Goal: Task Accomplishment & Management: Use online tool/utility

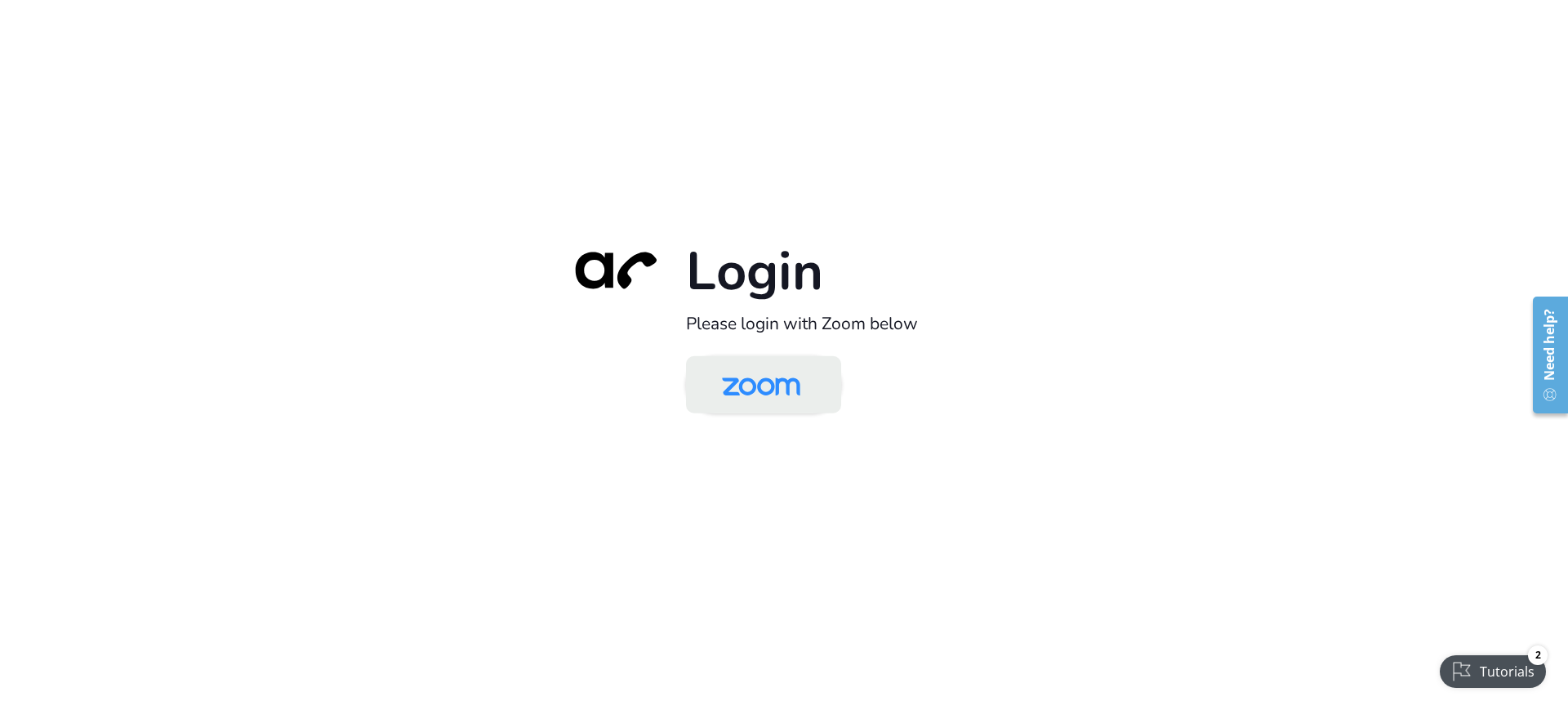
click at [763, 407] on img at bounding box center [761, 386] width 113 height 53
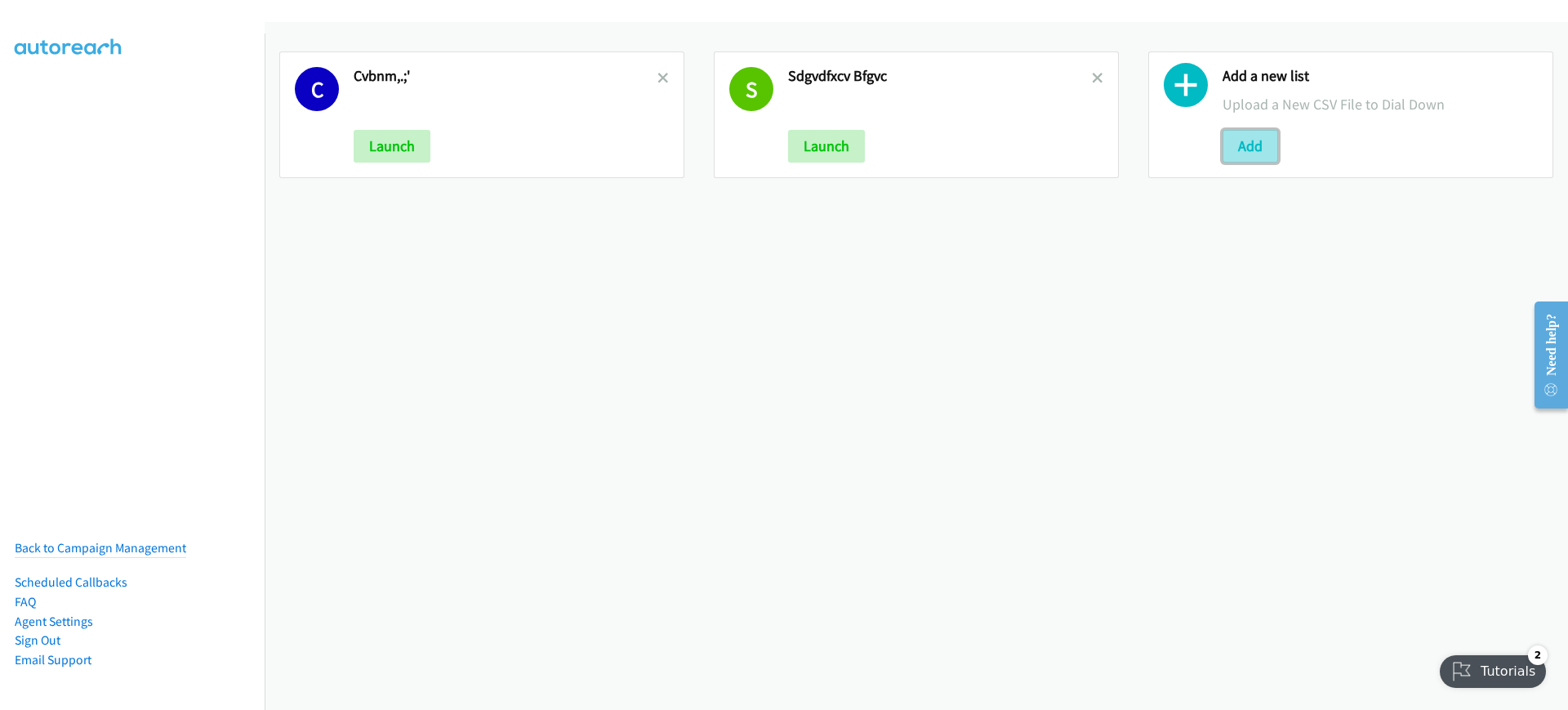
click at [1241, 148] on button "Add" at bounding box center [1251, 147] width 55 height 33
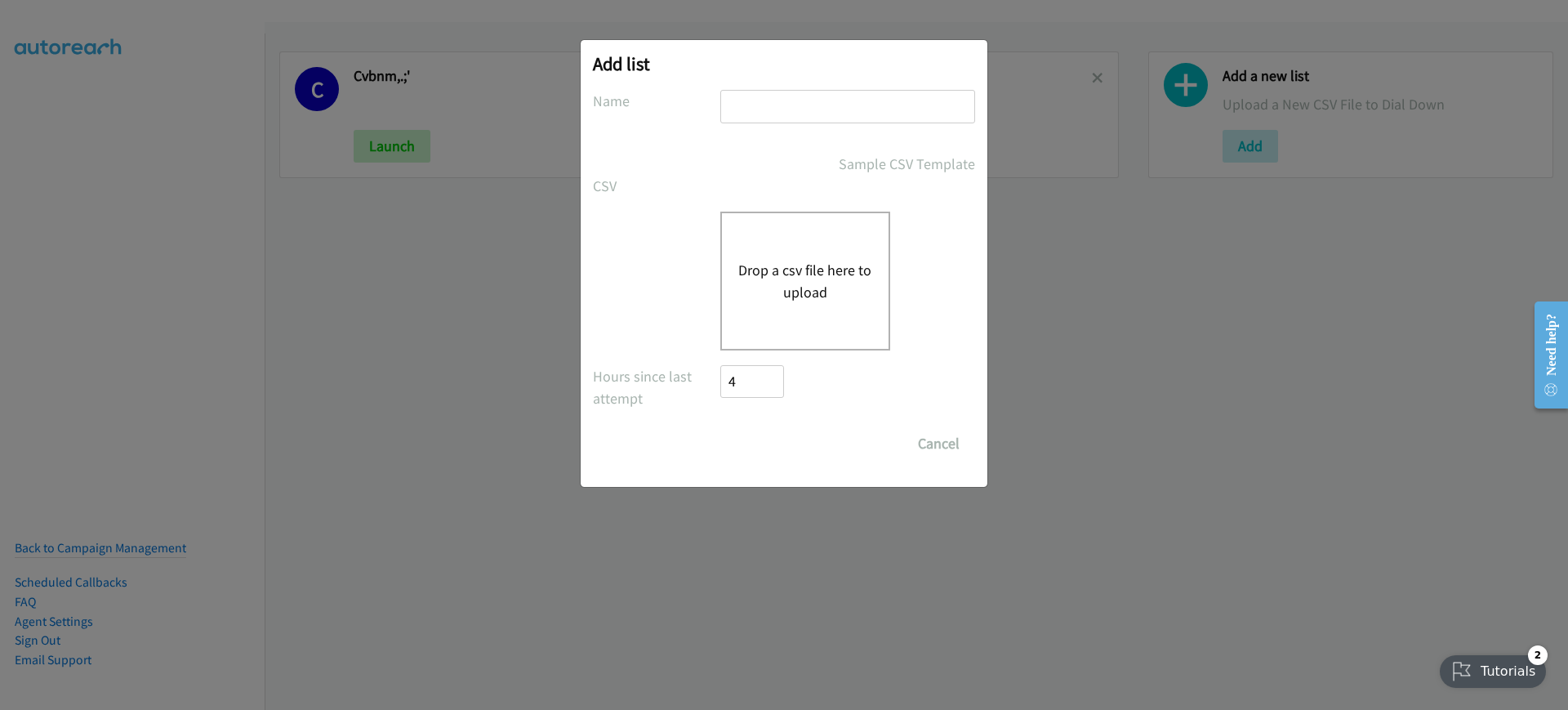
click at [809, 241] on div "Drop a csv file here to upload" at bounding box center [805, 280] width 170 height 139
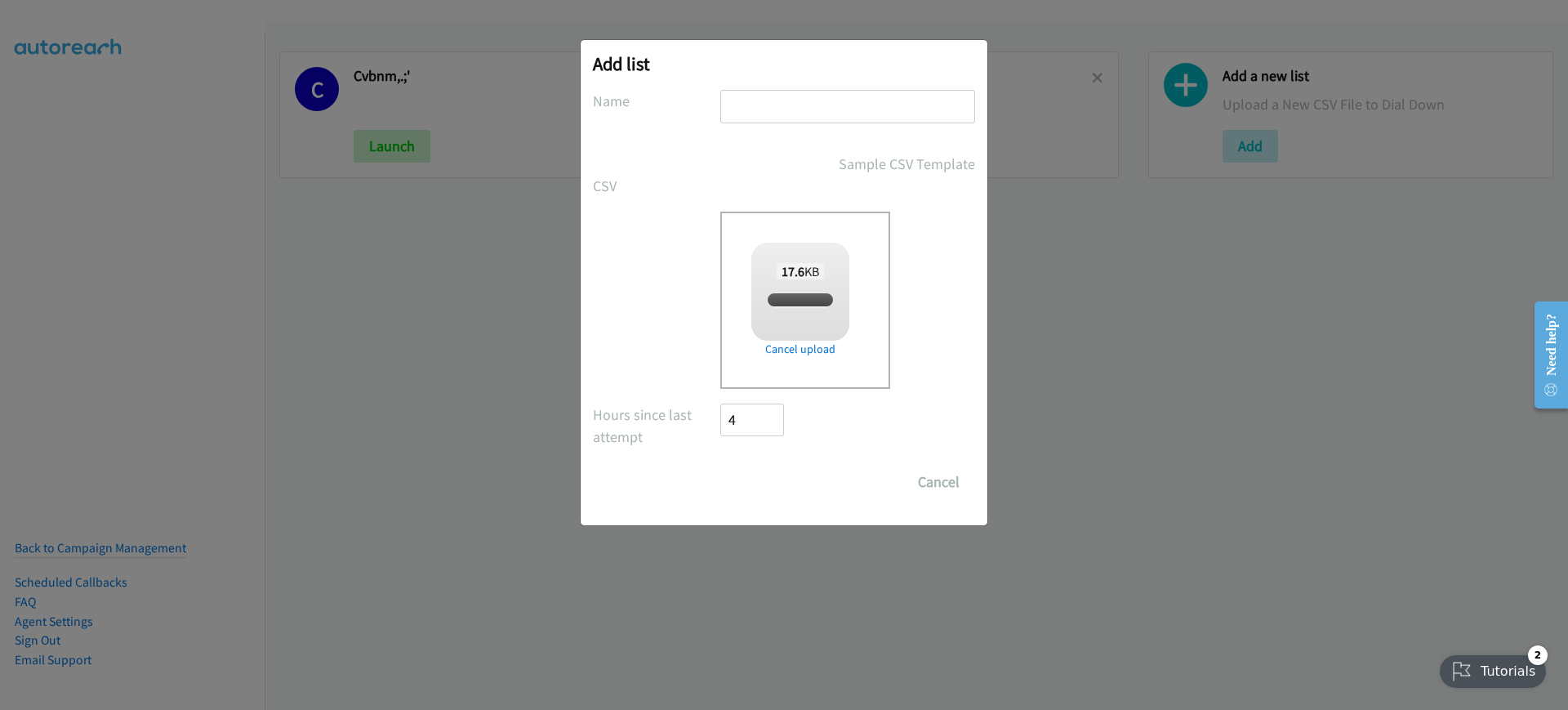
click at [791, 101] on input "text" at bounding box center [847, 106] width 254 height 34
type input "Z"
checkbox input "true"
type input "ZzazAZZ"
click at [756, 474] on input "Save List" at bounding box center [762, 482] width 85 height 33
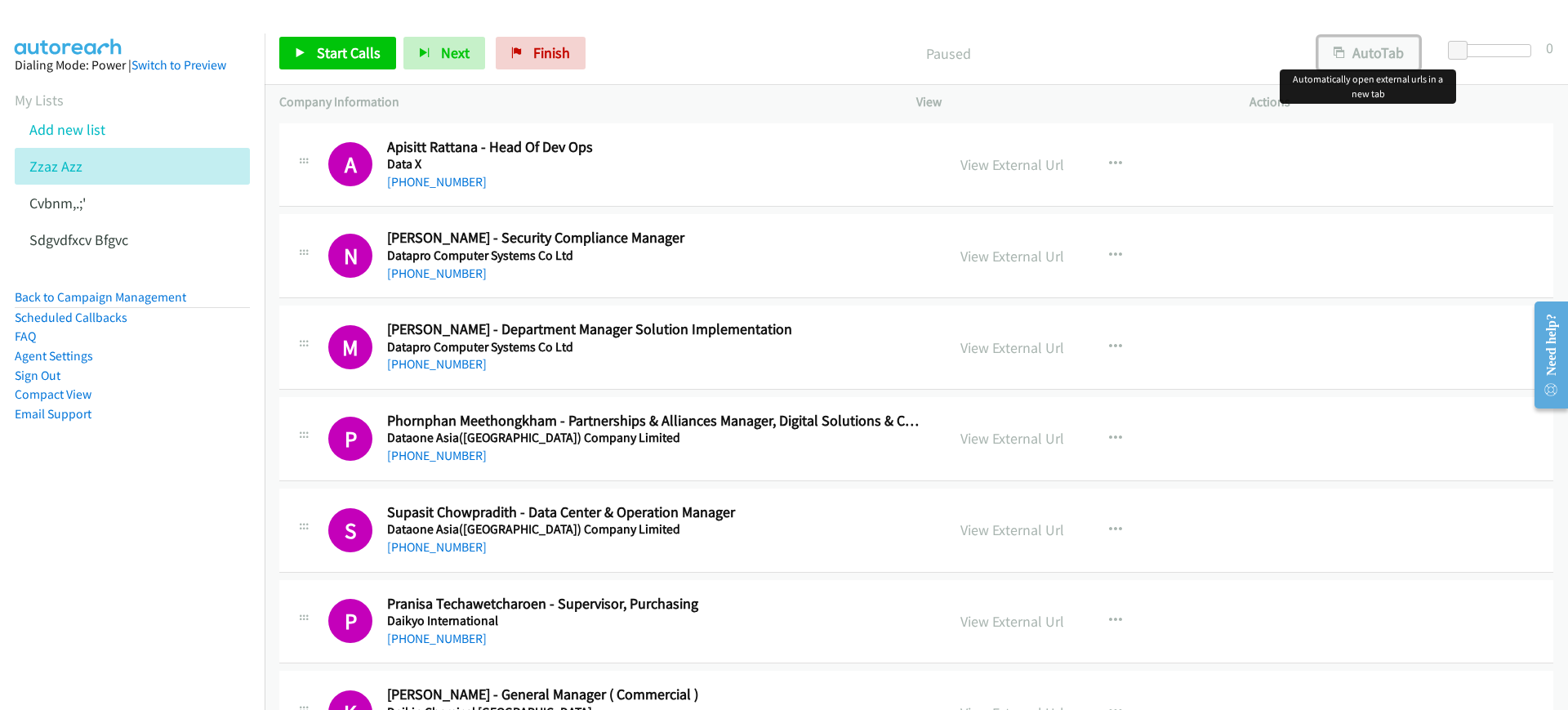
click at [1354, 43] on button "AutoTab" at bounding box center [1369, 53] width 101 height 33
click at [360, 53] on span "Start Calls" at bounding box center [348, 53] width 64 height 19
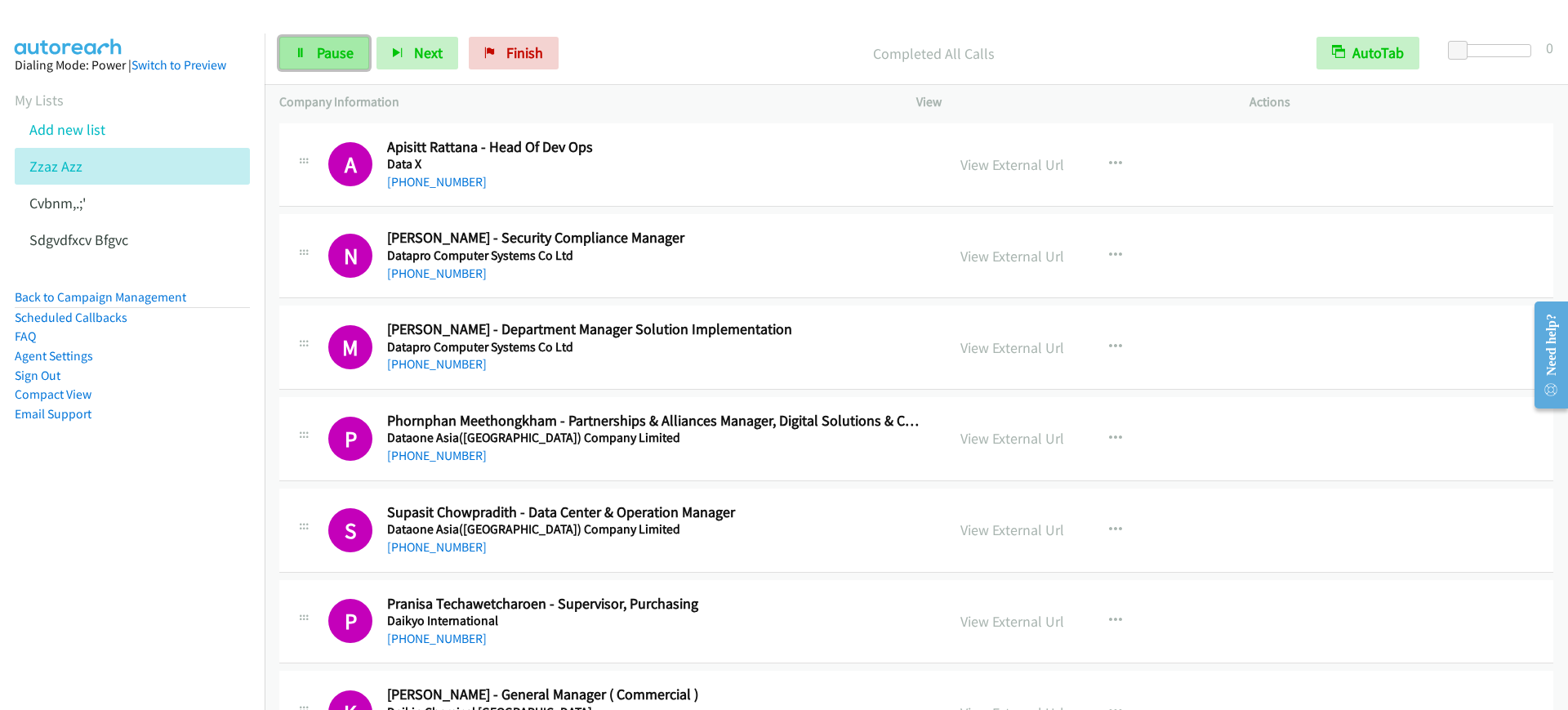
click at [350, 51] on span "Pause" at bounding box center [335, 53] width 37 height 19
drag, startPoint x: 177, startPoint y: 515, endPoint x: 194, endPoint y: 505, distance: 19.7
click at [187, 508] on nav "Dialing Mode: Power | Switch to Preview My Lists Add new list Zzaz Azz Cvbnm,.;…" at bounding box center [133, 388] width 266 height 710
drag, startPoint x: 134, startPoint y: 297, endPoint x: 142, endPoint y: 311, distance: 16.1
click at [134, 297] on link "Back to Campaign Management" at bounding box center [100, 297] width 172 height 16
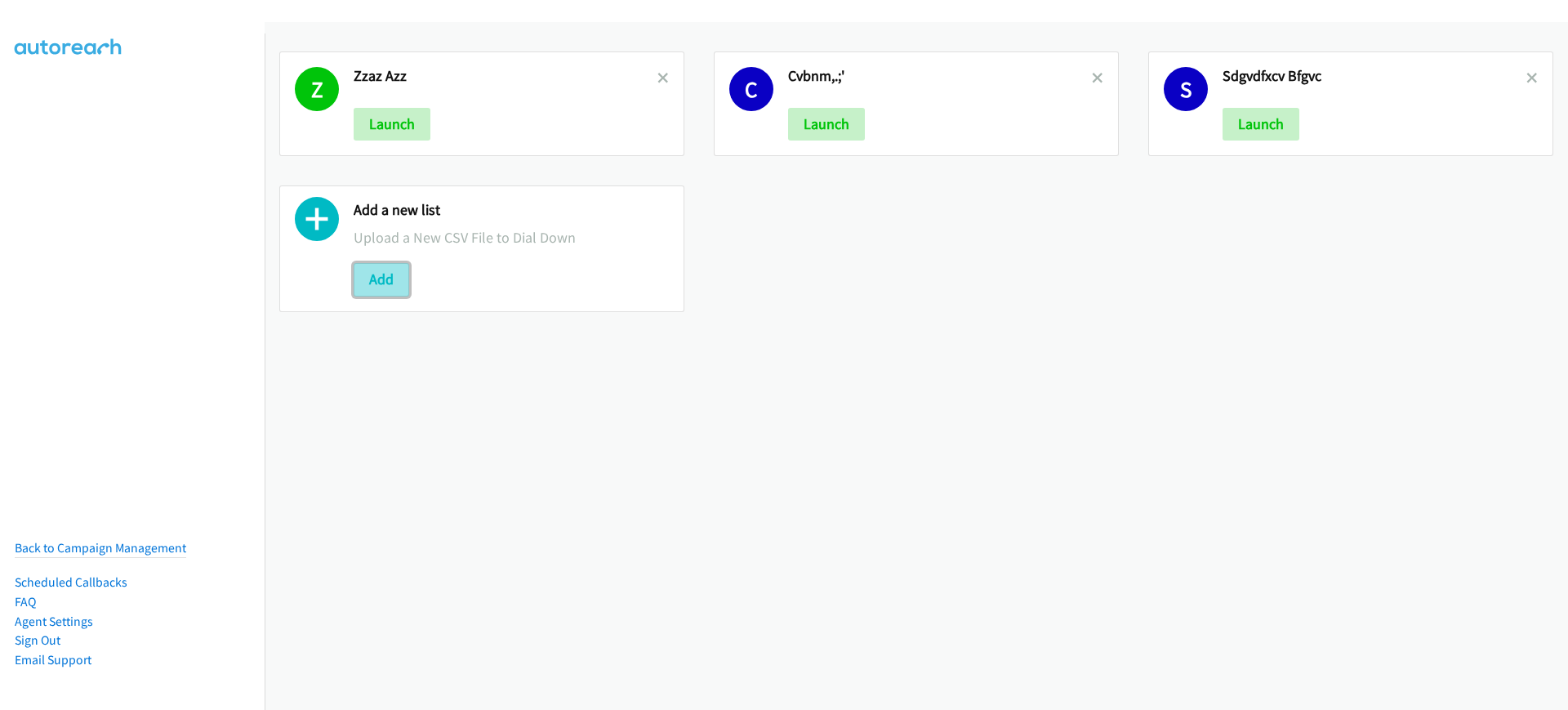
click at [386, 270] on button "Add" at bounding box center [381, 280] width 55 height 33
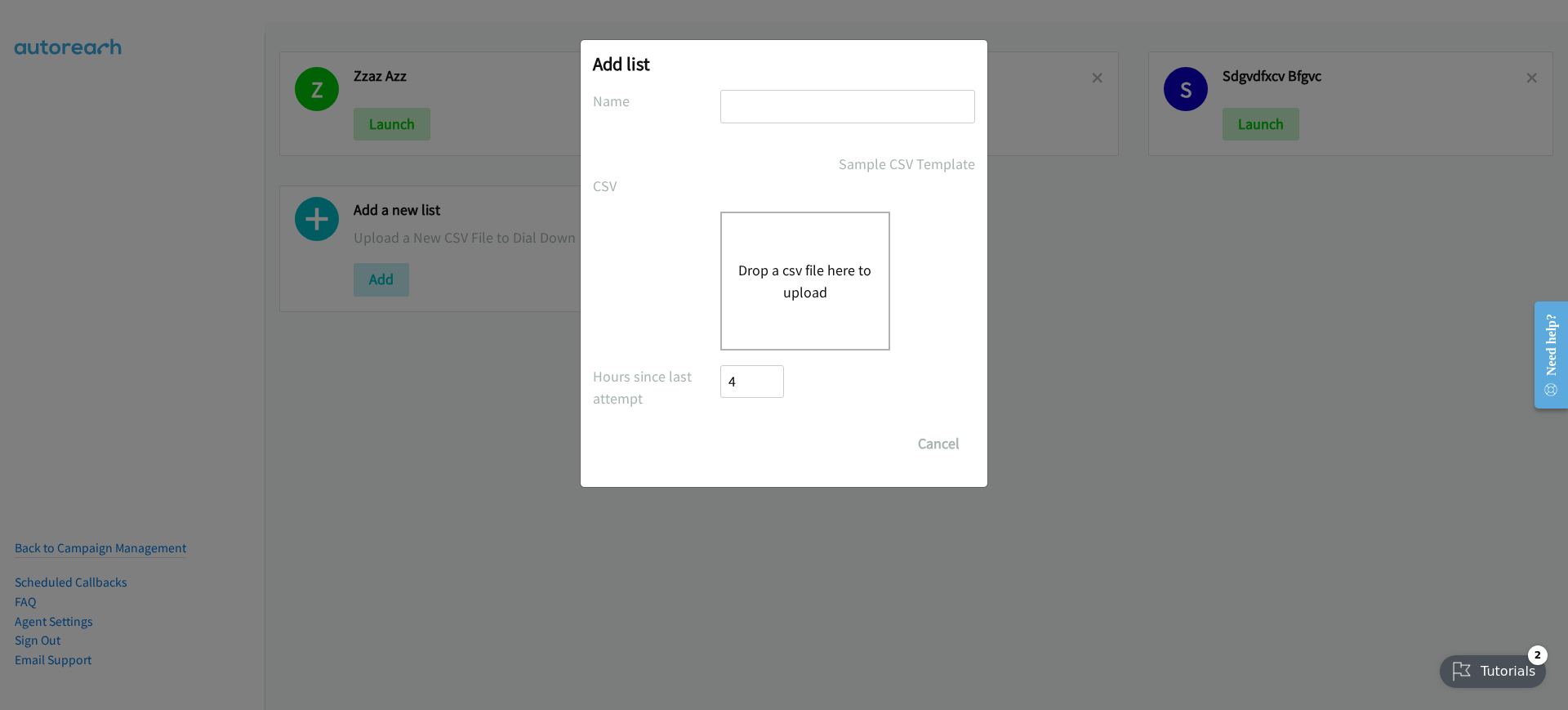
click at [769, 278] on button "Drop a csv file here to upload" at bounding box center [805, 280] width 134 height 44
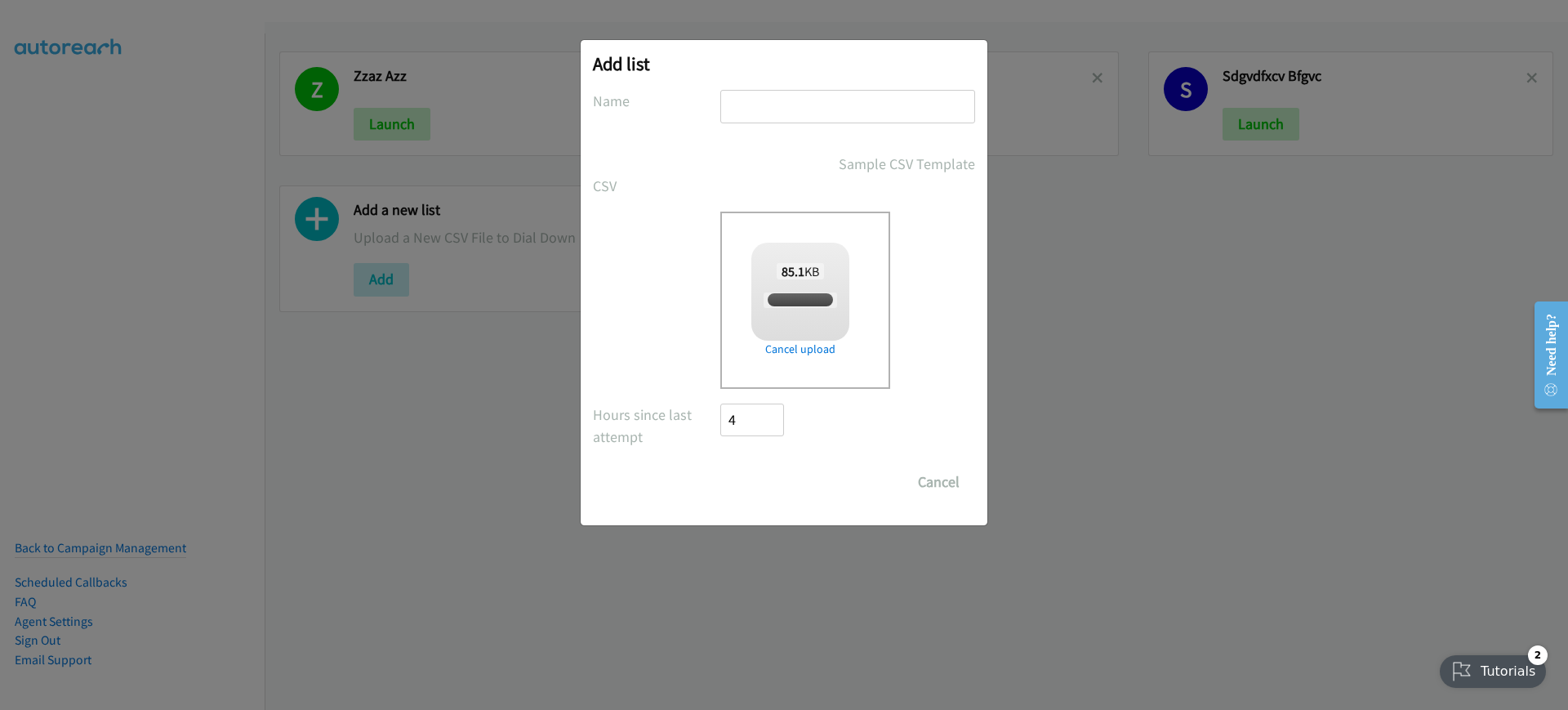
click at [844, 113] on input "text" at bounding box center [847, 106] width 254 height 34
type input "dxcv"
checkbox input "true"
type input "dxcvdc"
click at [784, 481] on input "Save List" at bounding box center [762, 482] width 85 height 33
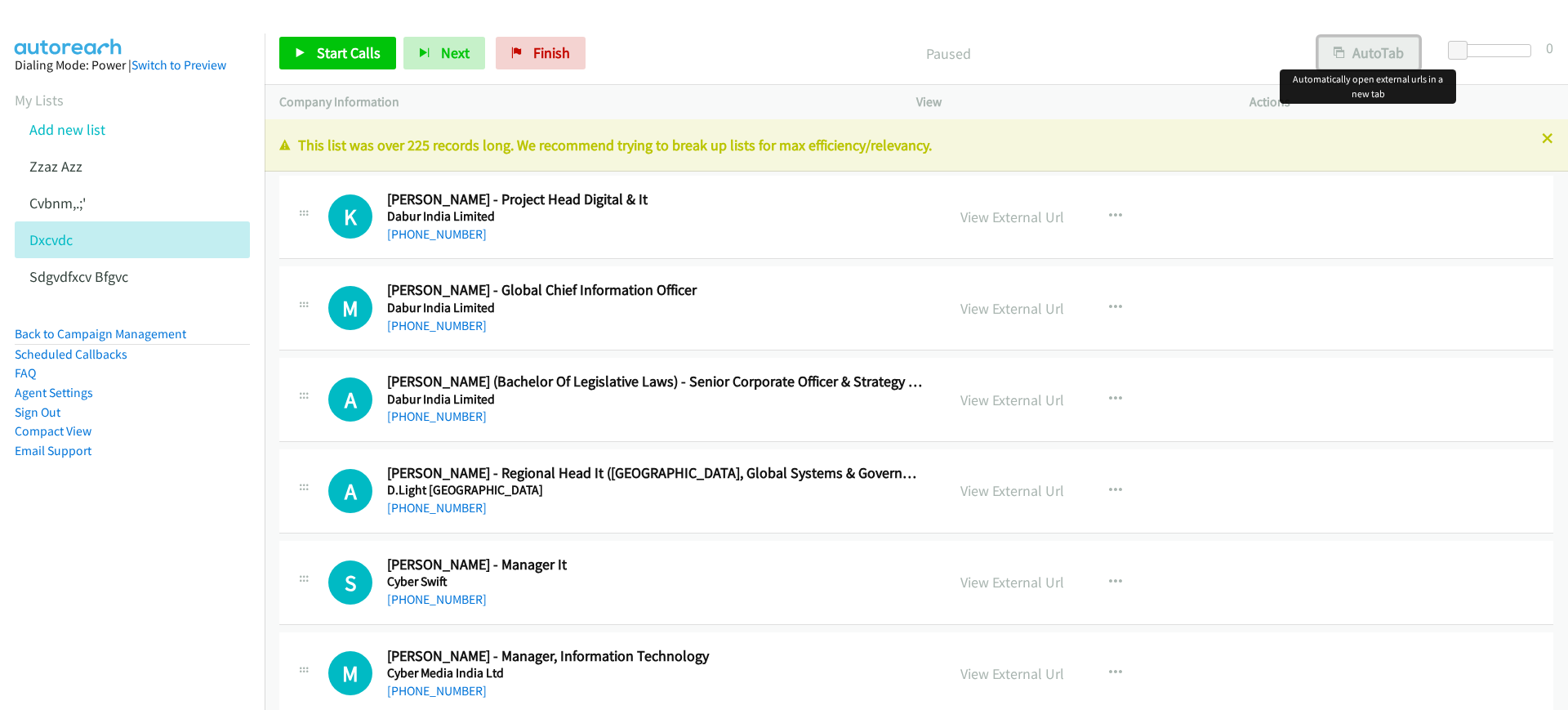
click at [1356, 40] on button "AutoTab" at bounding box center [1369, 53] width 101 height 33
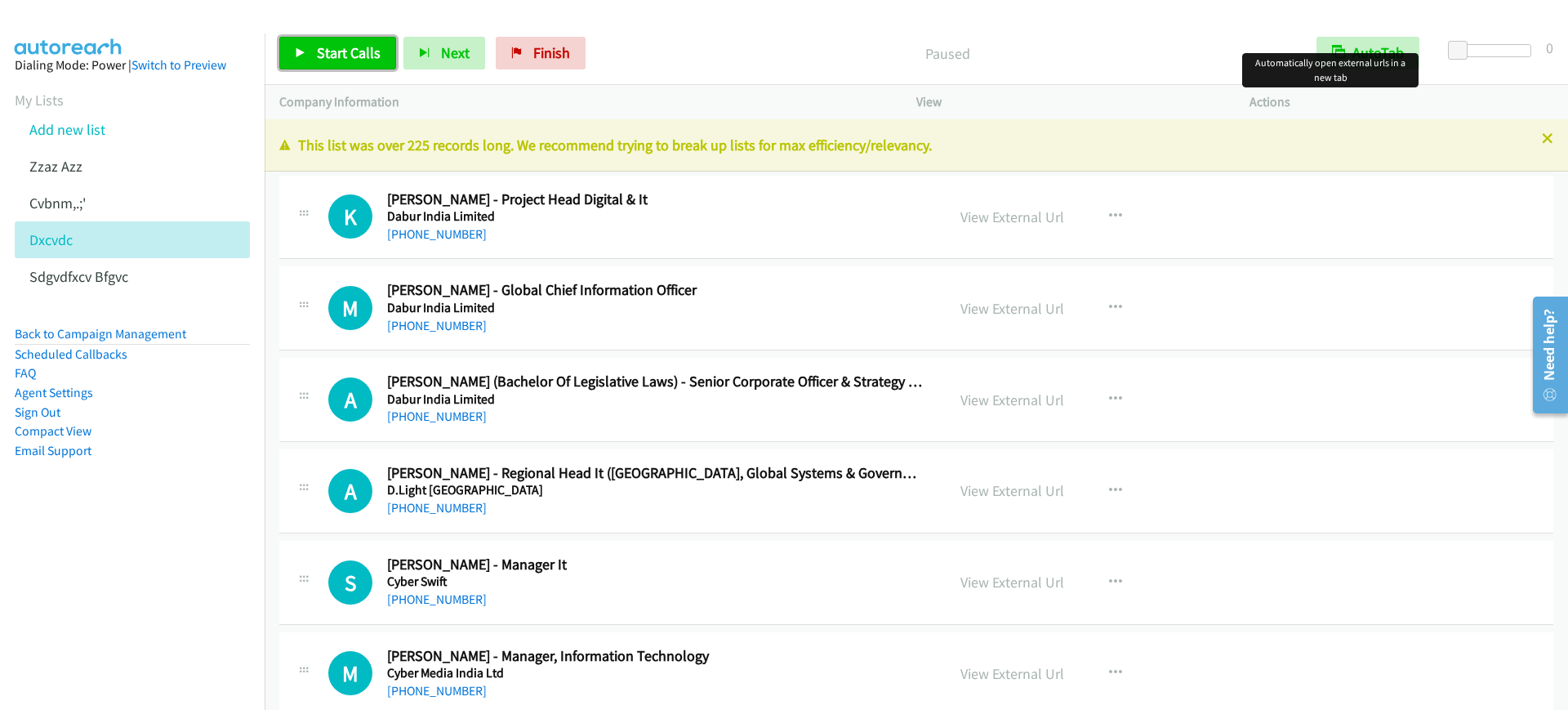
click at [324, 58] on span "Start Calls" at bounding box center [348, 53] width 64 height 19
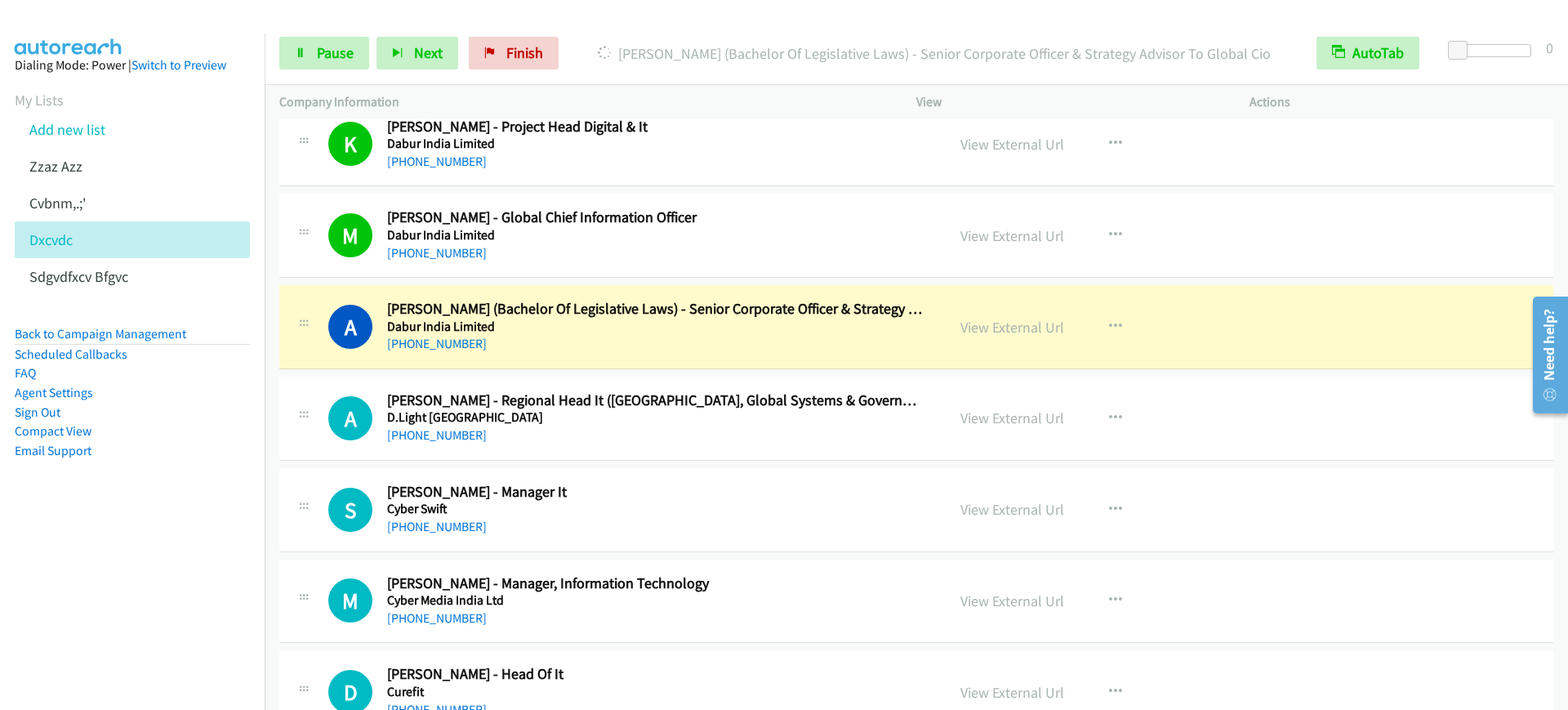
scroll to position [204, 0]
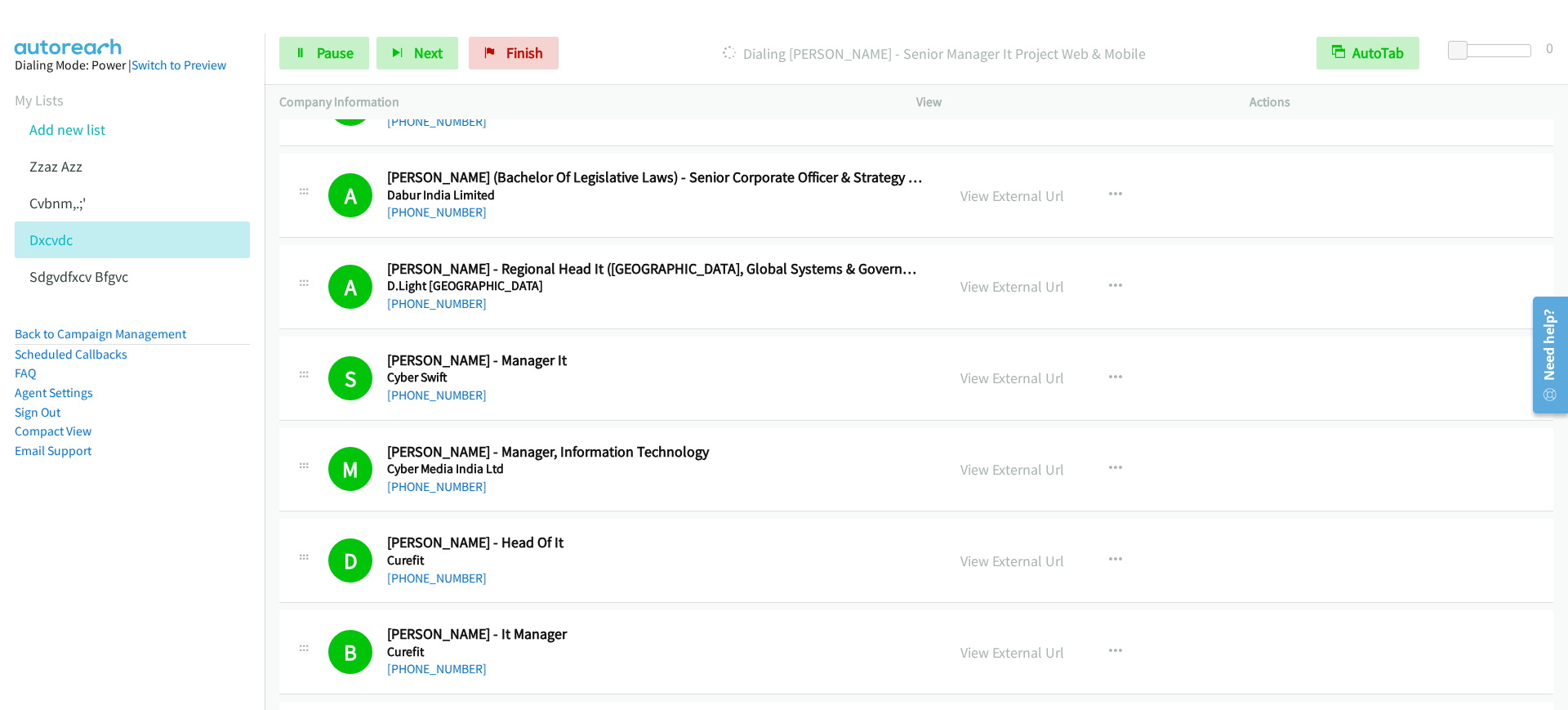
click at [135, 565] on nav "Dialing Mode: Power | Switch to Preview My Lists Add new list Zzaz Azz Cvbnm,.;…" at bounding box center [133, 388] width 266 height 710
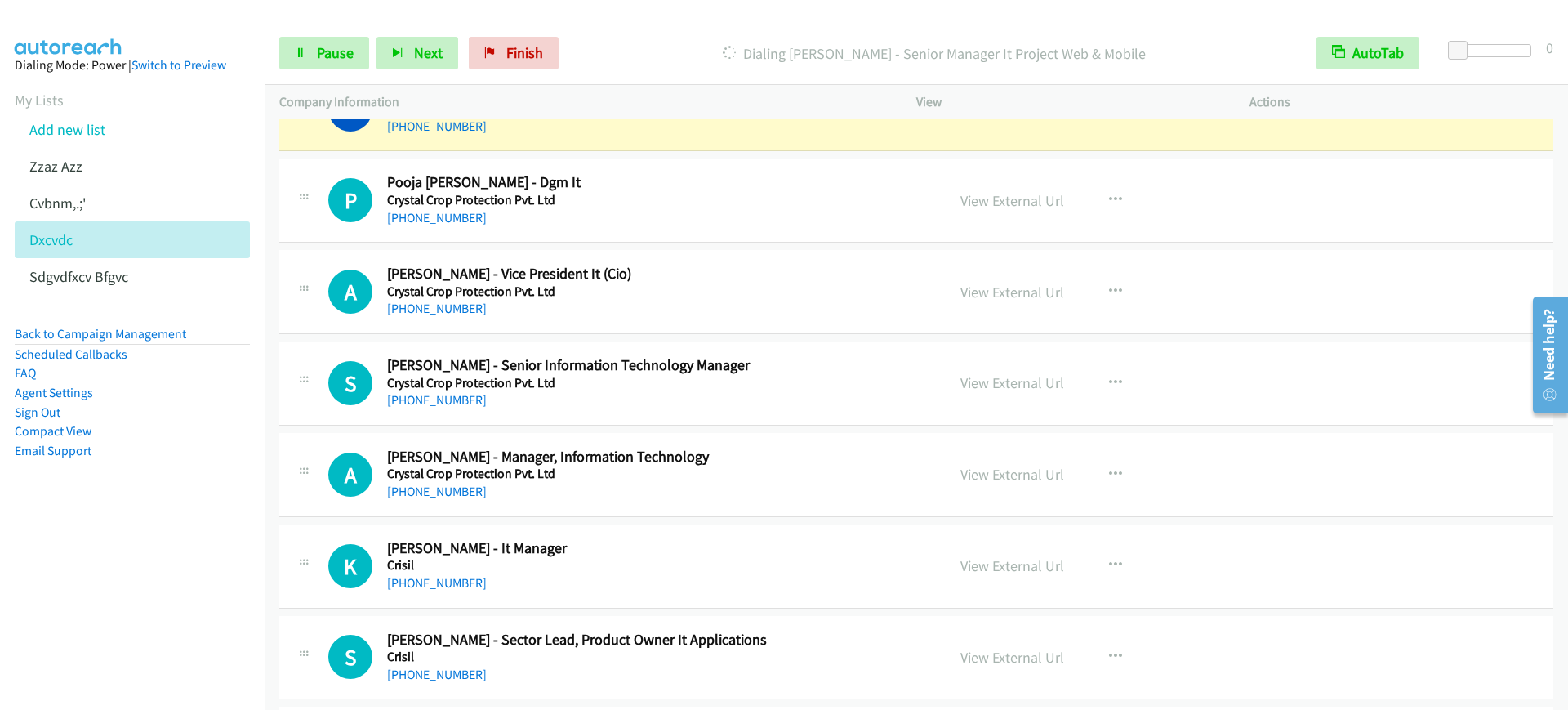
scroll to position [919, 0]
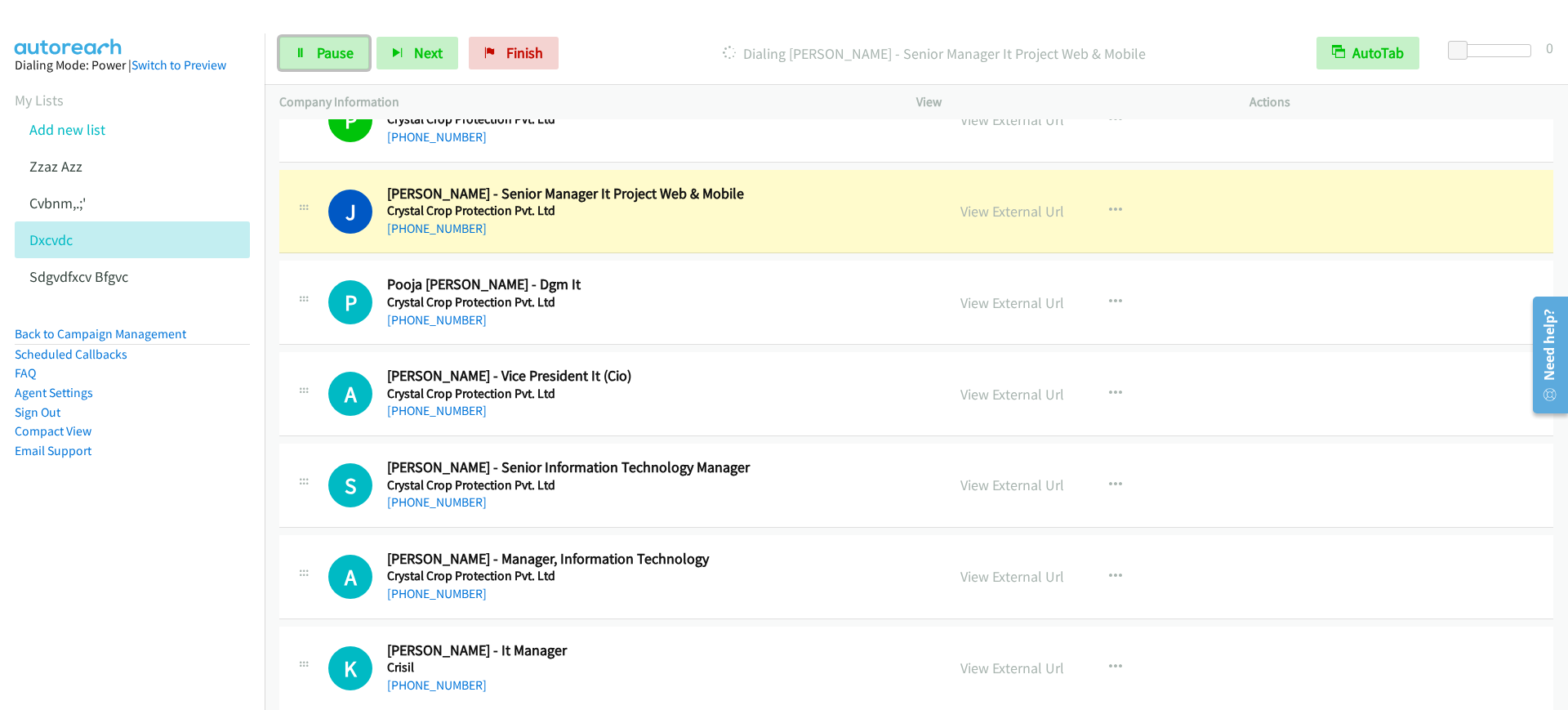
drag, startPoint x: 311, startPoint y: 51, endPoint x: 452, endPoint y: 286, distance: 274.1
click at [311, 51] on link "Pause" at bounding box center [324, 53] width 90 height 33
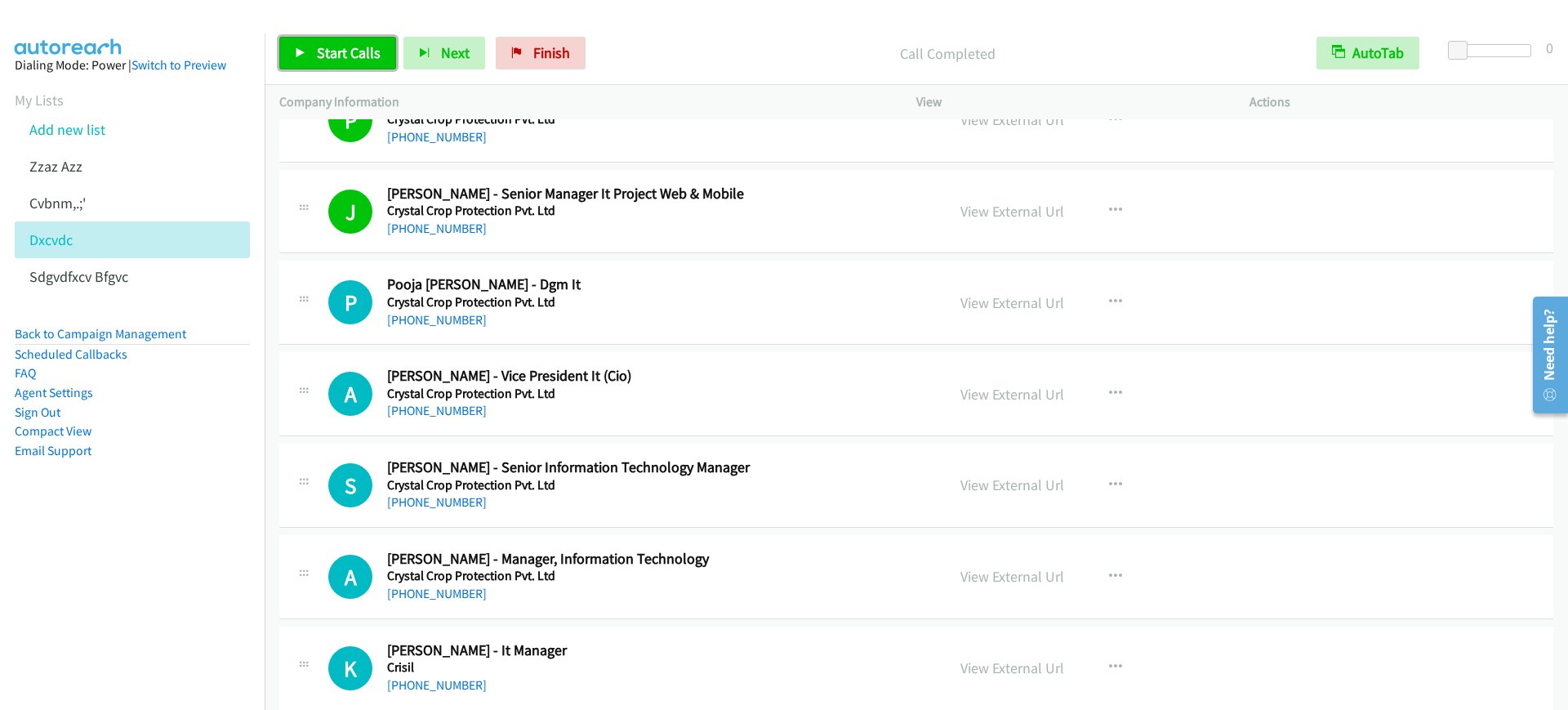
click at [342, 47] on span "Start Calls" at bounding box center [348, 53] width 64 height 19
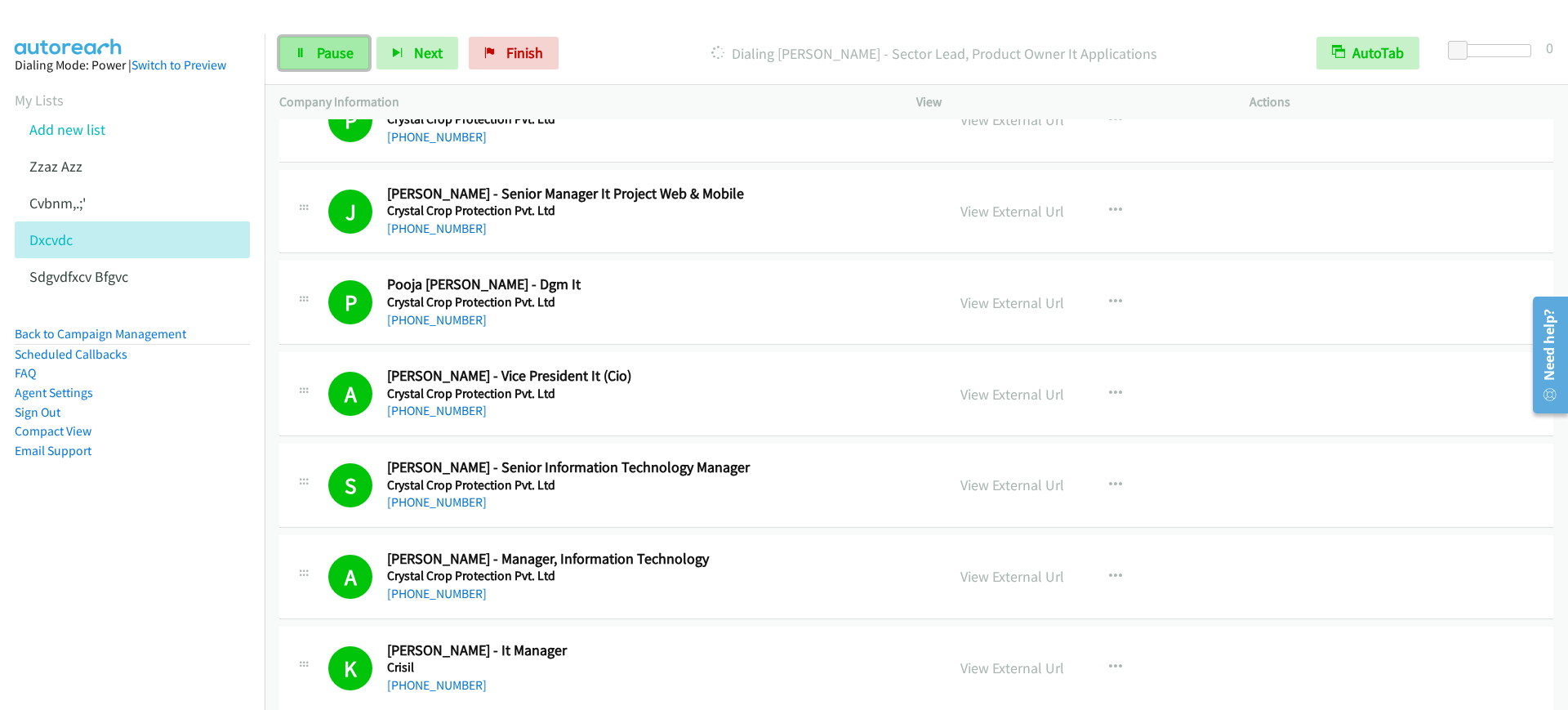
click at [331, 49] on span "Pause" at bounding box center [335, 53] width 37 height 19
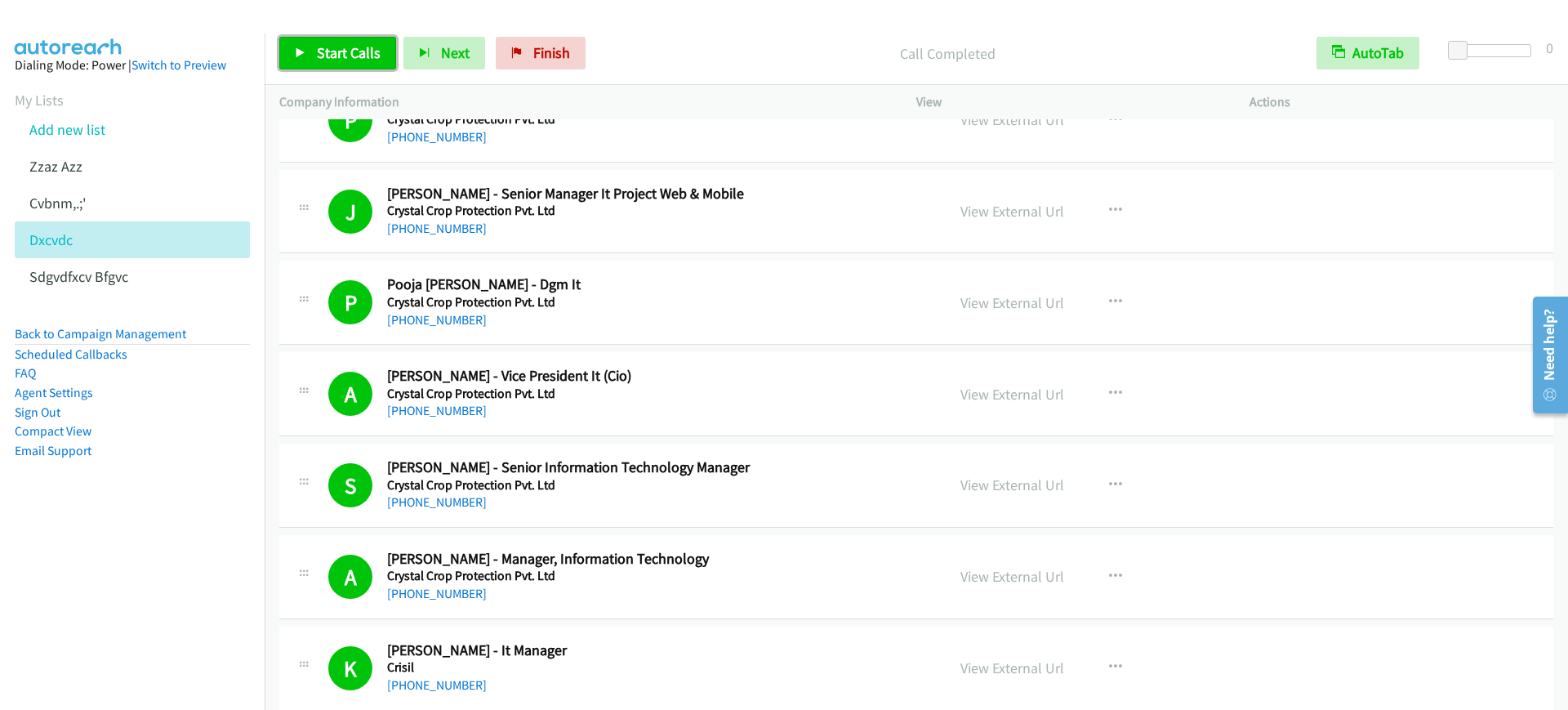
click at [305, 50] on icon at bounding box center [300, 53] width 11 height 11
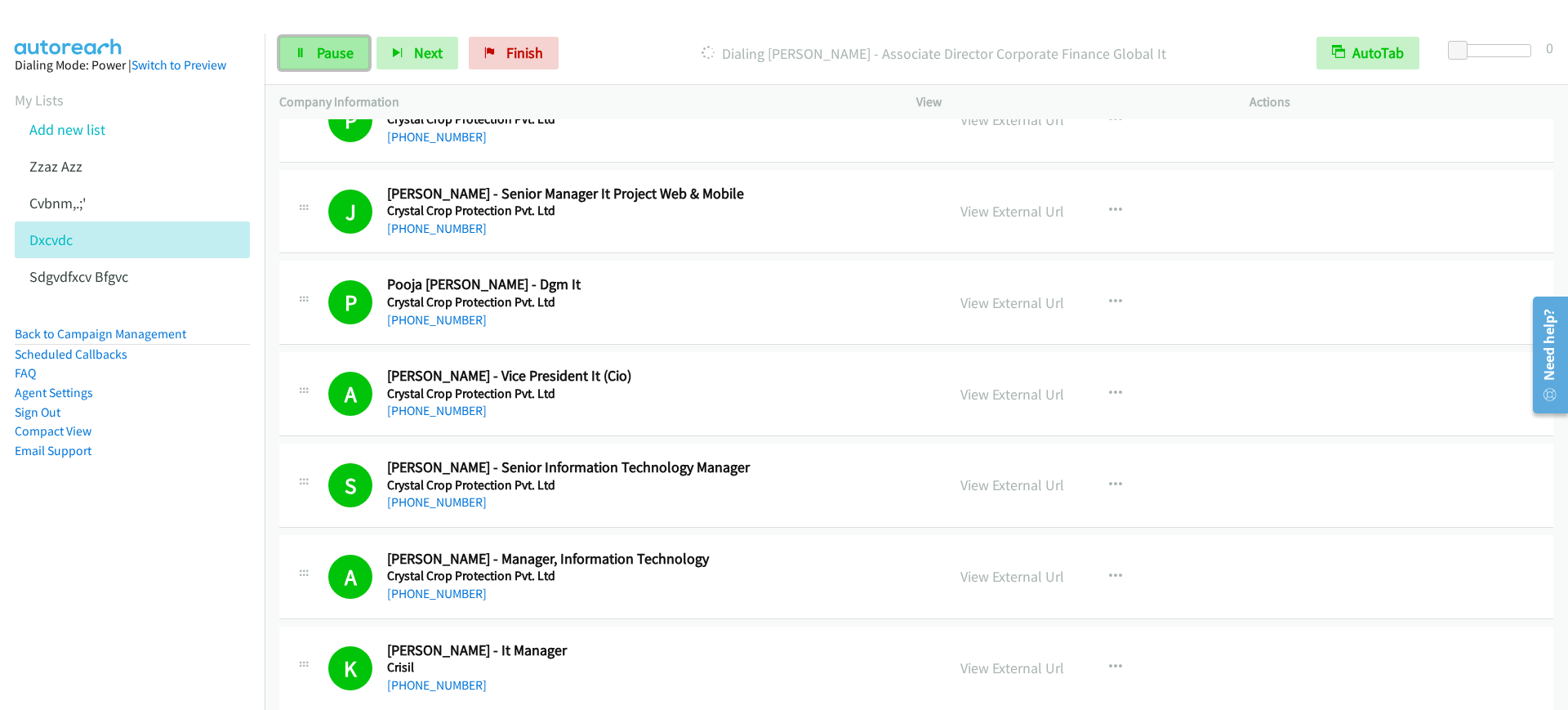
click at [330, 47] on span "Pause" at bounding box center [335, 53] width 37 height 19
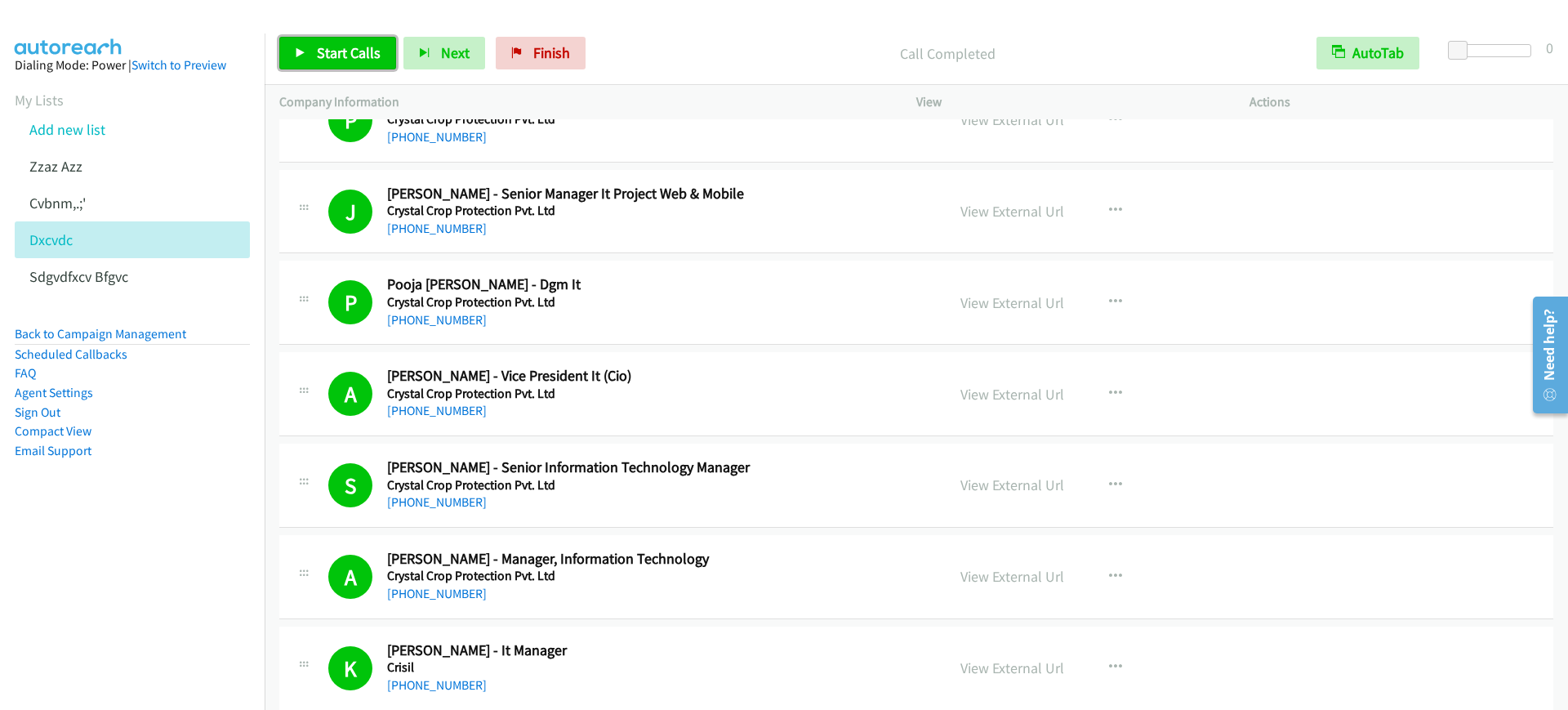
click at [323, 43] on span "Start Calls" at bounding box center [348, 53] width 64 height 19
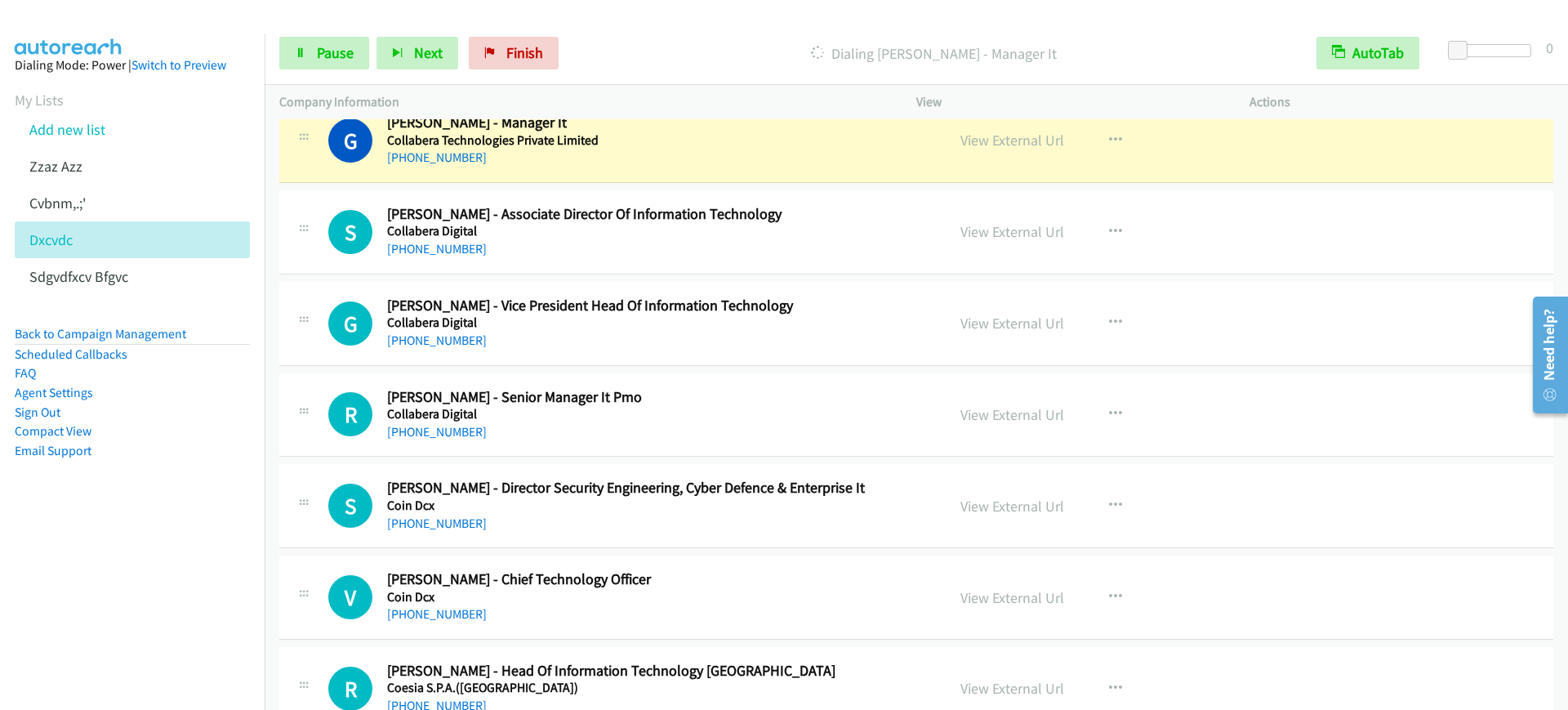
scroll to position [4085, 0]
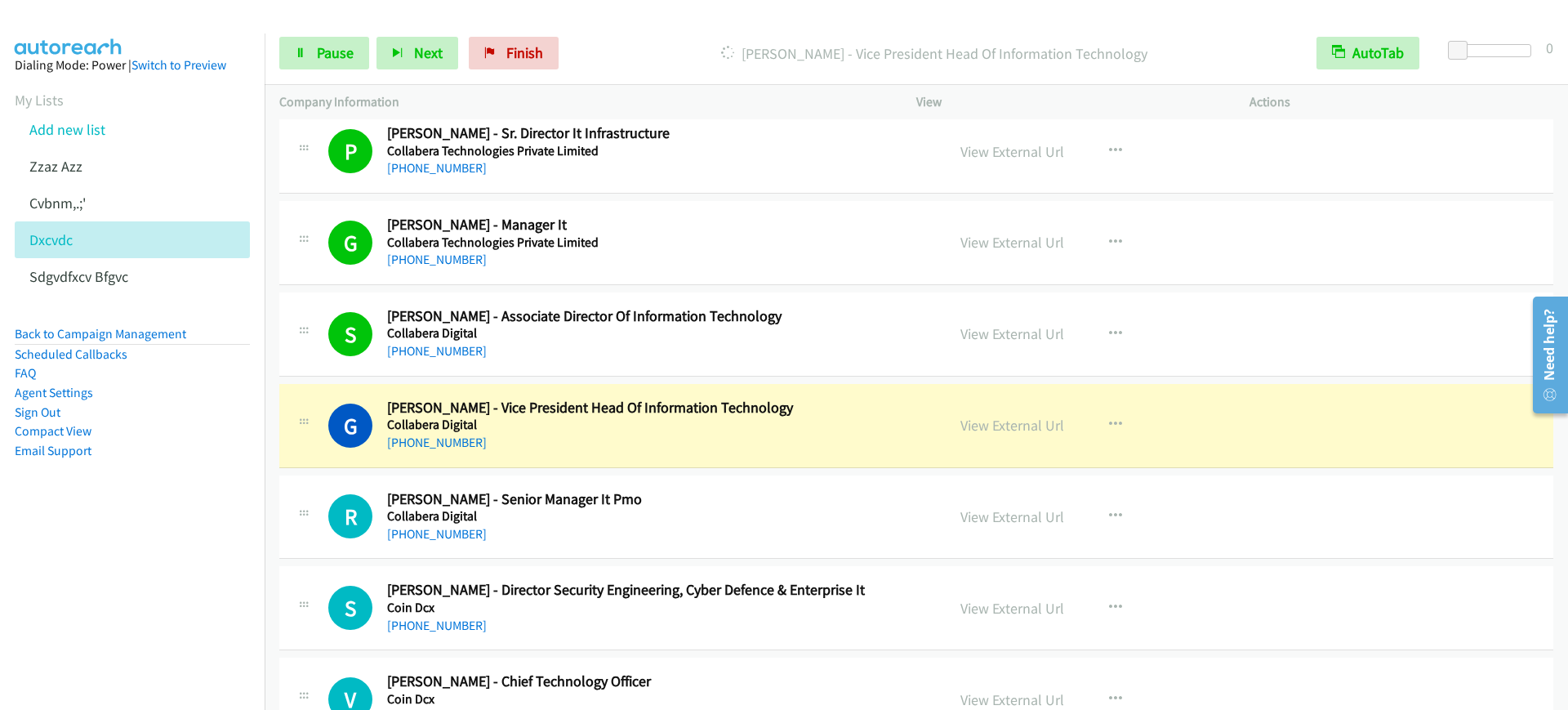
click at [642, 487] on div "R Callback Scheduled Rashid Sheik - Senior Manager It Pmo Collabera Digital Asi…" at bounding box center [916, 518] width 1274 height 85
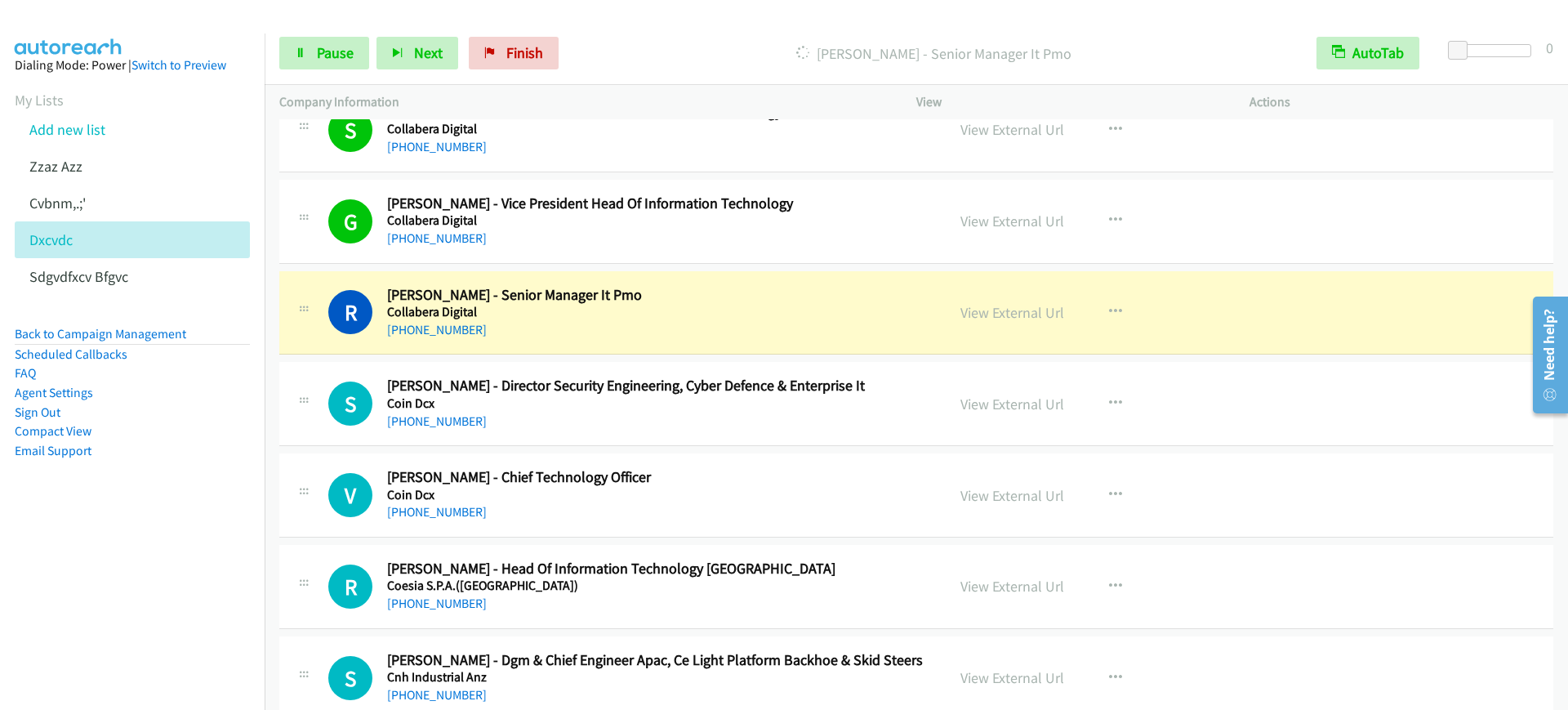
scroll to position [4392, 0]
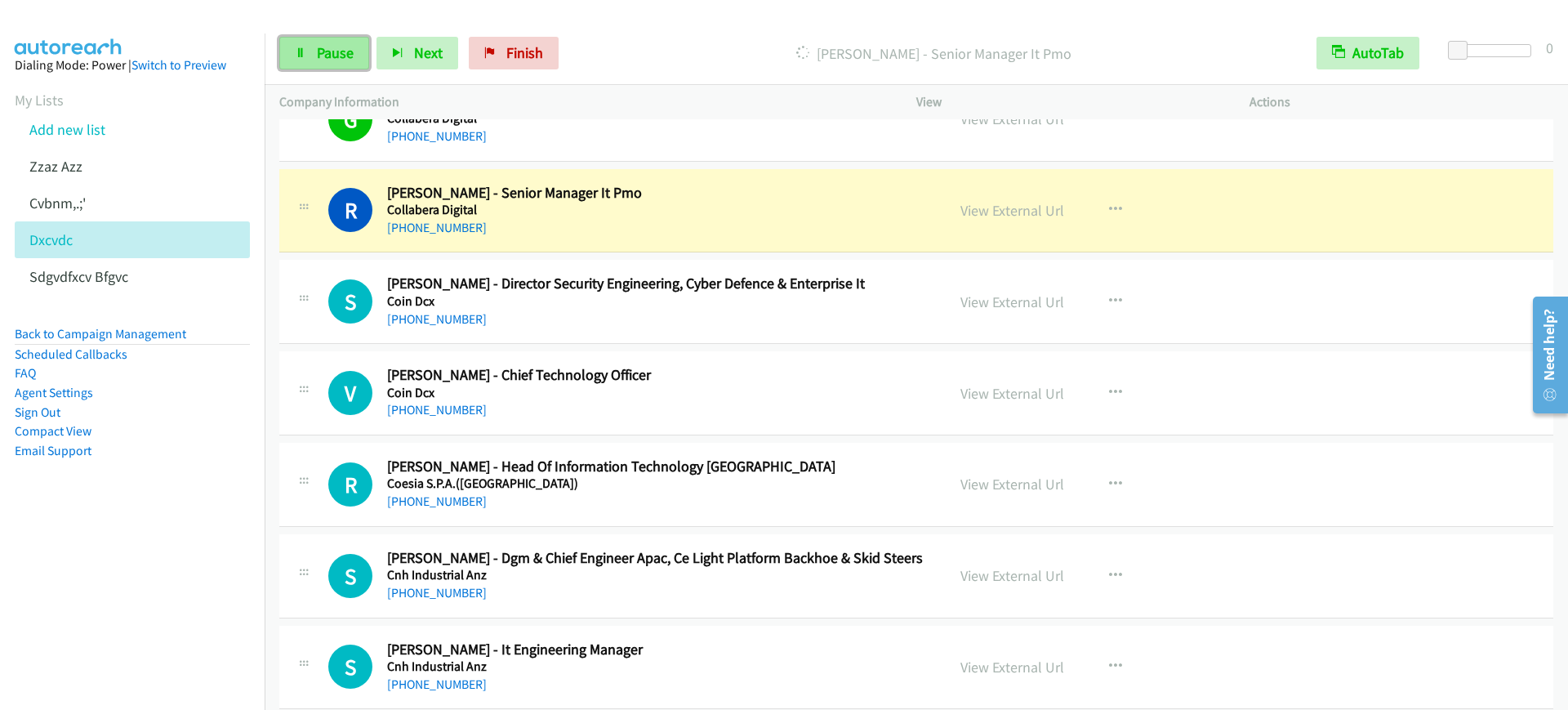
click at [333, 62] on link "Pause" at bounding box center [324, 53] width 90 height 33
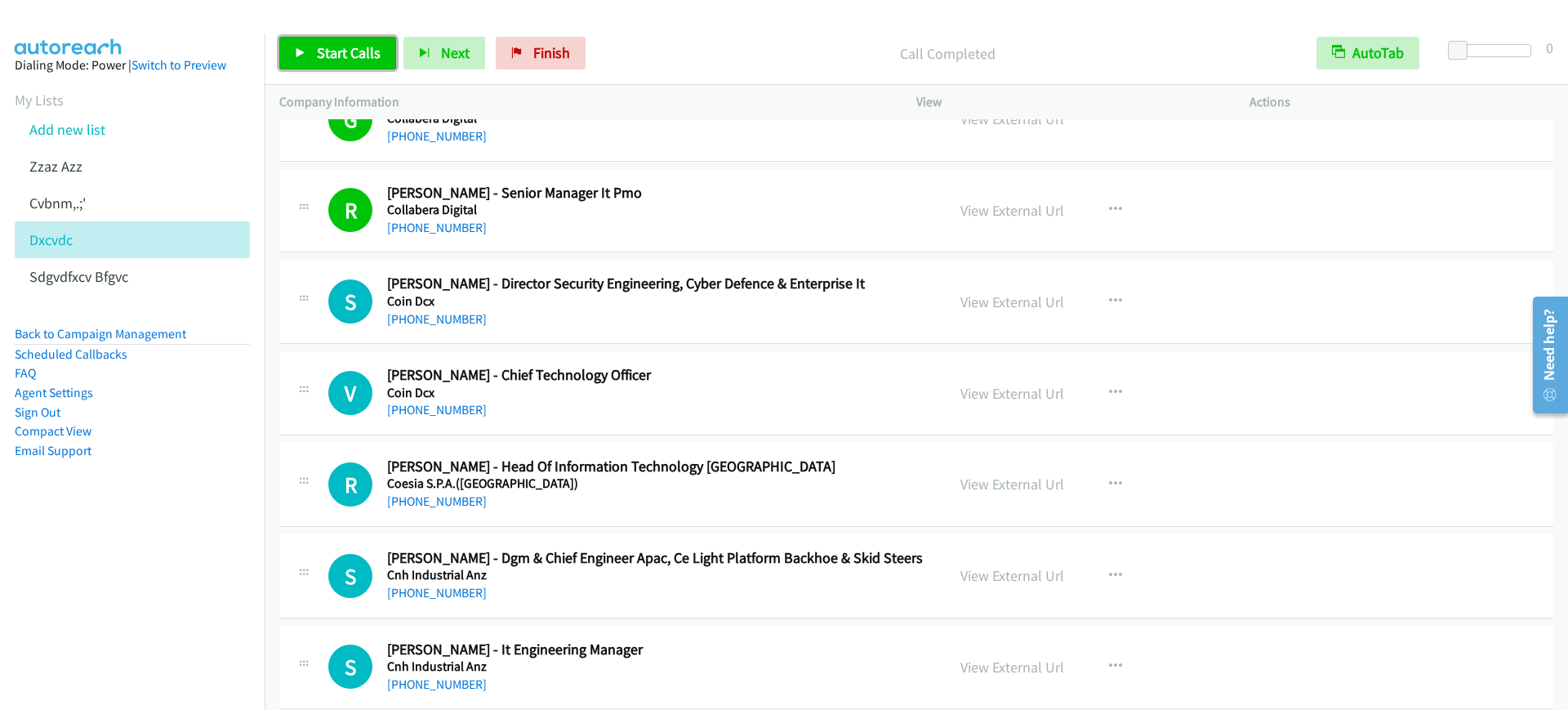
click at [338, 49] on span "Start Calls" at bounding box center [348, 53] width 64 height 19
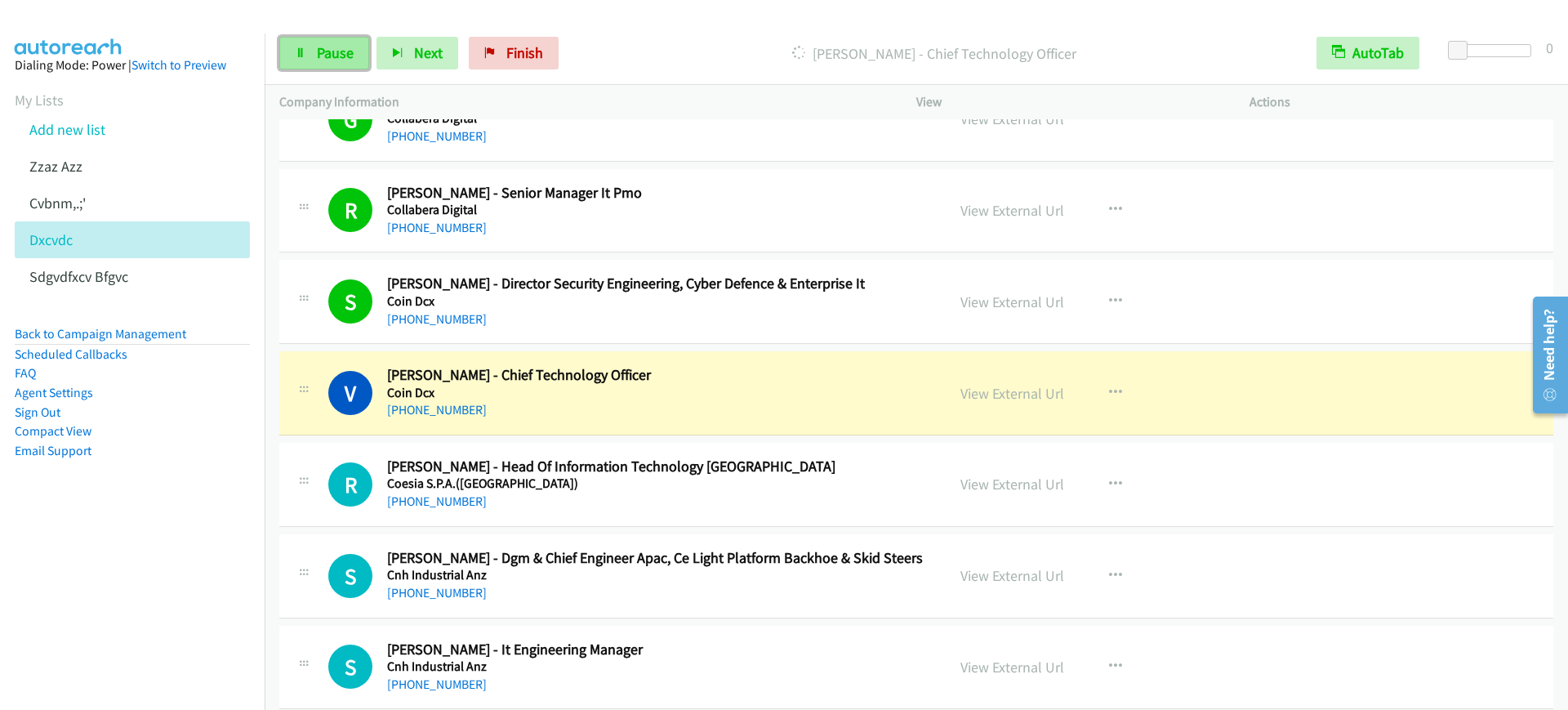
click at [338, 49] on span "Pause" at bounding box center [335, 53] width 37 height 19
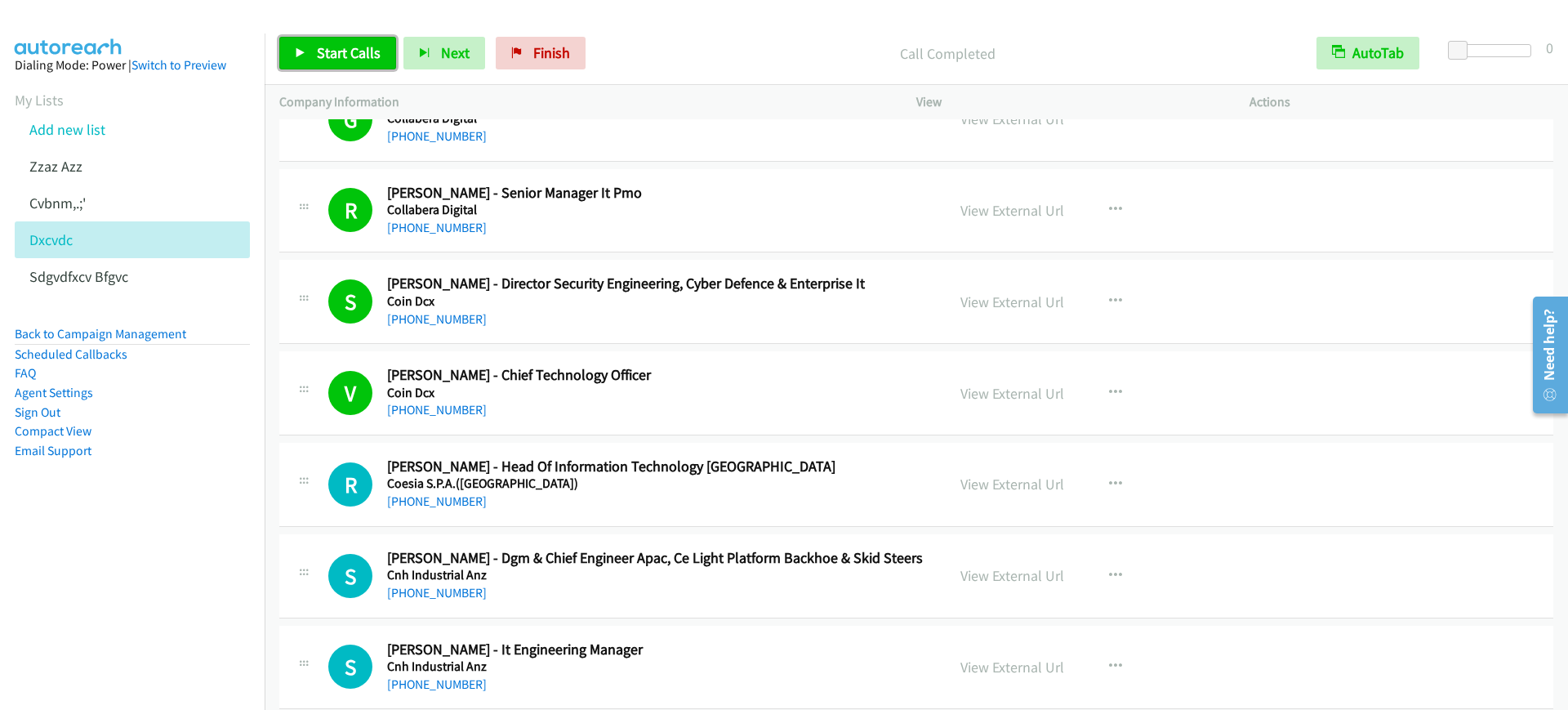
click at [366, 45] on span "Start Calls" at bounding box center [348, 53] width 64 height 19
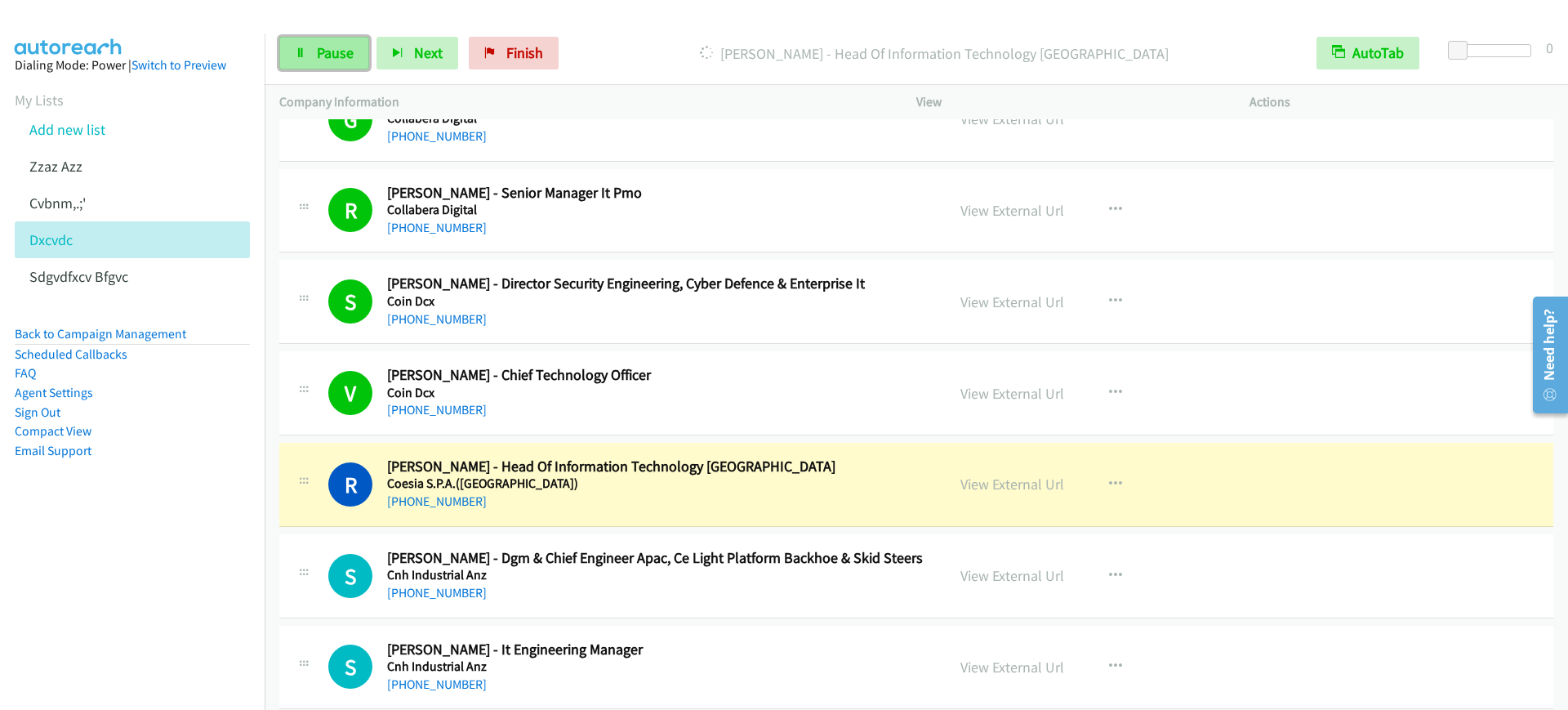
click at [344, 39] on link "Pause" at bounding box center [324, 53] width 90 height 33
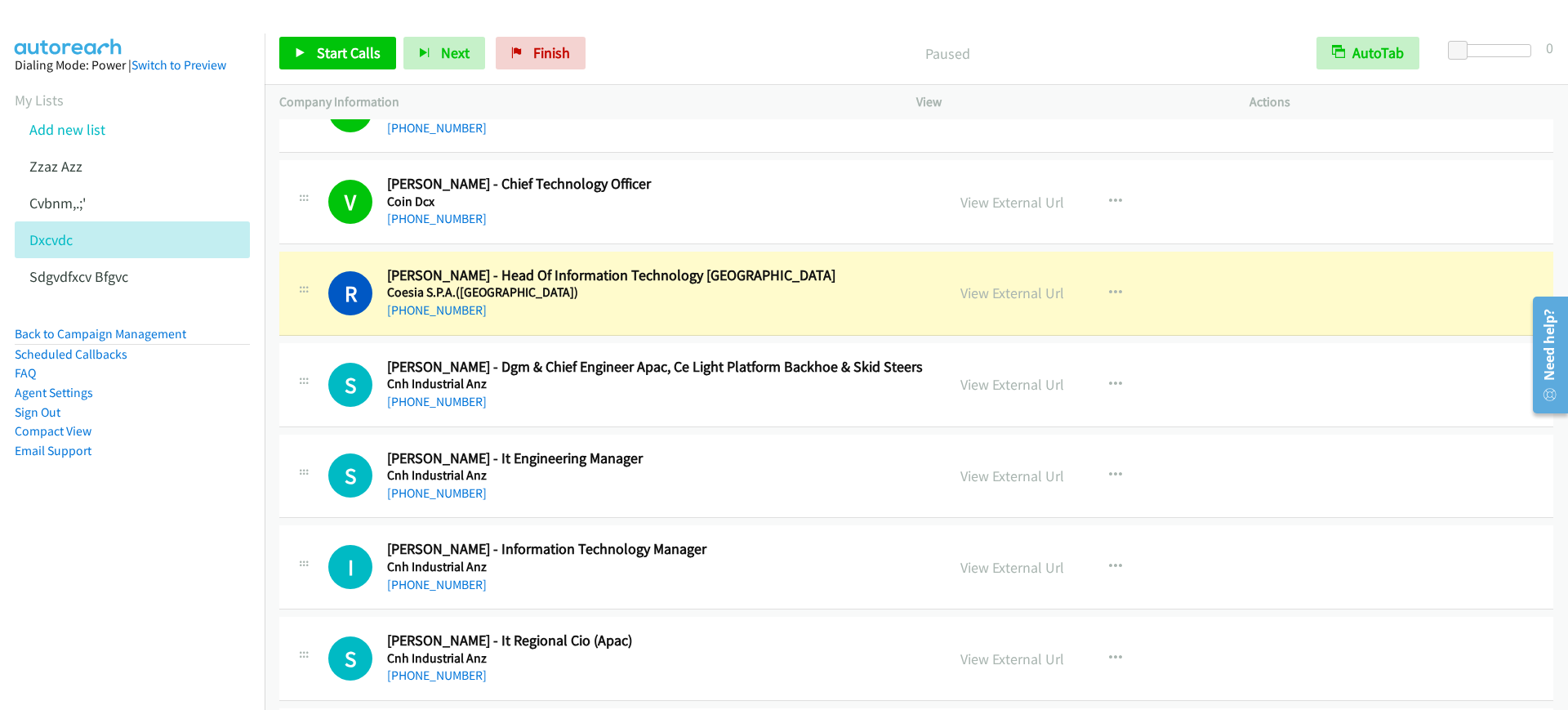
scroll to position [4596, 0]
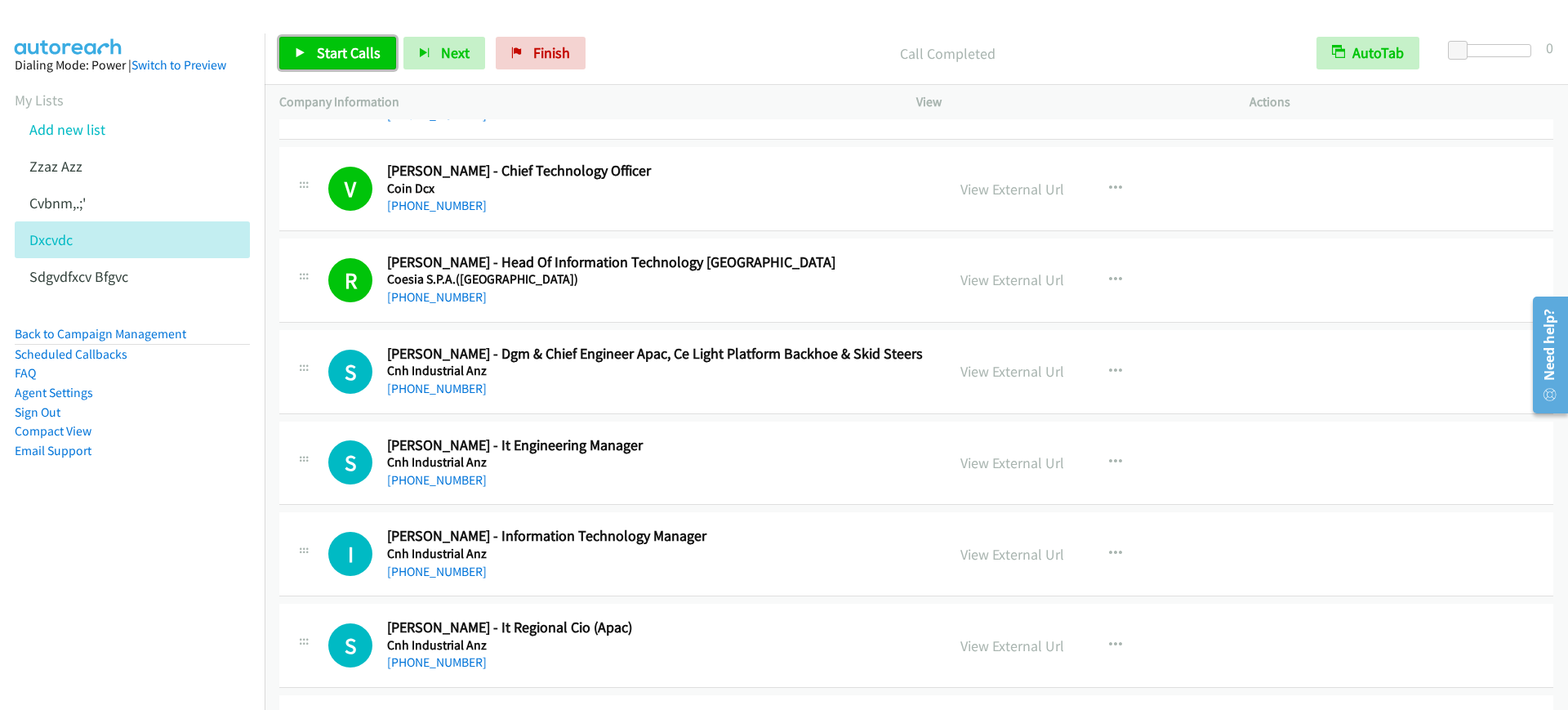
click at [317, 54] on span "Start Calls" at bounding box center [348, 53] width 64 height 19
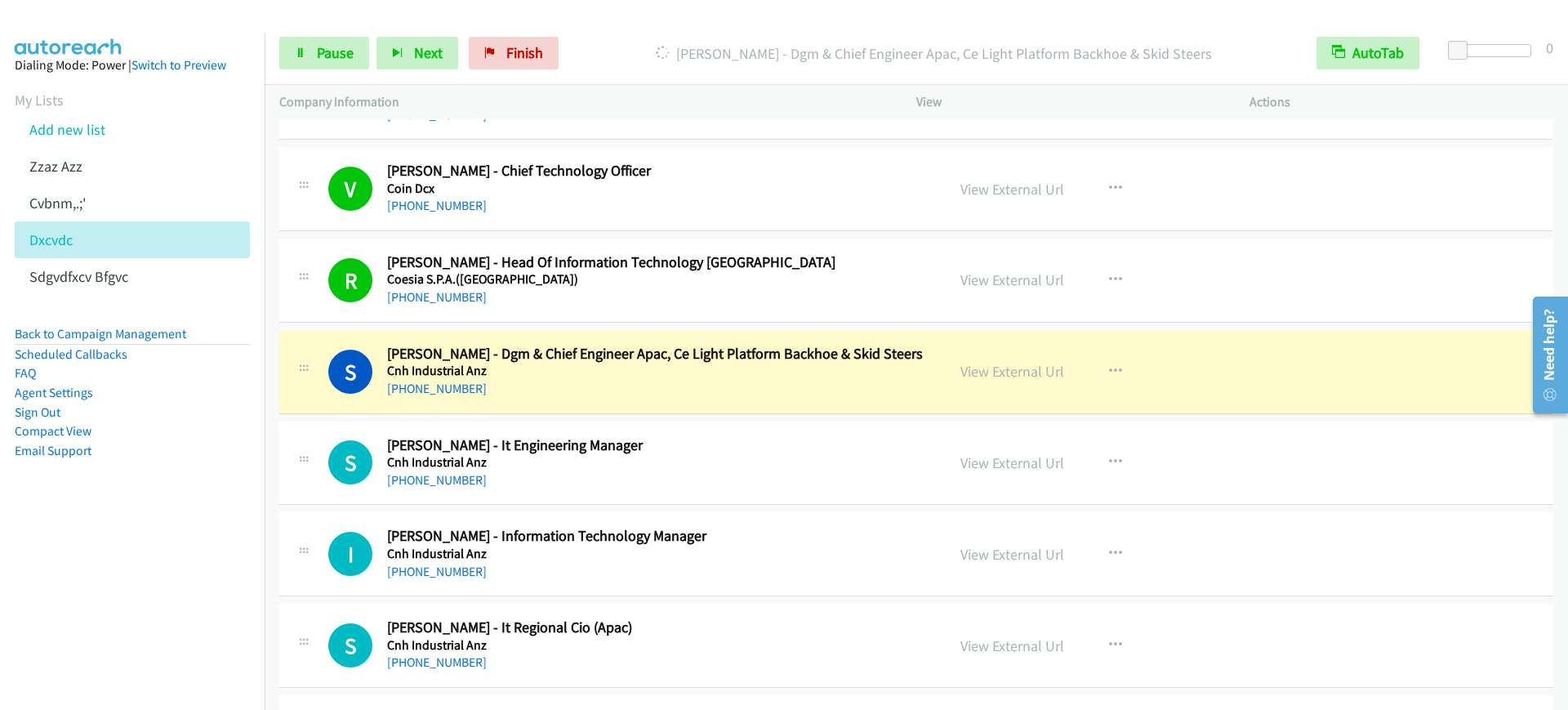
drag, startPoint x: 603, startPoint y: 293, endPoint x: 739, endPoint y: 266, distance: 138.7
click at [603, 293] on div "+91 95526 27948" at bounding box center [655, 297] width 536 height 20
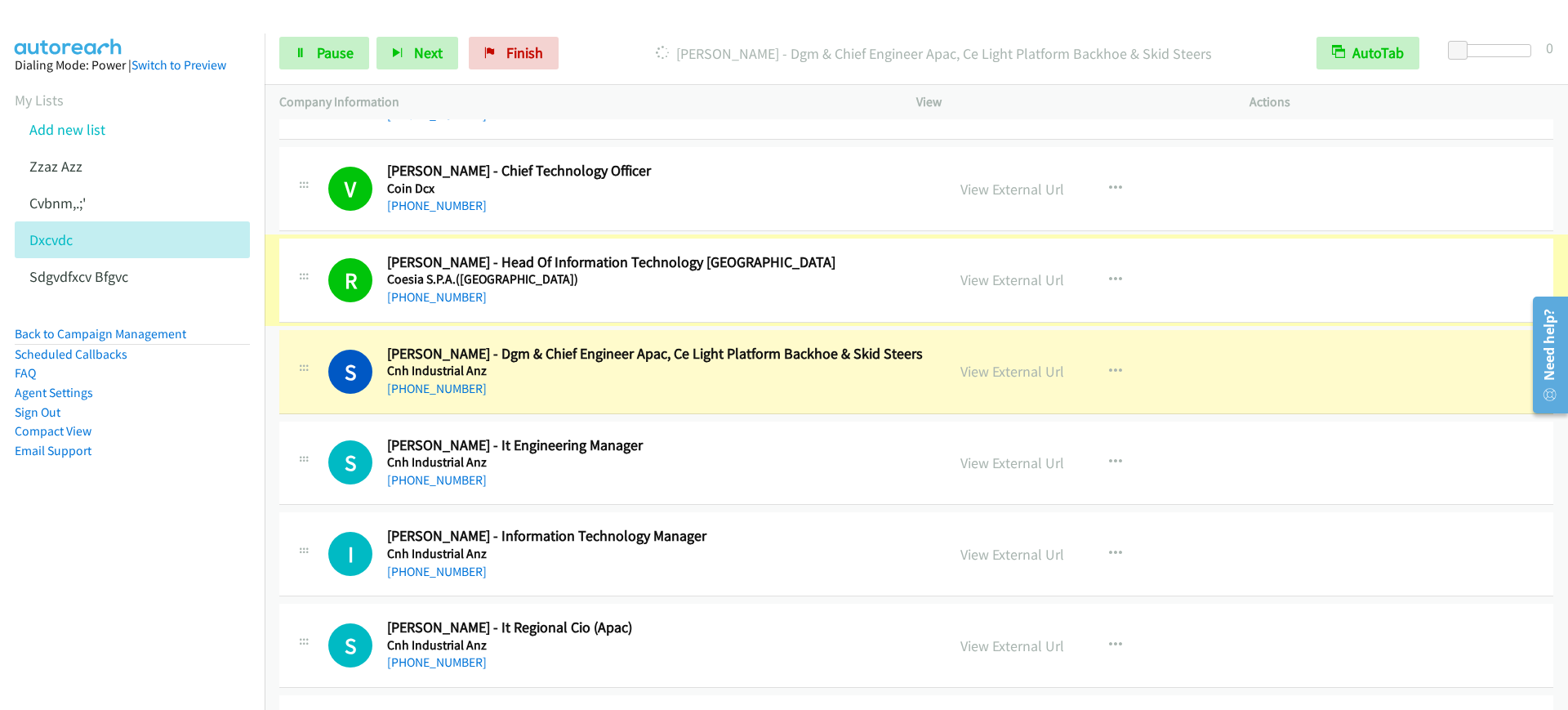
click at [1051, 277] on link "View External Url" at bounding box center [1013, 280] width 103 height 19
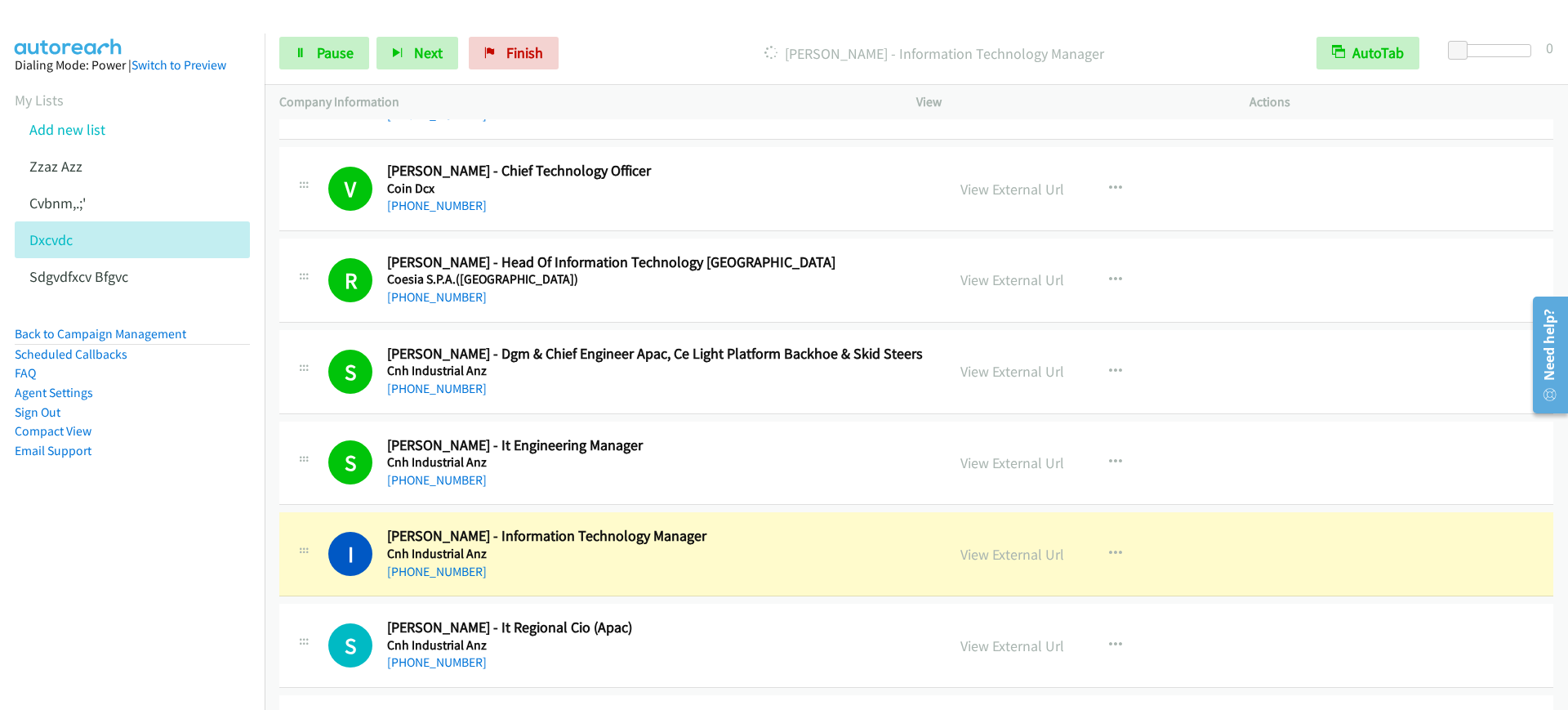
click at [320, 28] on div "Start Calls Pause Next Finish Dialing Ieesh Kumar - Information Technology Mana…" at bounding box center [917, 53] width 1304 height 63
click at [341, 68] on link "Pause" at bounding box center [324, 53] width 90 height 33
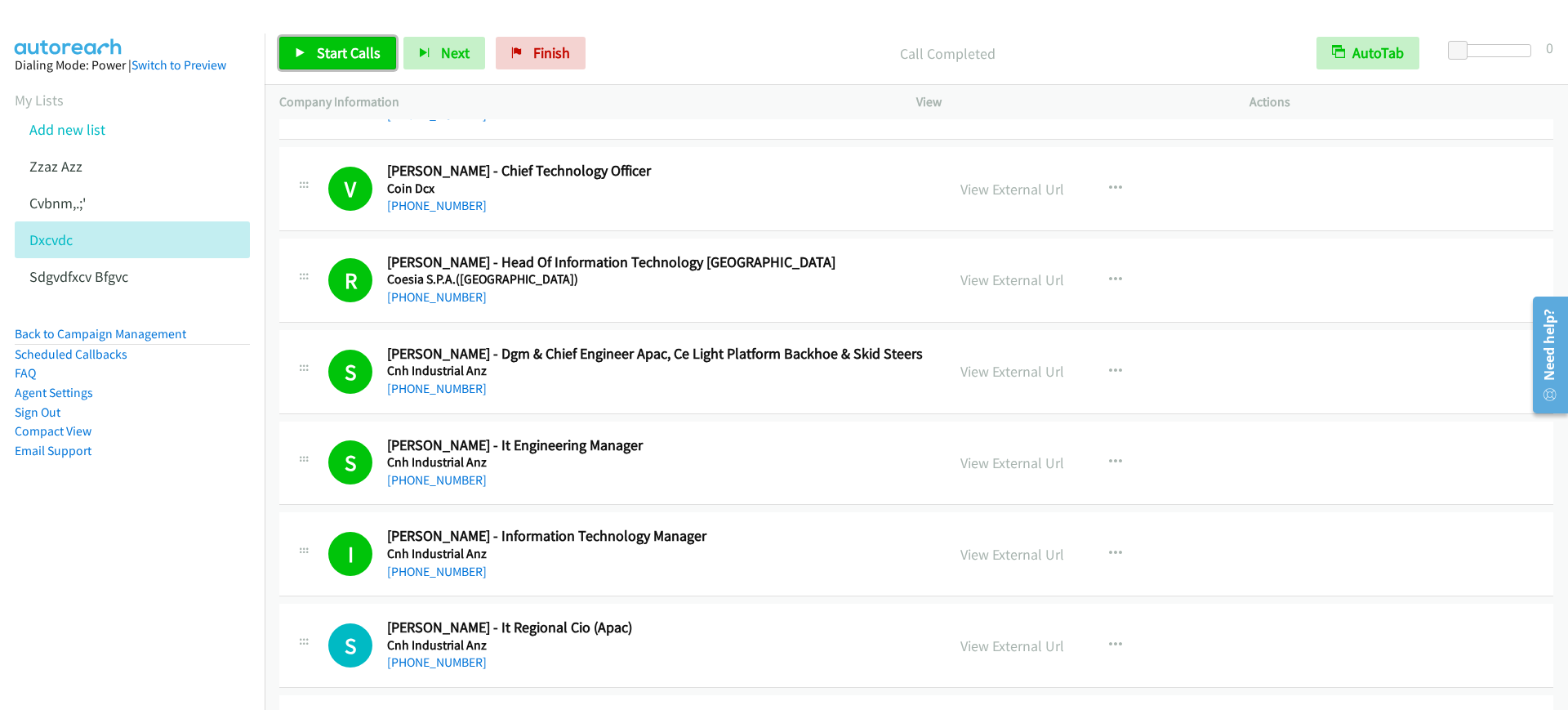
click at [329, 43] on span "Start Calls" at bounding box center [348, 53] width 64 height 19
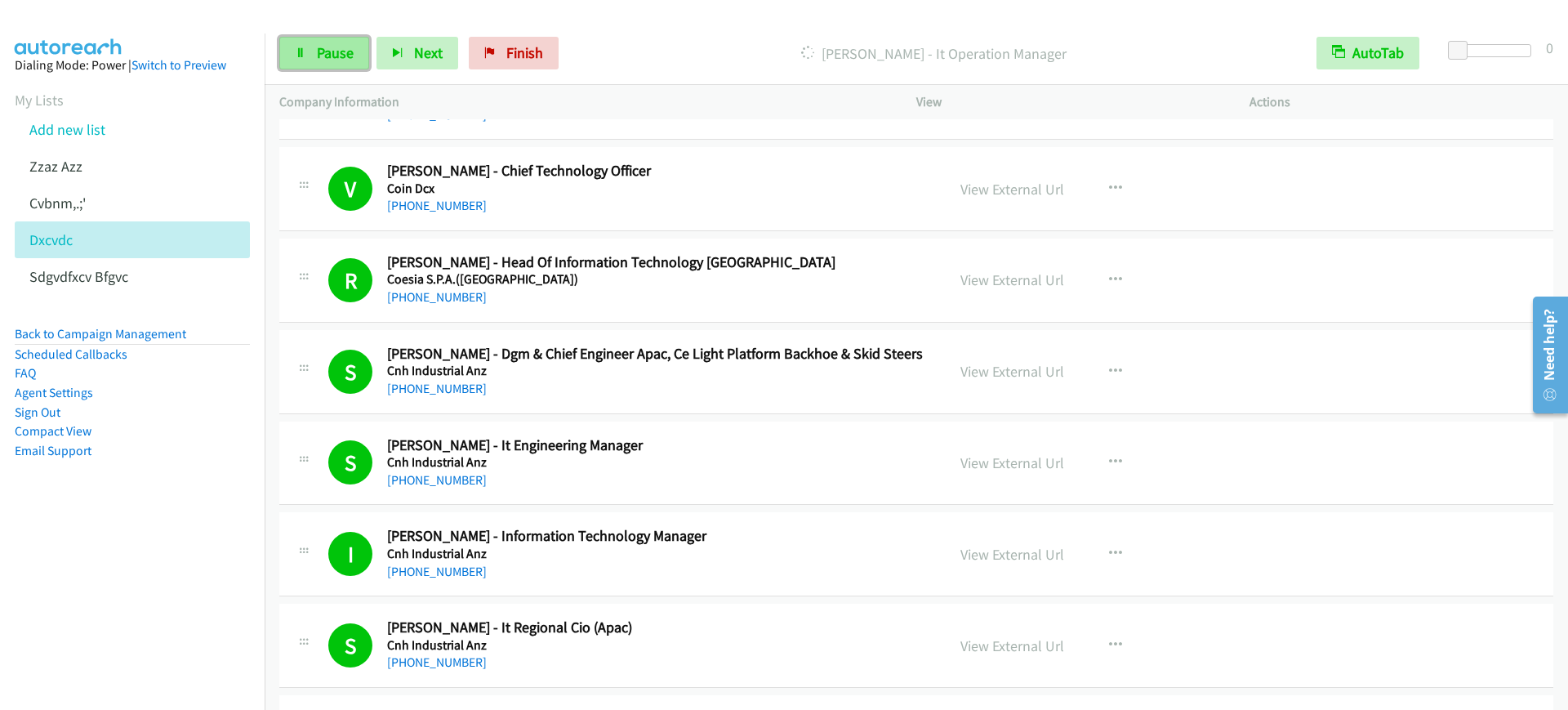
click at [350, 51] on span "Pause" at bounding box center [335, 53] width 37 height 19
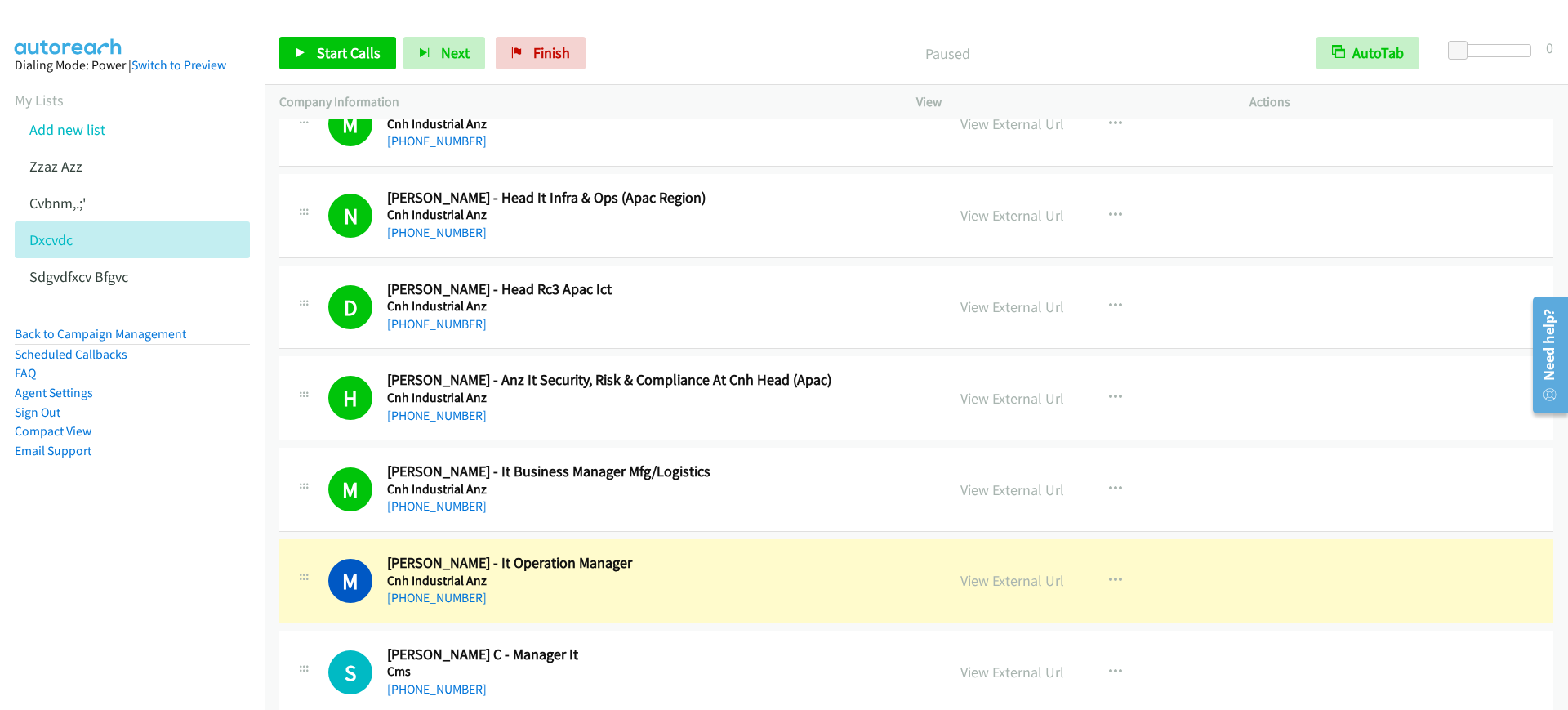
scroll to position [5617, 0]
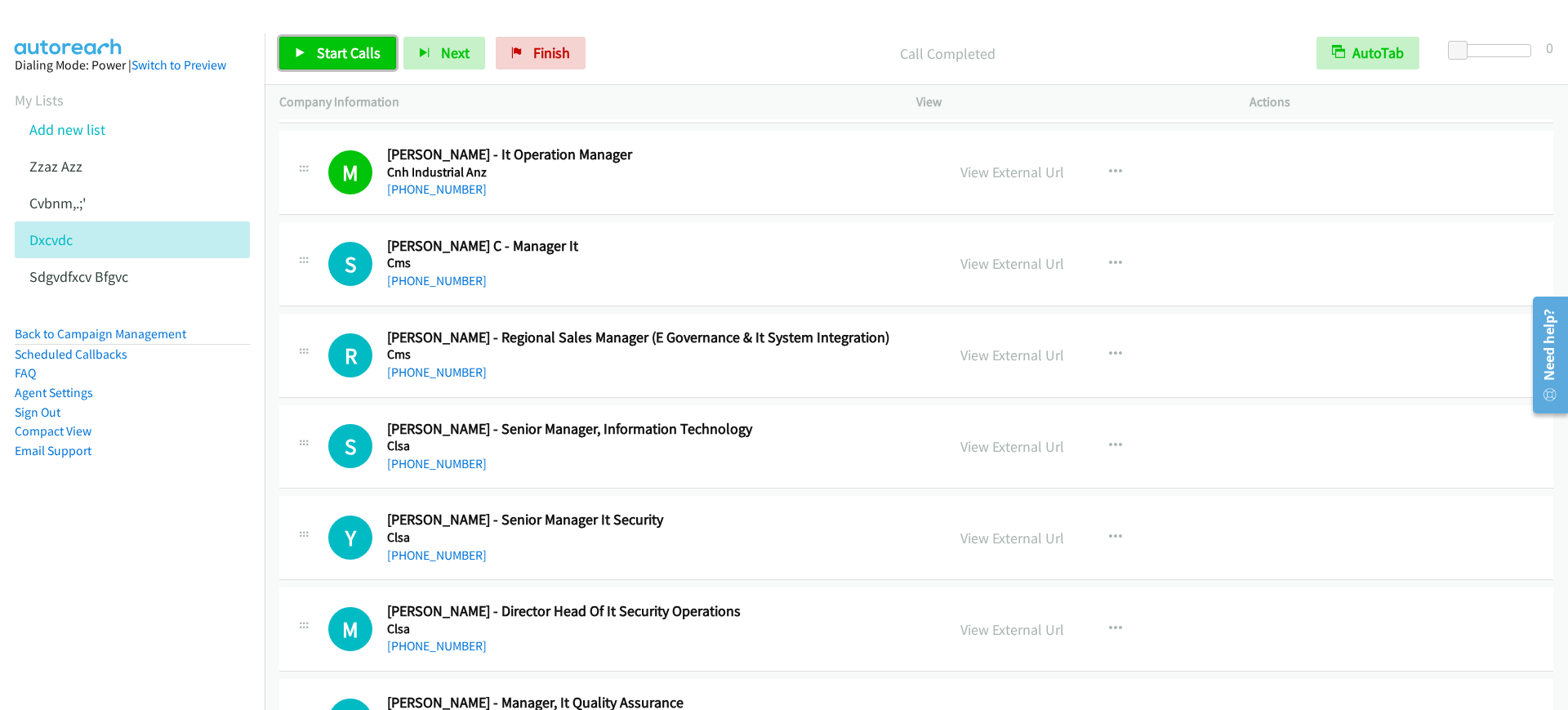
click at [342, 40] on link "Start Calls" at bounding box center [337, 53] width 116 height 33
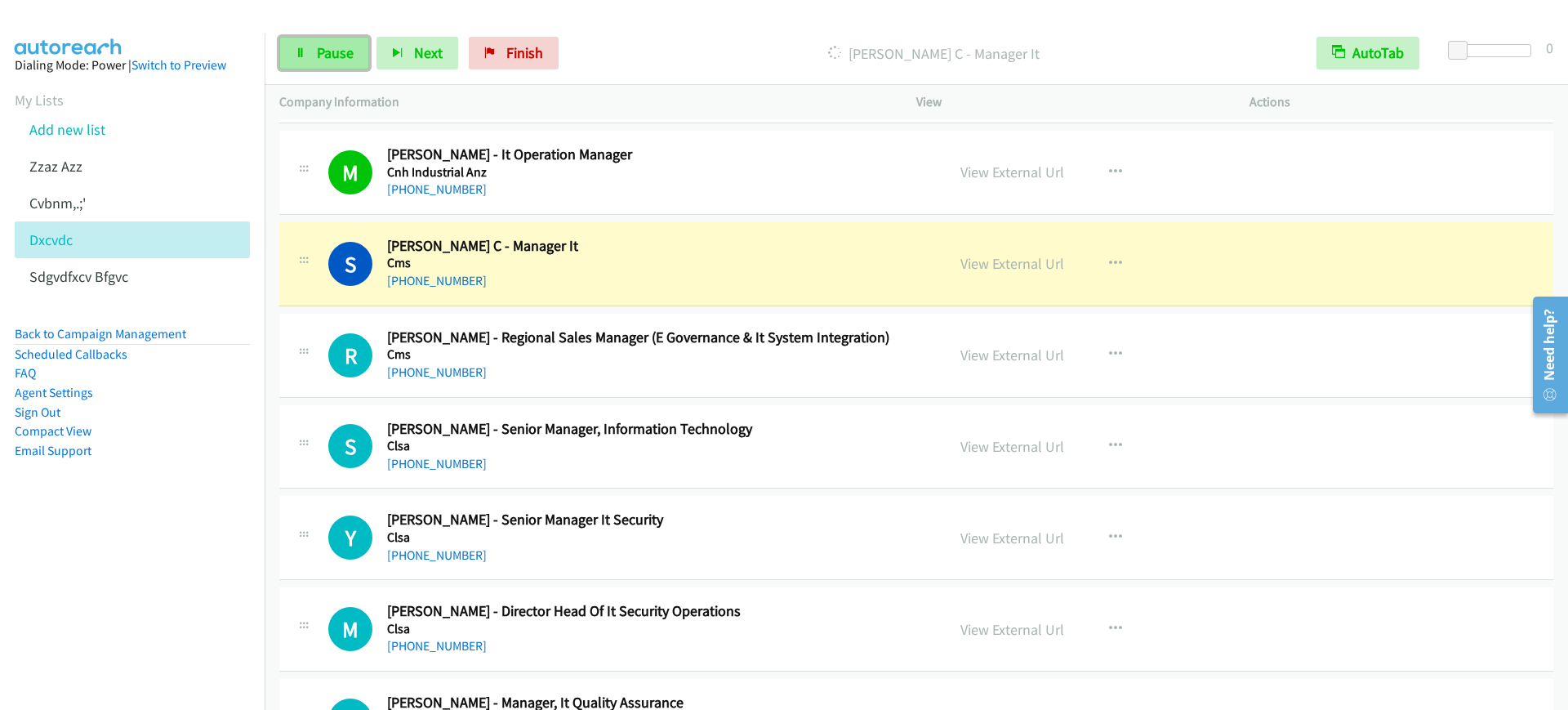
click at [342, 40] on link "Pause" at bounding box center [324, 53] width 90 height 33
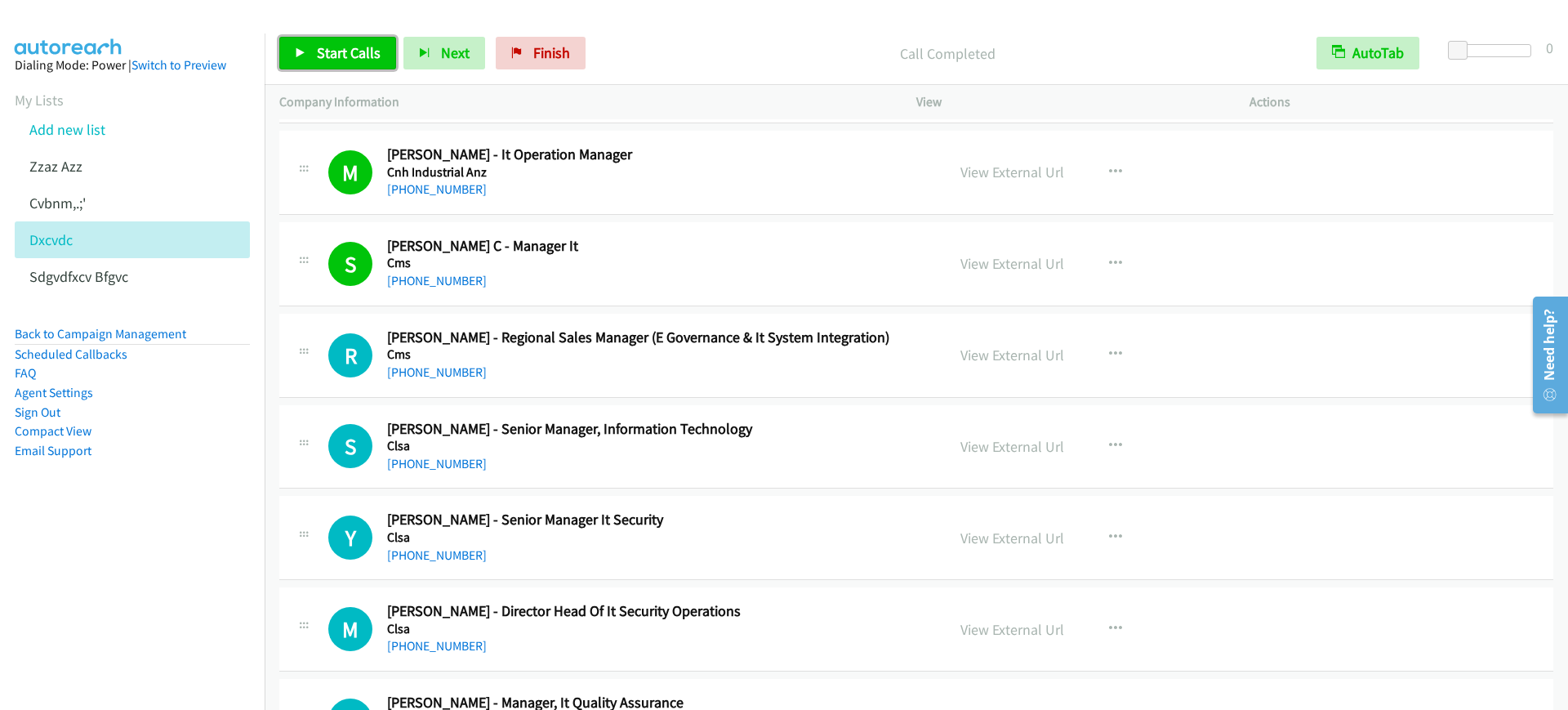
click at [339, 51] on span "Start Calls" at bounding box center [348, 53] width 64 height 19
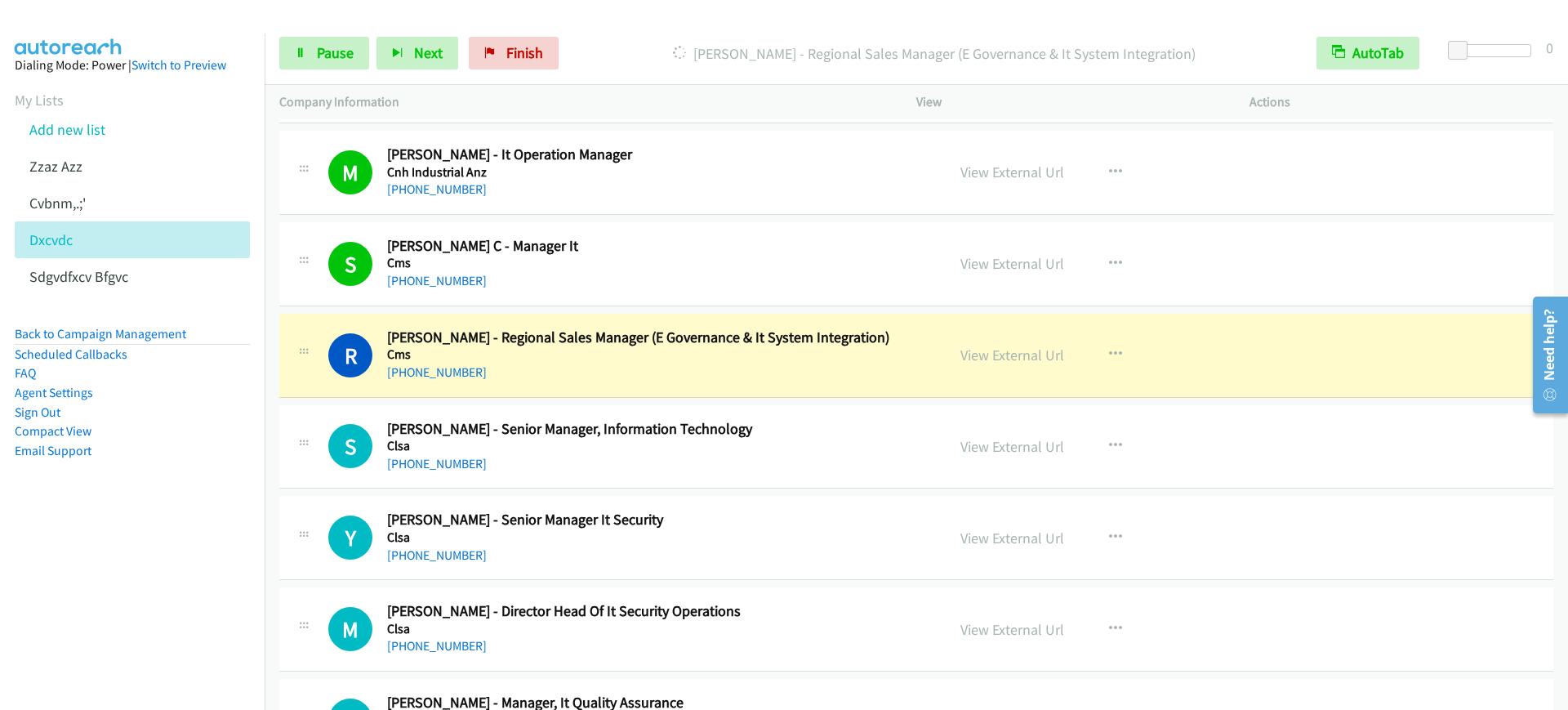
click at [602, 372] on div "+91 95606 66935" at bounding box center [655, 373] width 536 height 20
click at [348, 49] on span "Pause" at bounding box center [335, 53] width 37 height 19
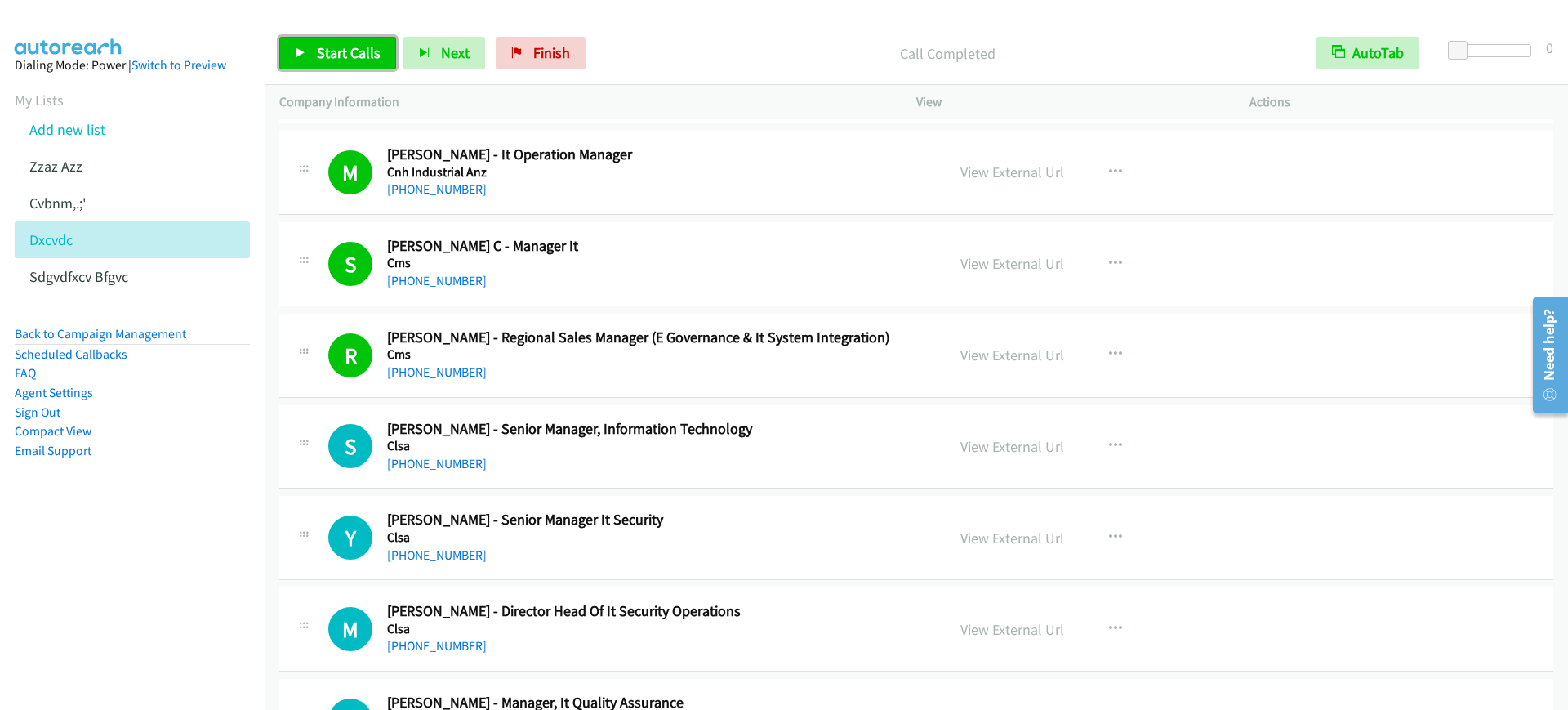
click at [322, 49] on span "Start Calls" at bounding box center [348, 53] width 64 height 19
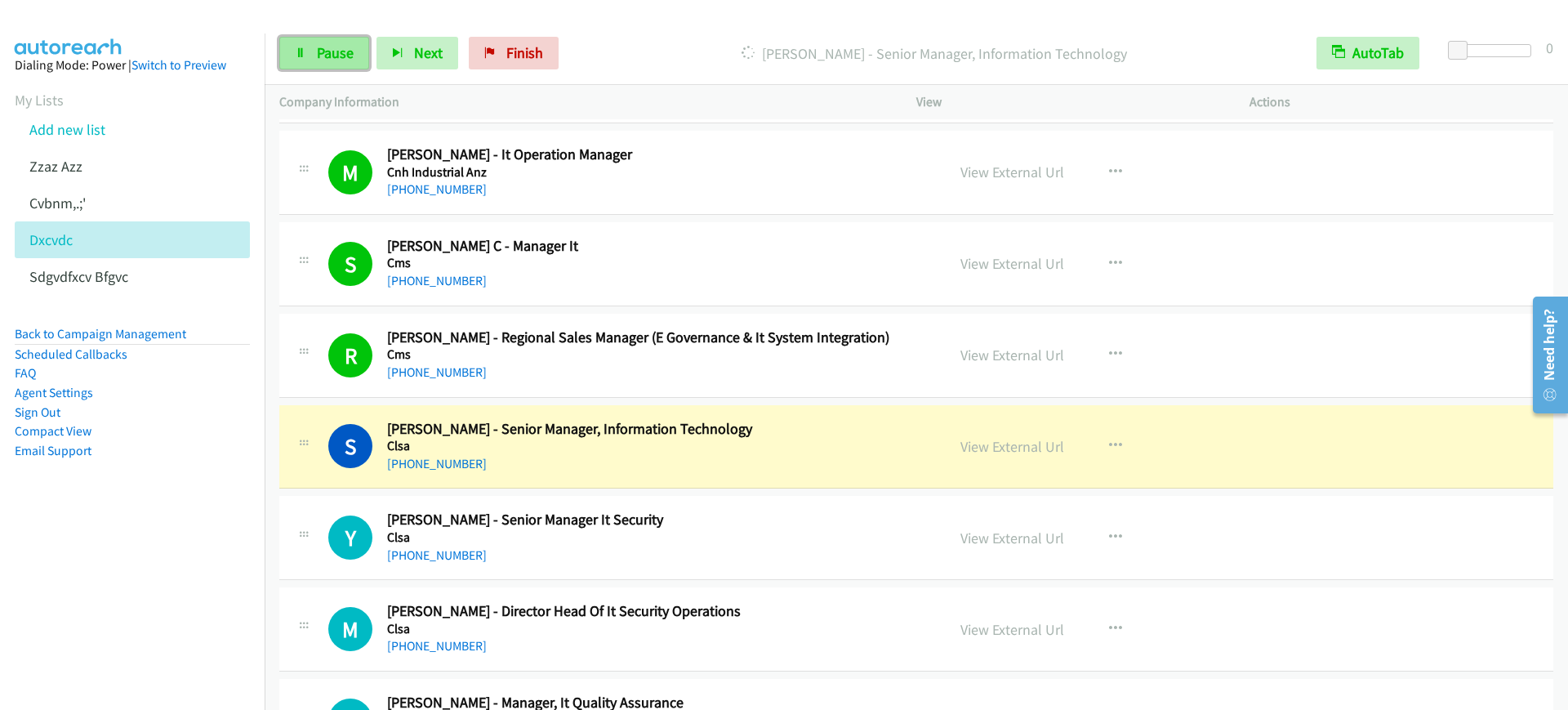
click at [322, 49] on span "Pause" at bounding box center [335, 53] width 37 height 19
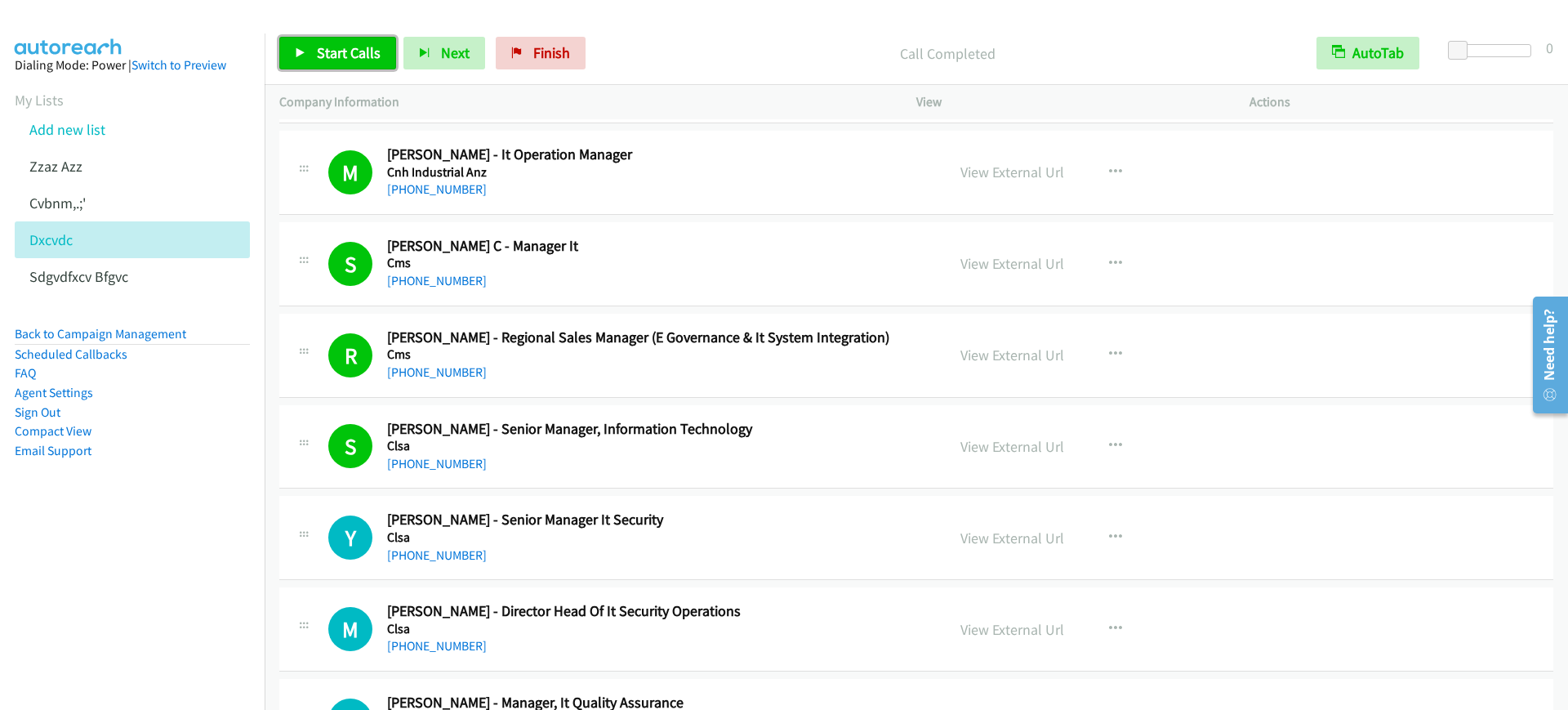
click at [348, 56] on span "Start Calls" at bounding box center [348, 53] width 64 height 19
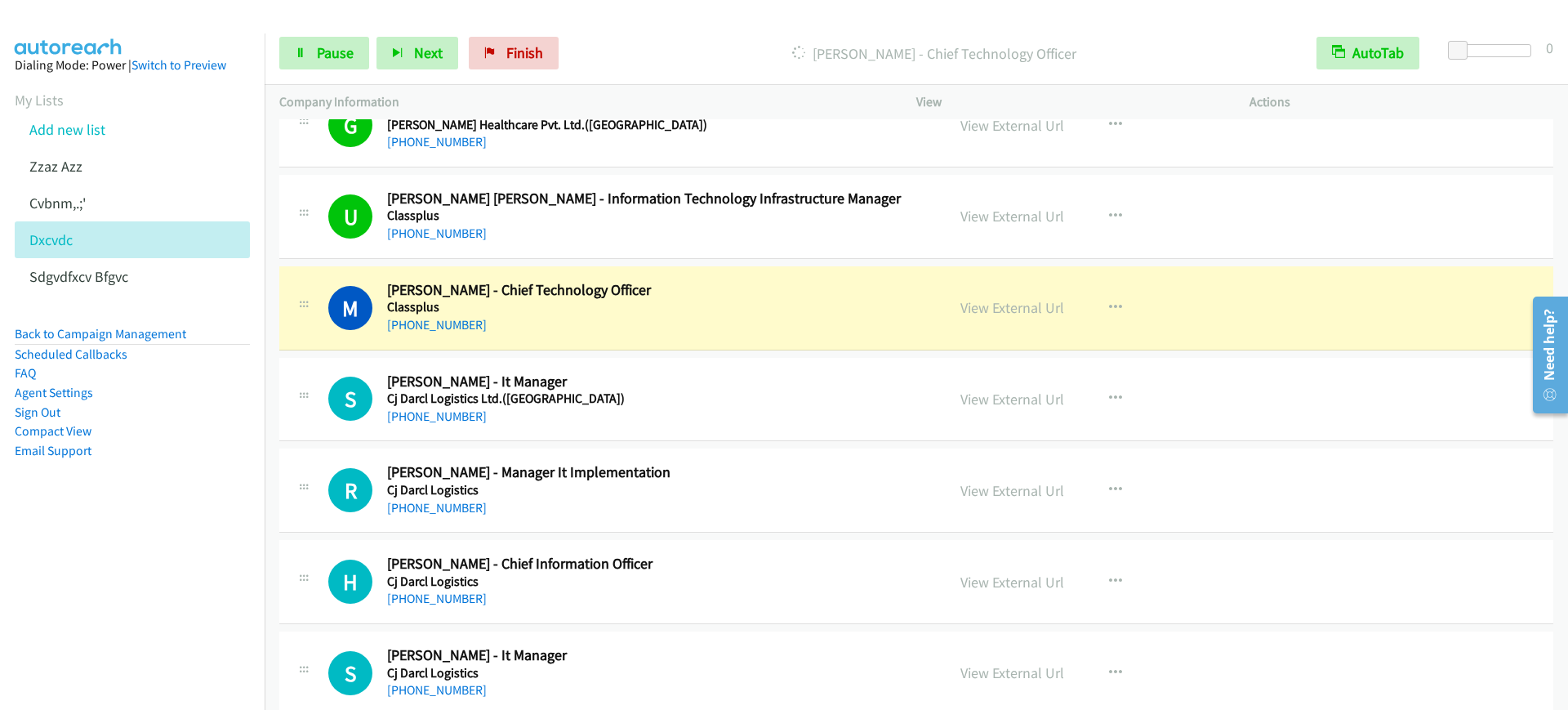
scroll to position [7660, 0]
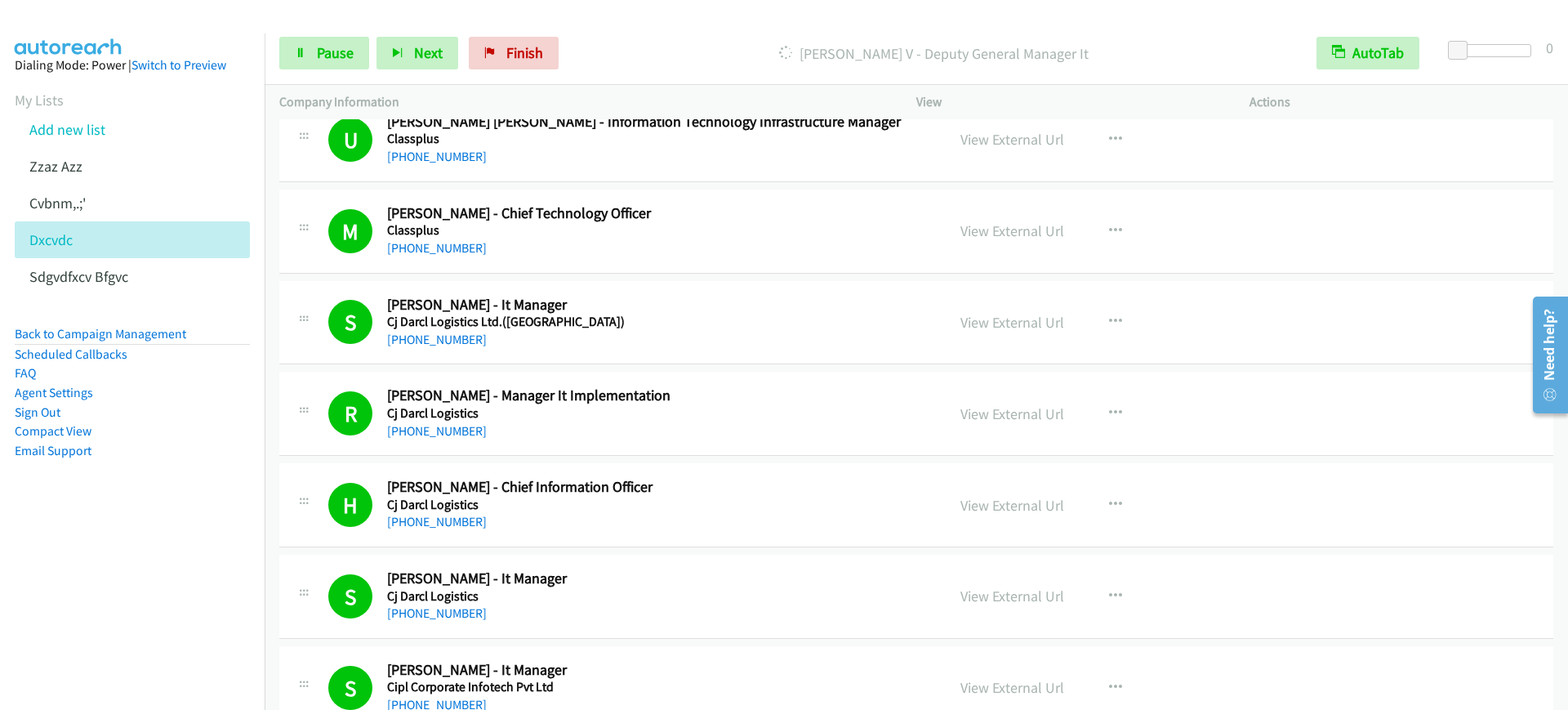
click at [1538, 600] on td "S Callback Scheduled Subir Kar - It Manager Cj Darcl Logistics Asia/Calcutta +9…" at bounding box center [917, 597] width 1304 height 91
click at [162, 558] on nav "Dialing Mode: Power | Switch to Preview My Lists Add new list Zzaz Azz Cvbnm,.;…" at bounding box center [133, 388] width 266 height 710
click at [323, 54] on span "Pause" at bounding box center [335, 53] width 37 height 19
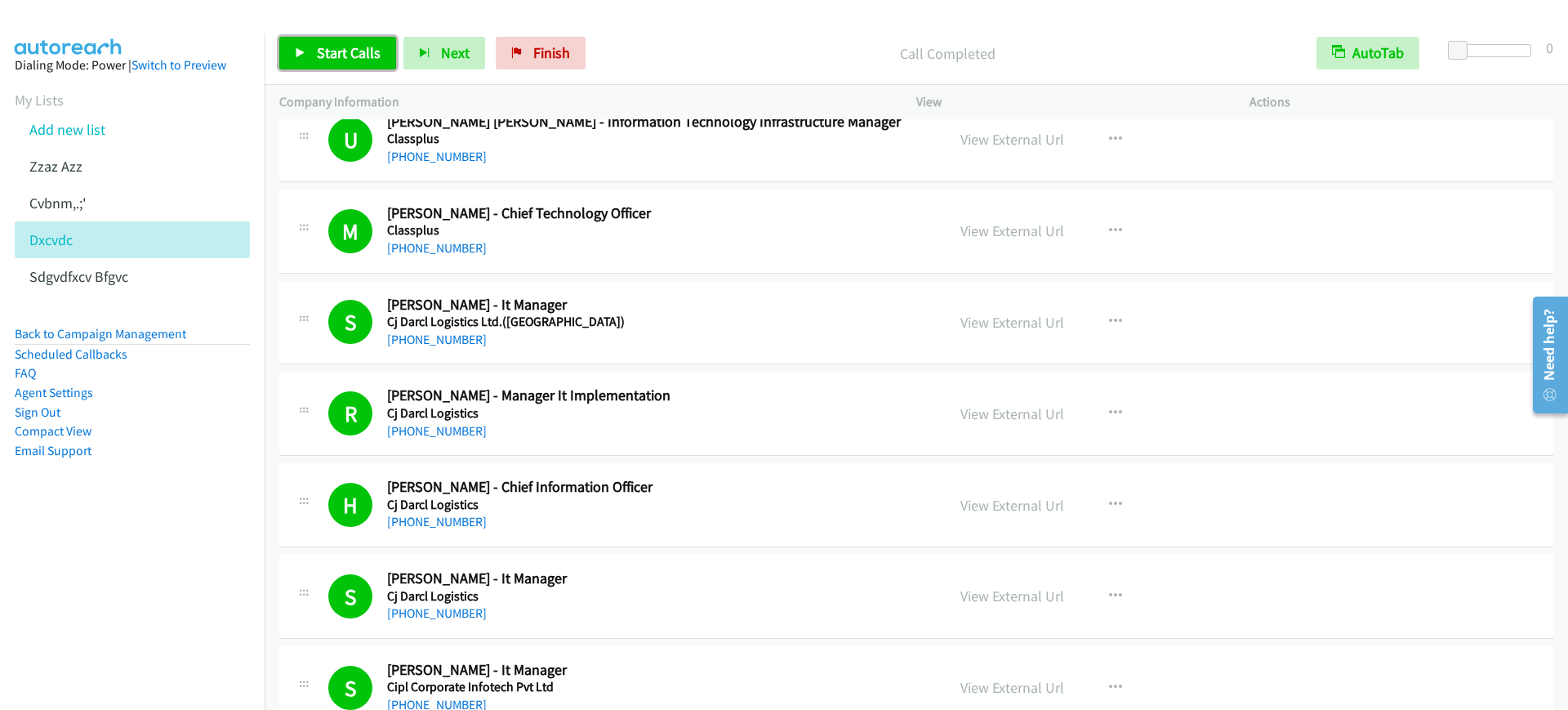
click at [373, 57] on span "Start Calls" at bounding box center [348, 53] width 64 height 19
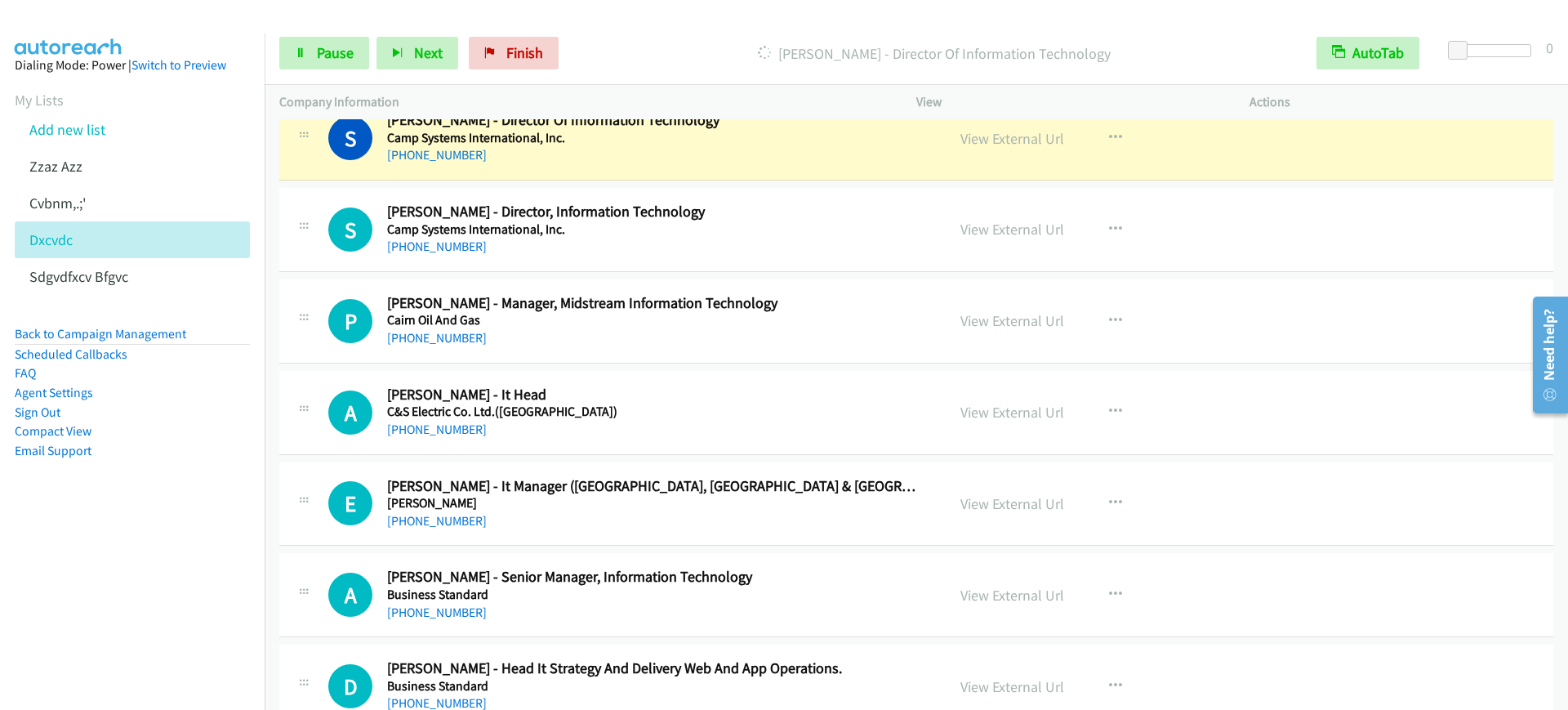
scroll to position [12766, 0]
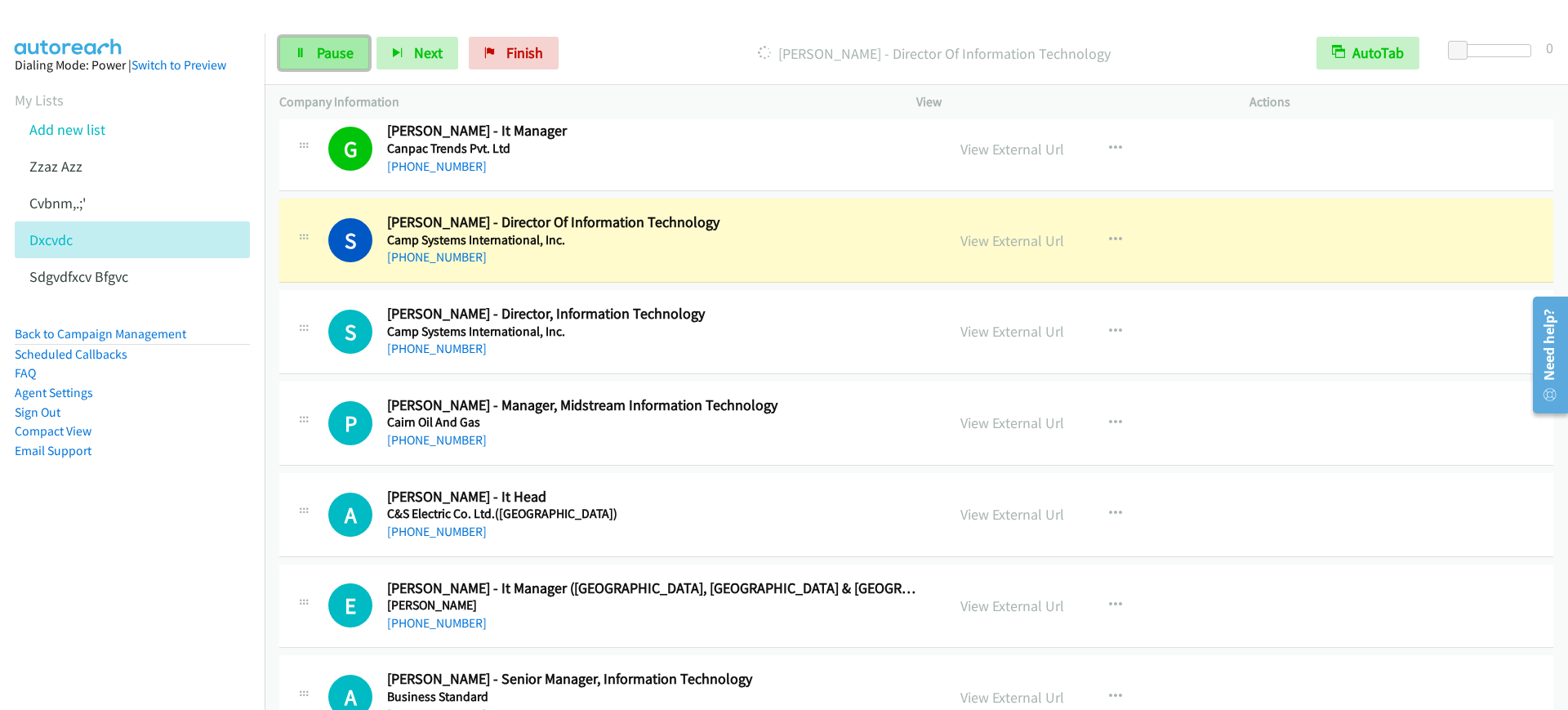
click at [322, 41] on link "Pause" at bounding box center [324, 53] width 90 height 33
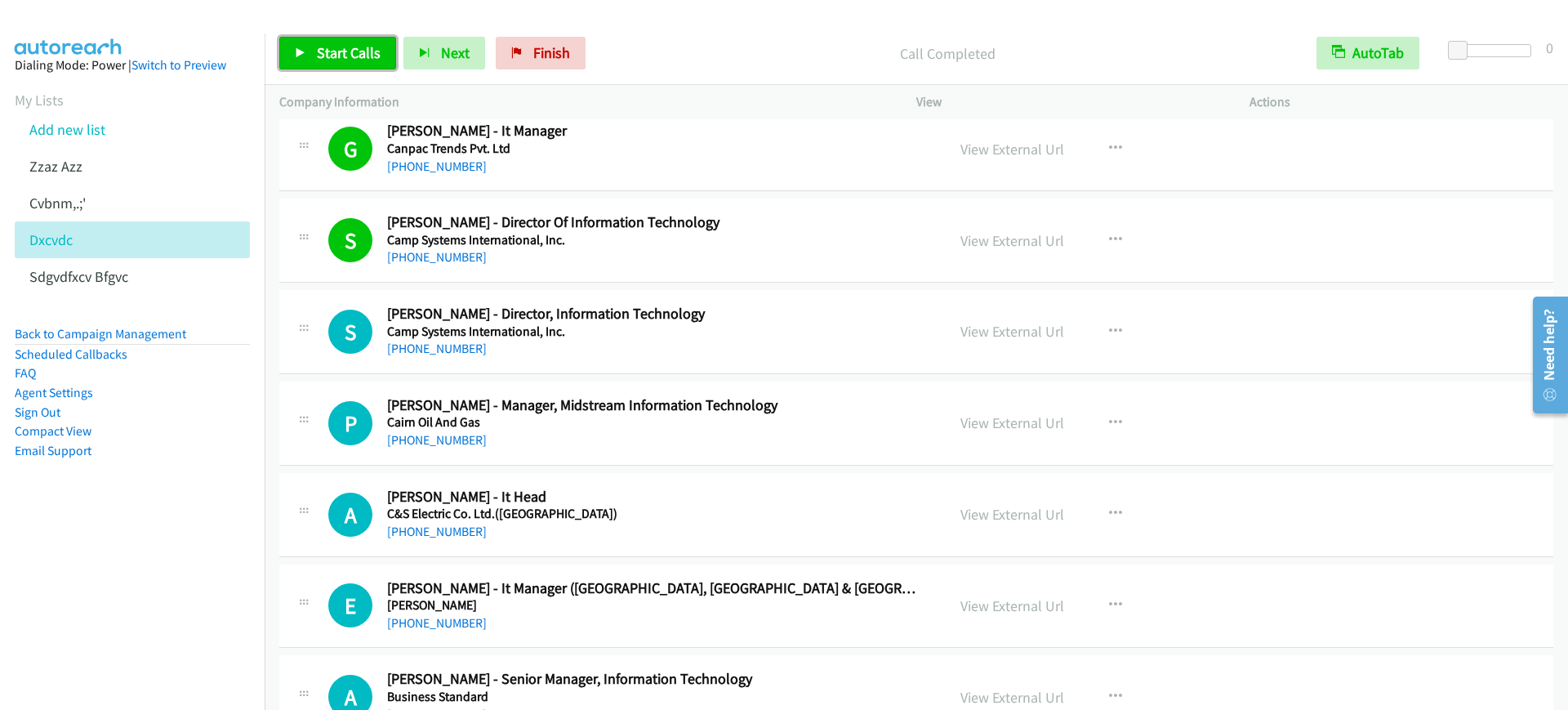
click at [334, 40] on link "Start Calls" at bounding box center [337, 53] width 116 height 33
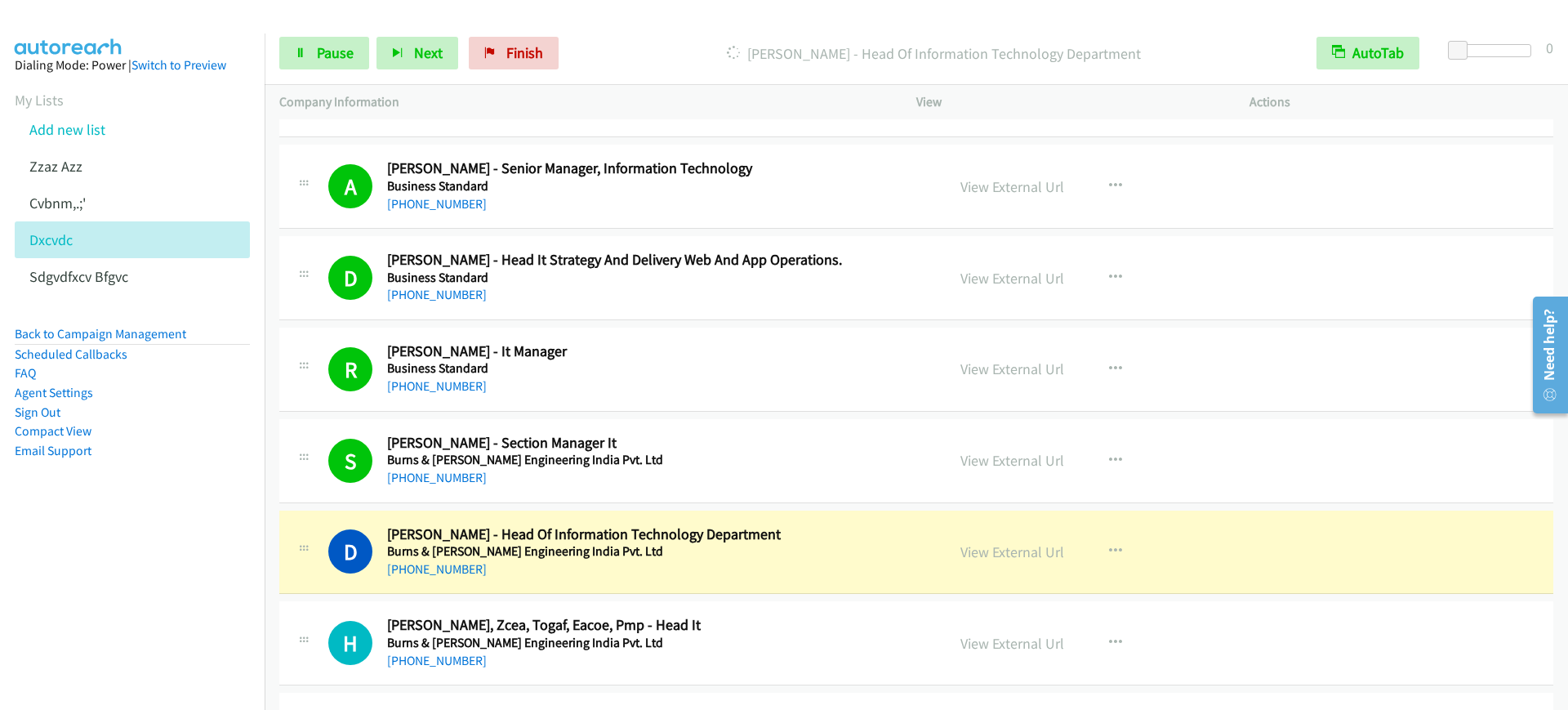
scroll to position [13583, 0]
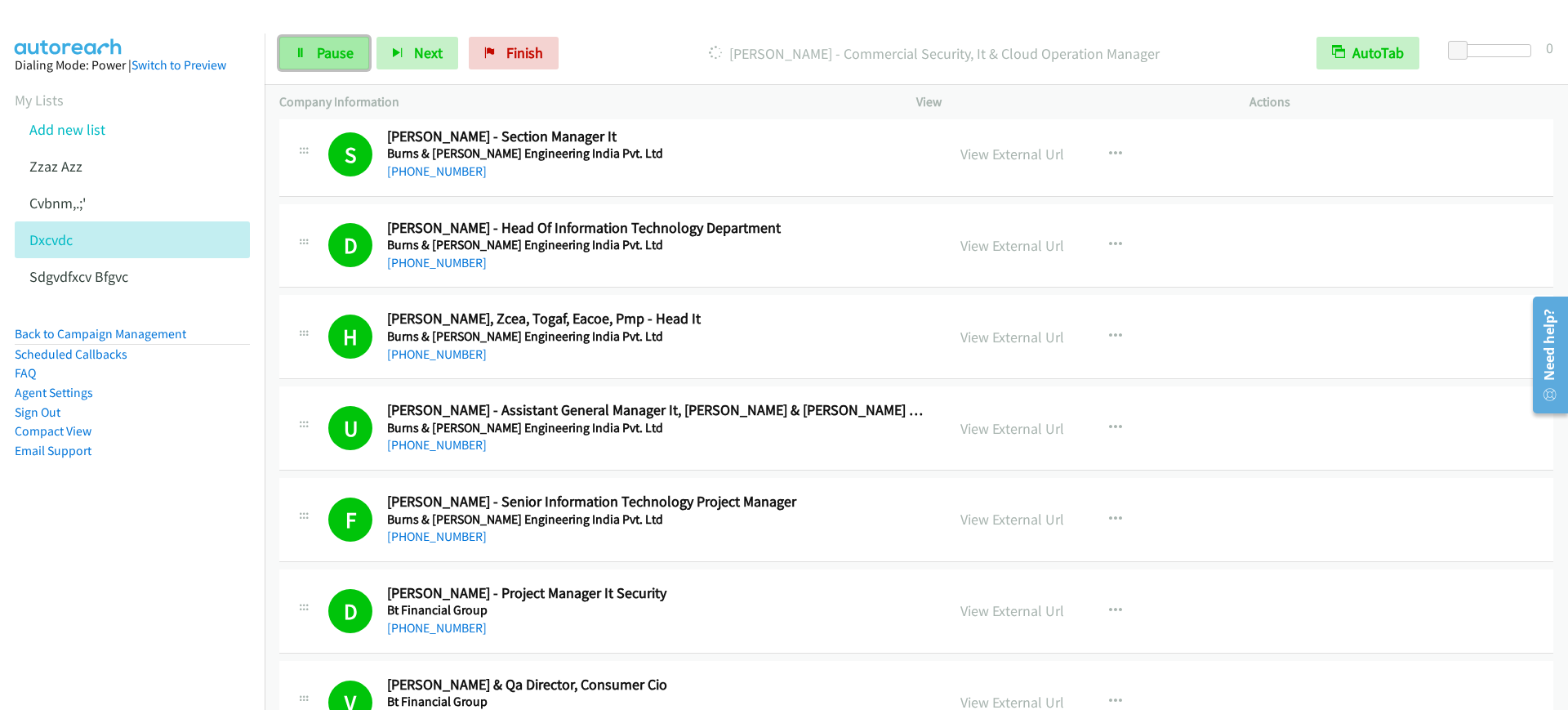
drag, startPoint x: 323, startPoint y: 45, endPoint x: 332, endPoint y: 43, distance: 9.2
click at [323, 45] on span "Pause" at bounding box center [335, 53] width 37 height 19
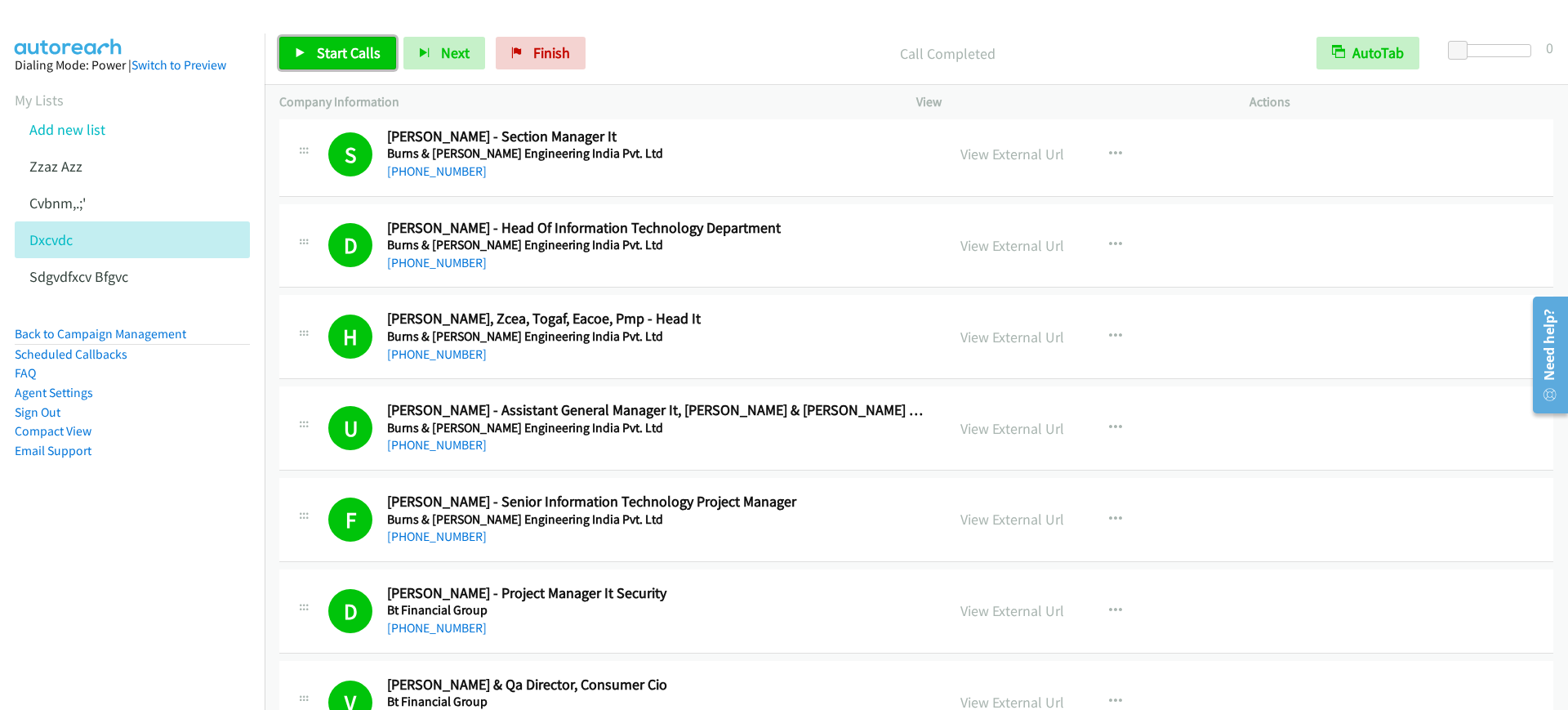
click at [337, 48] on span "Start Calls" at bounding box center [348, 53] width 64 height 19
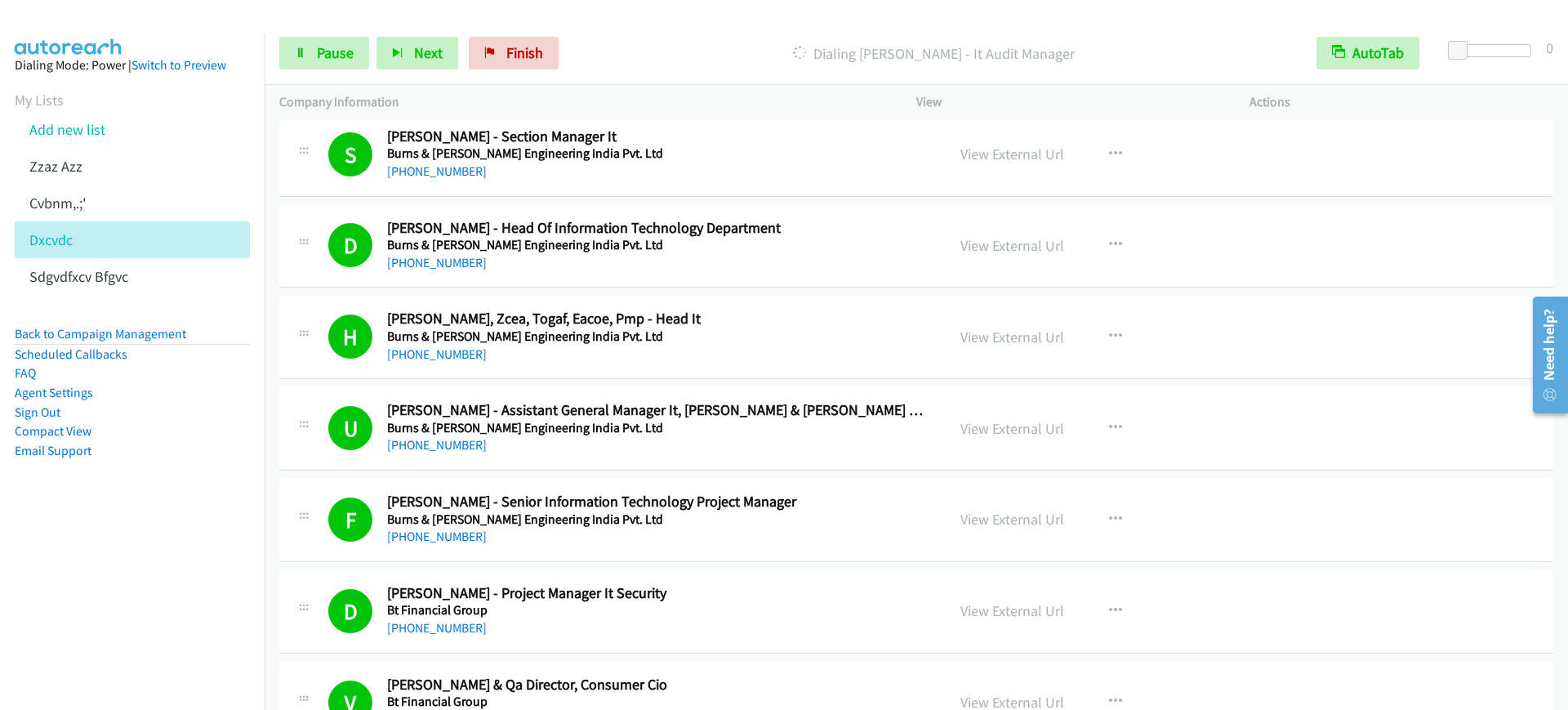
drag, startPoint x: 653, startPoint y: 257, endPoint x: 665, endPoint y: 257, distance: 12.0
click at [653, 257] on div "+91 79837 35242" at bounding box center [655, 263] width 536 height 20
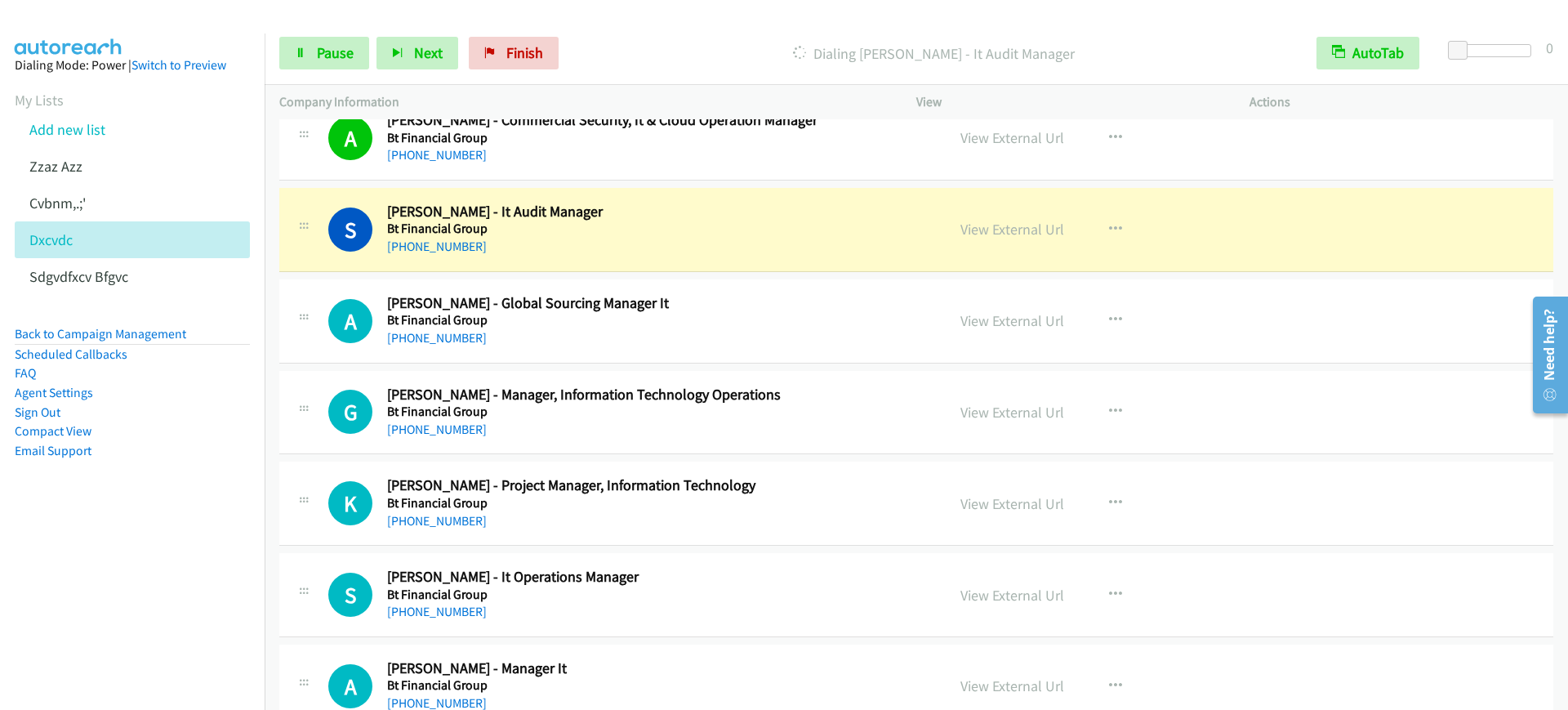
scroll to position [14400, 0]
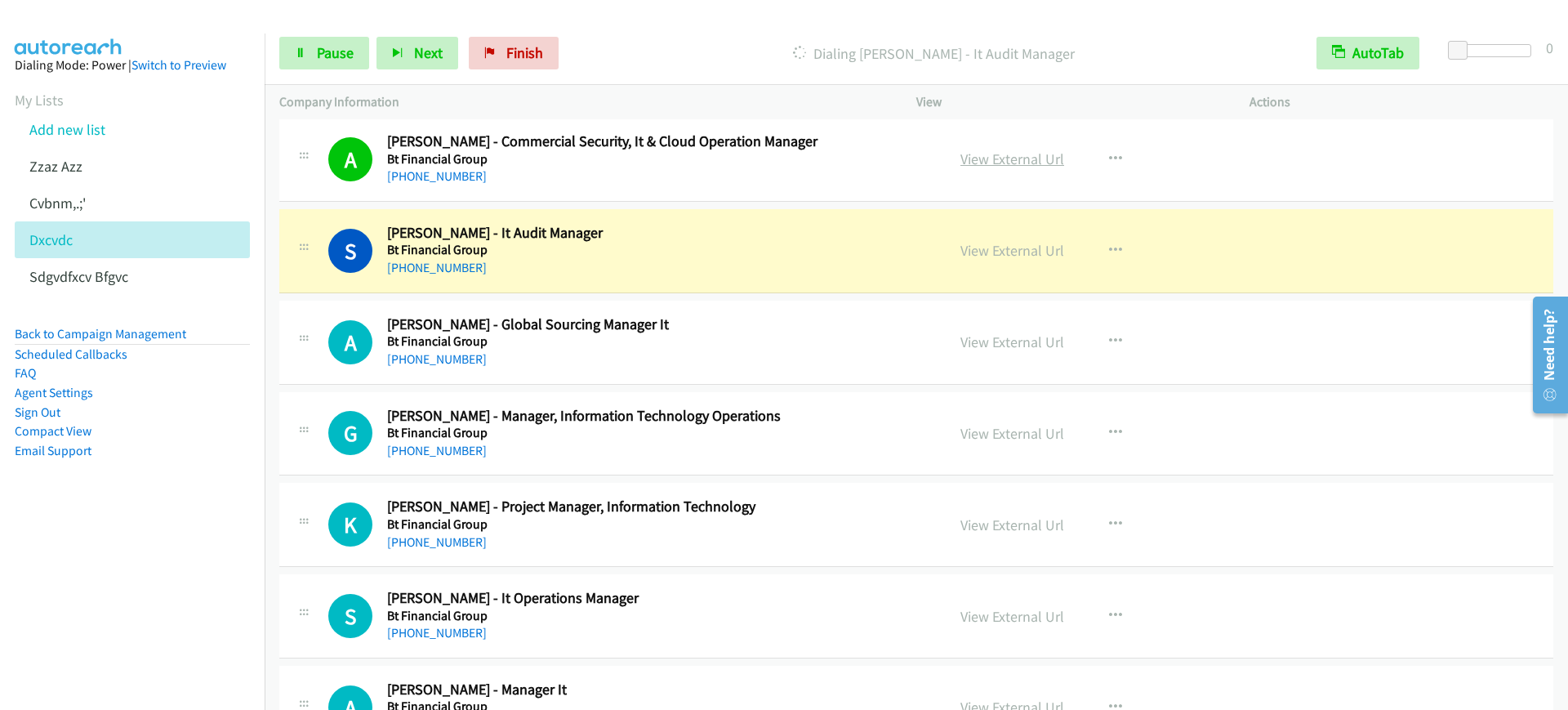
click at [1021, 158] on link "View External Url" at bounding box center [1013, 159] width 103 height 19
click at [323, 38] on link "Pause" at bounding box center [324, 53] width 90 height 33
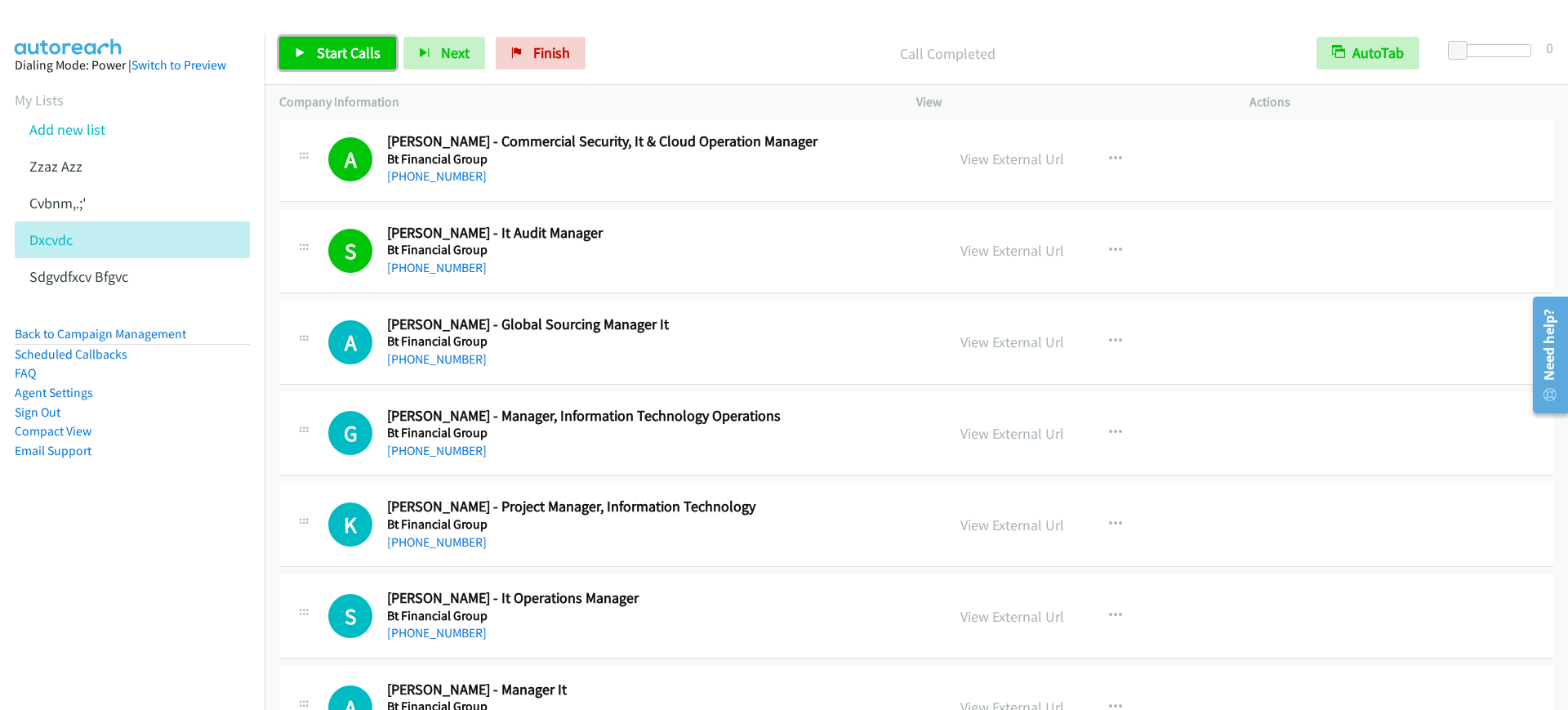
click at [348, 50] on span "Start Calls" at bounding box center [348, 53] width 64 height 19
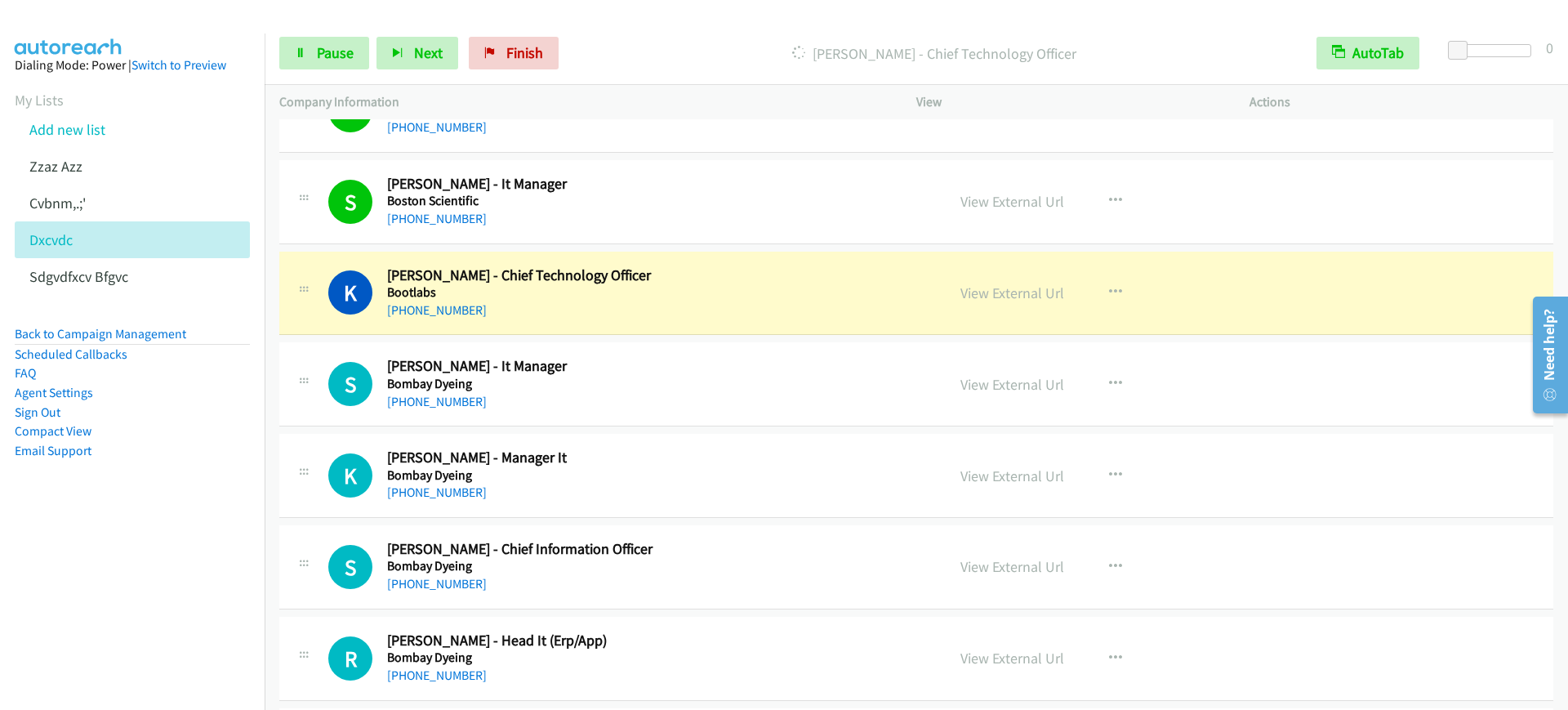
scroll to position [17566, 0]
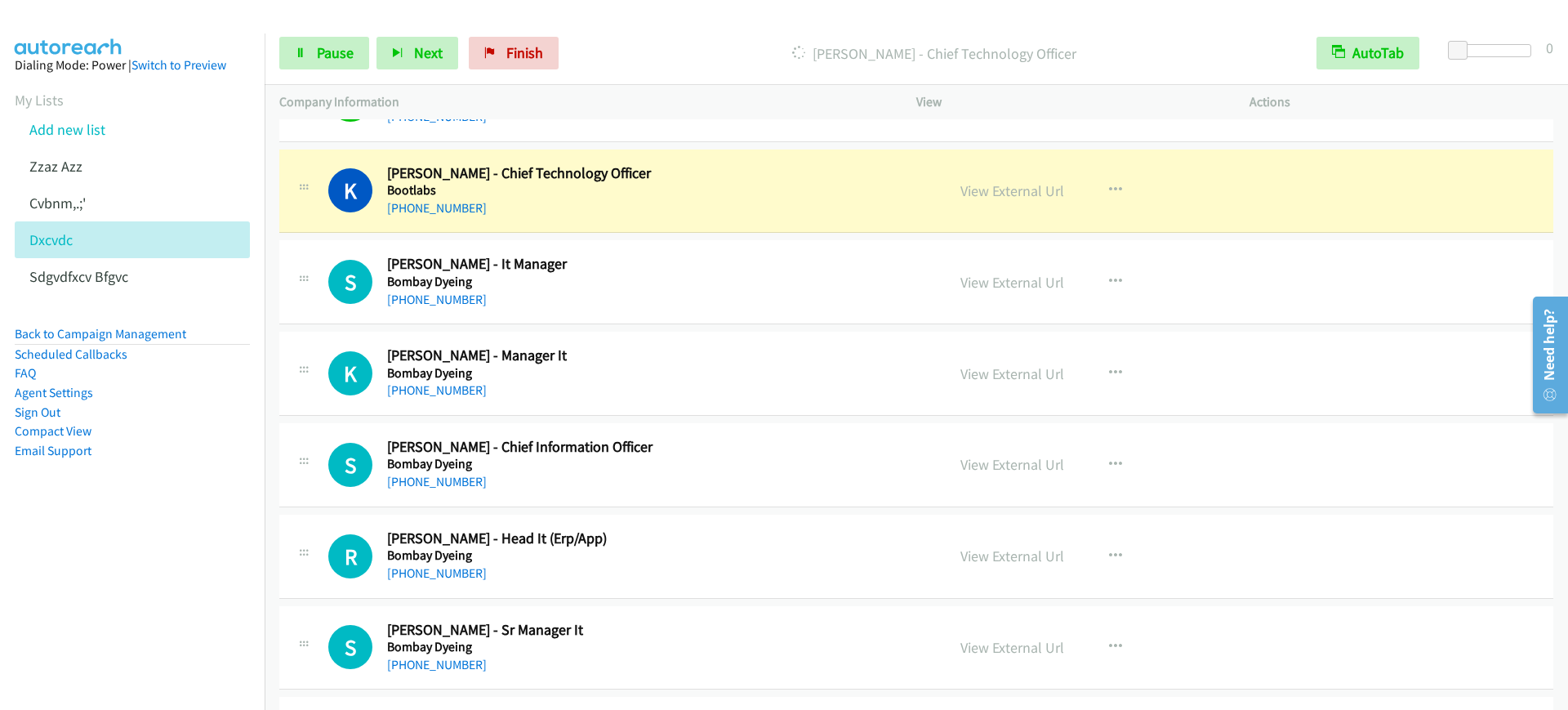
click at [667, 208] on div "+91 95662 37724" at bounding box center [655, 208] width 536 height 20
click at [348, 54] on span "Pause" at bounding box center [335, 53] width 37 height 19
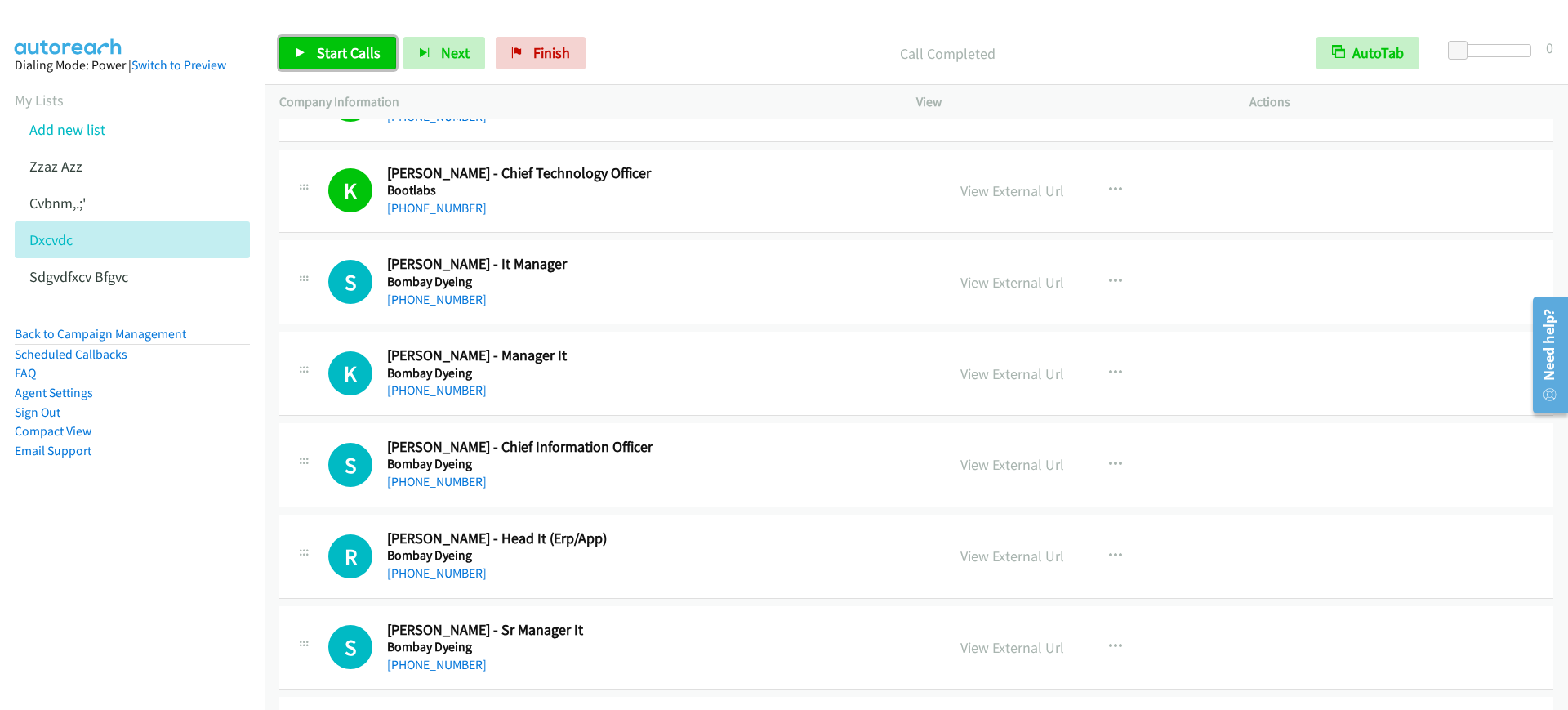
click at [373, 54] on span "Start Calls" at bounding box center [348, 53] width 64 height 19
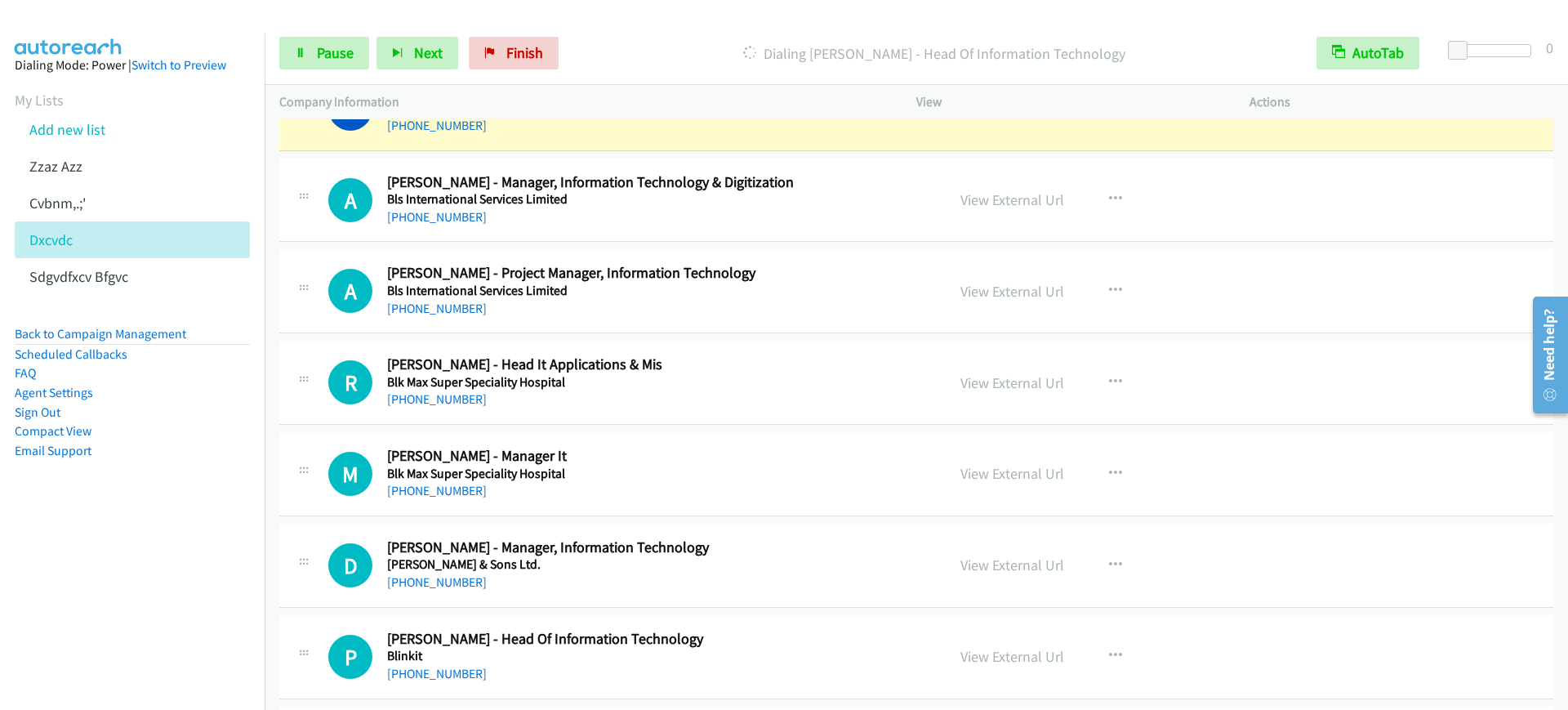
scroll to position [18281, 0]
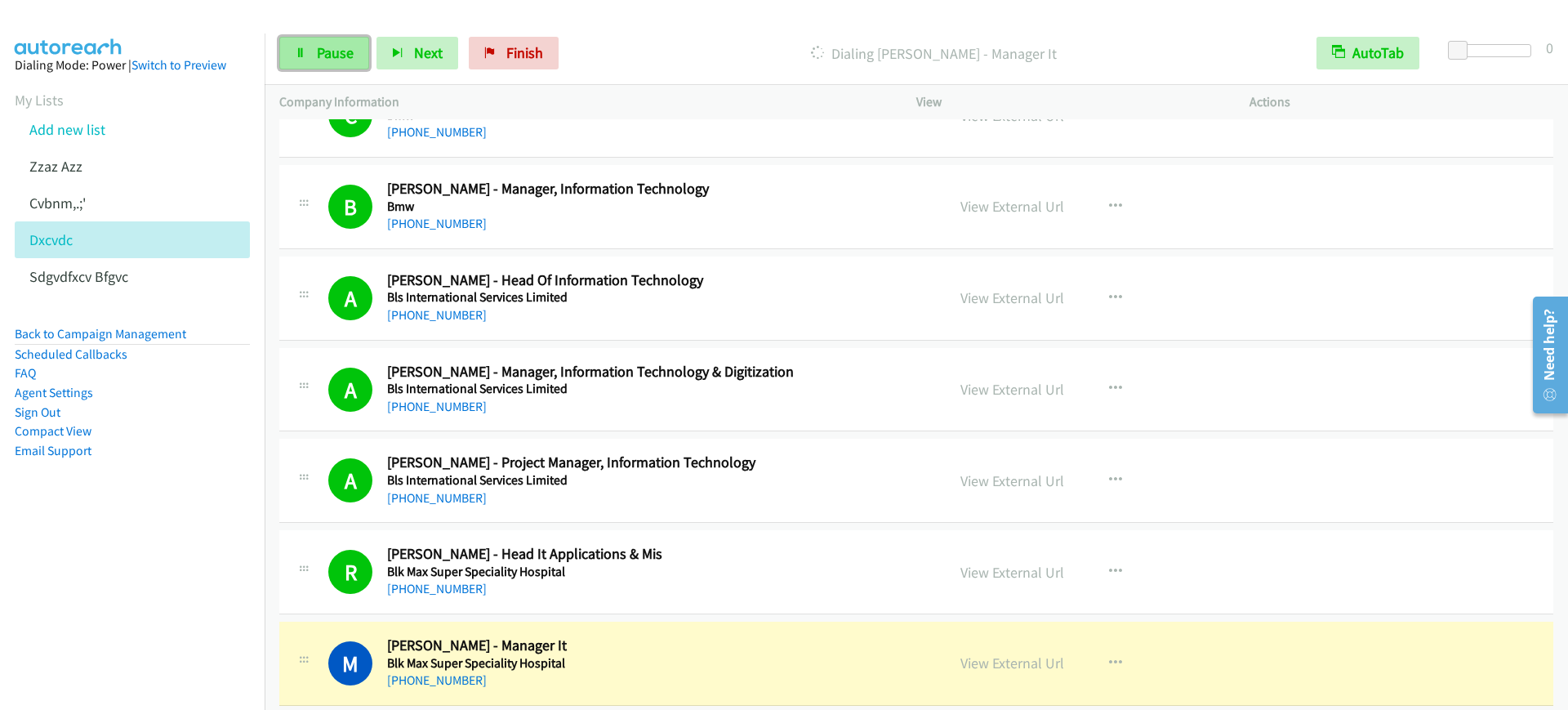
click at [316, 55] on link "Pause" at bounding box center [324, 53] width 90 height 33
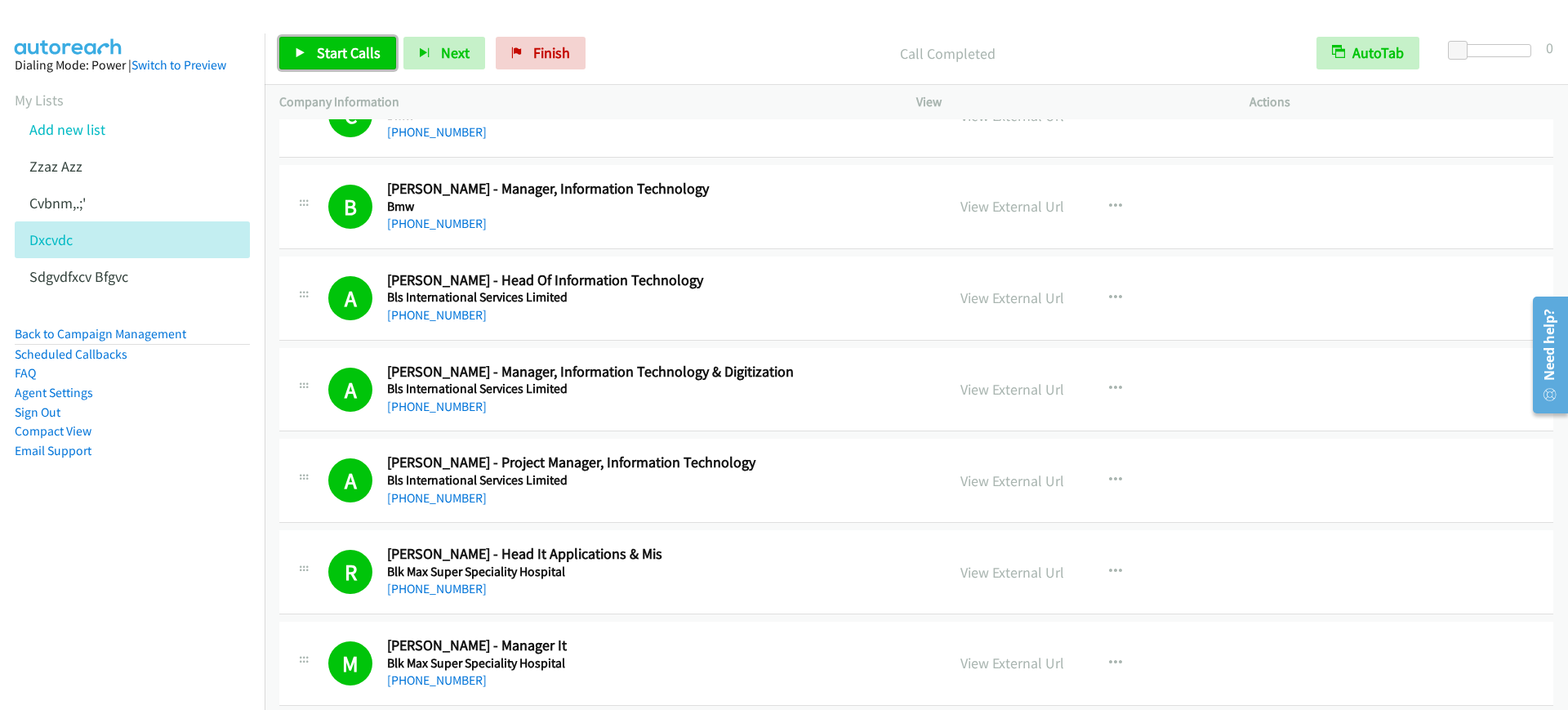
click at [379, 51] on link "Start Calls" at bounding box center [337, 53] width 116 height 33
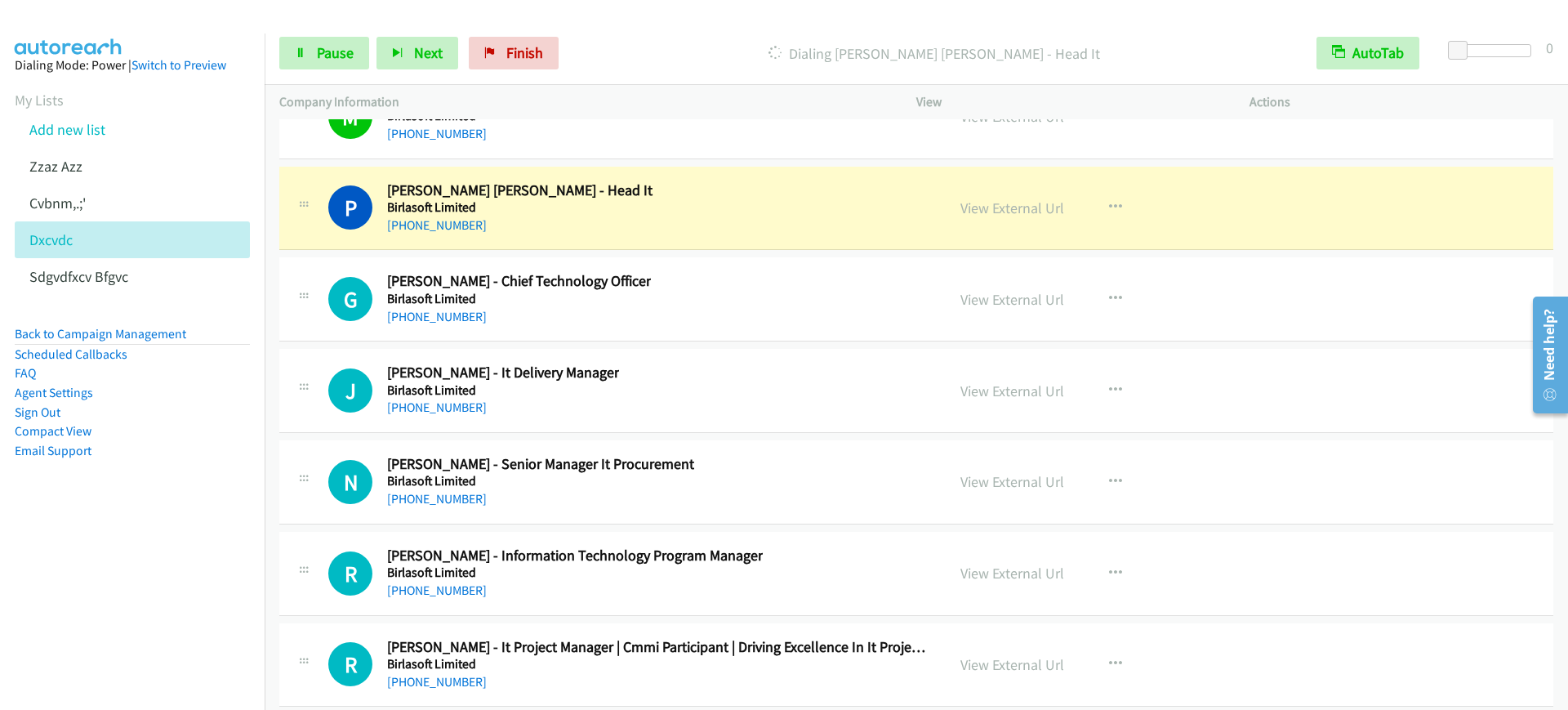
scroll to position [20426, 0]
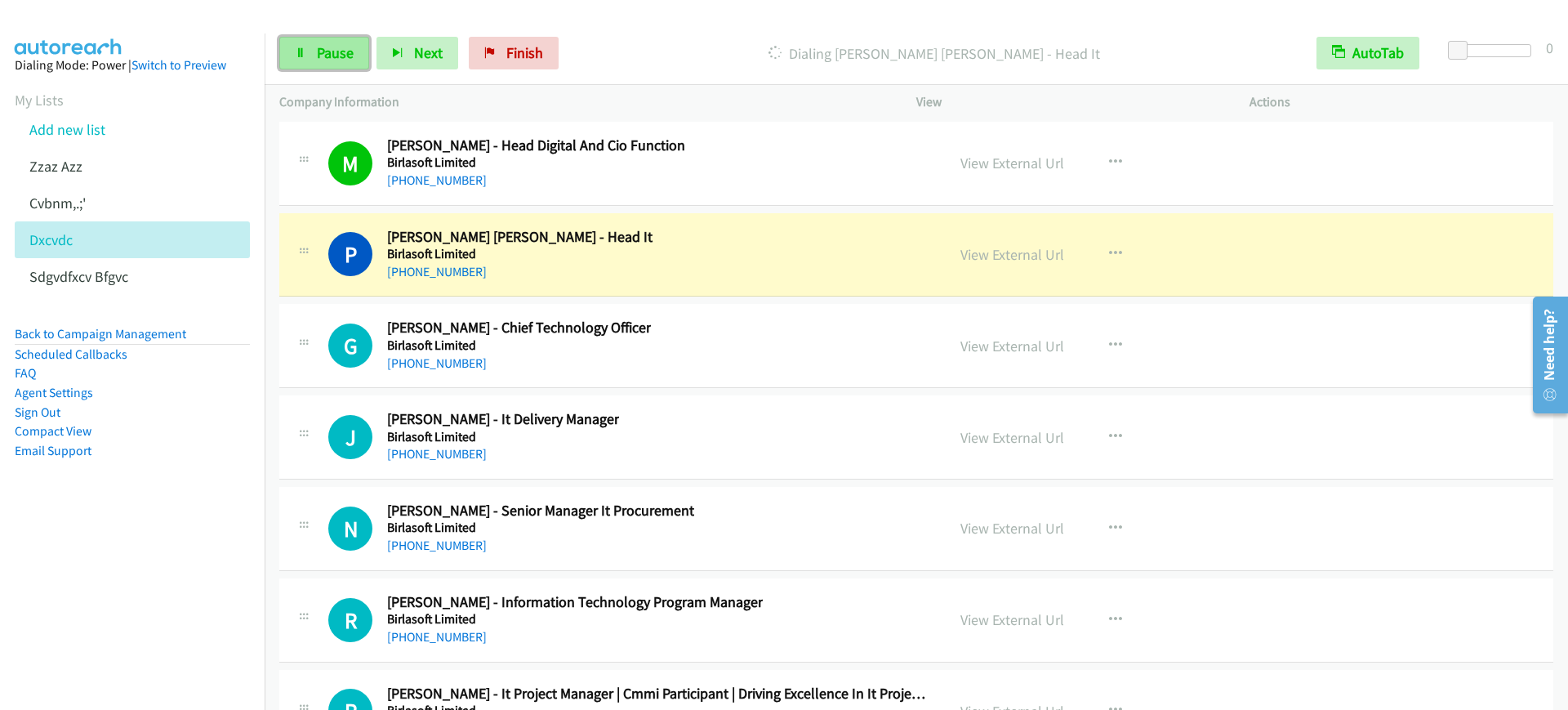
click at [338, 51] on span "Pause" at bounding box center [335, 53] width 37 height 19
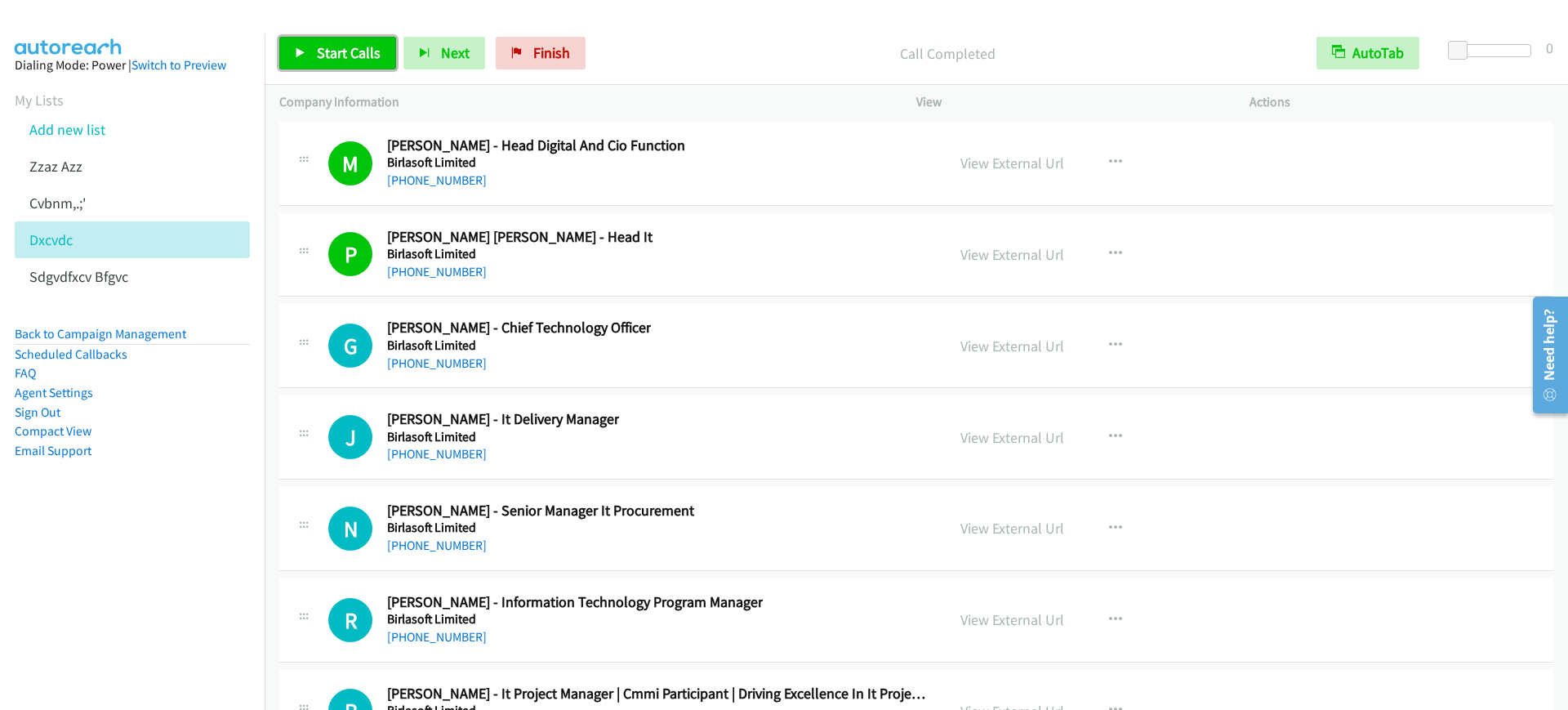
click at [338, 51] on span "Start Calls" at bounding box center [348, 53] width 64 height 19
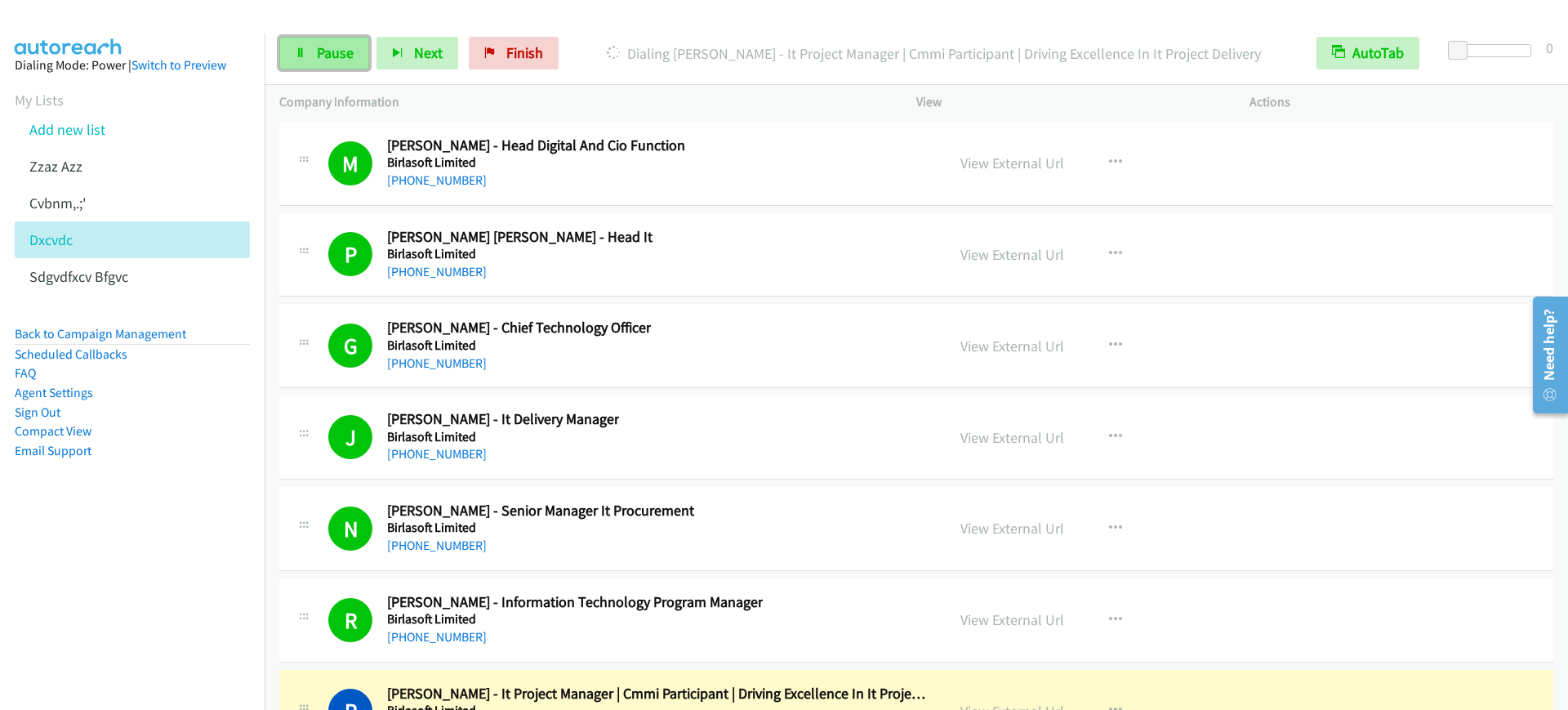
click at [316, 41] on link "Pause" at bounding box center [324, 53] width 90 height 33
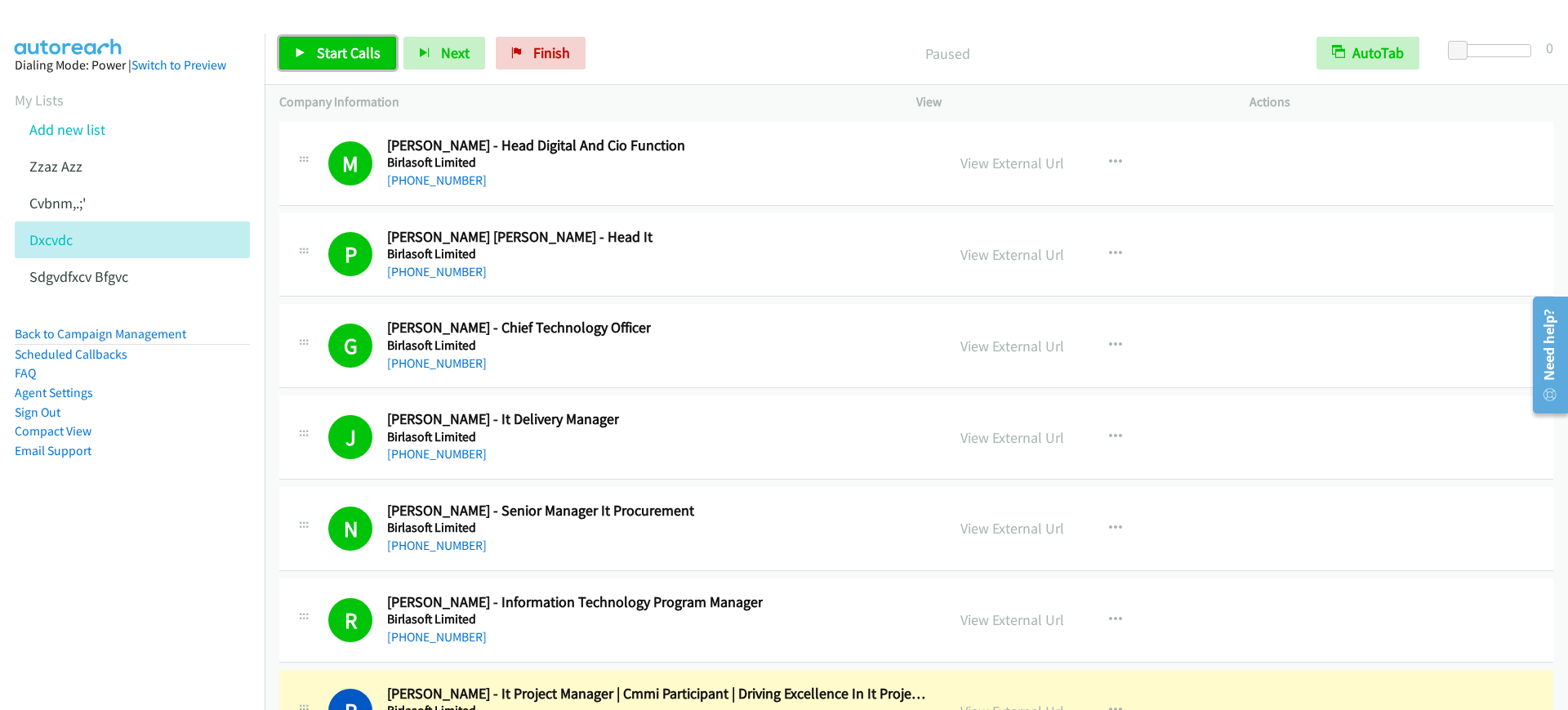
click at [316, 41] on link "Start Calls" at bounding box center [337, 53] width 116 height 33
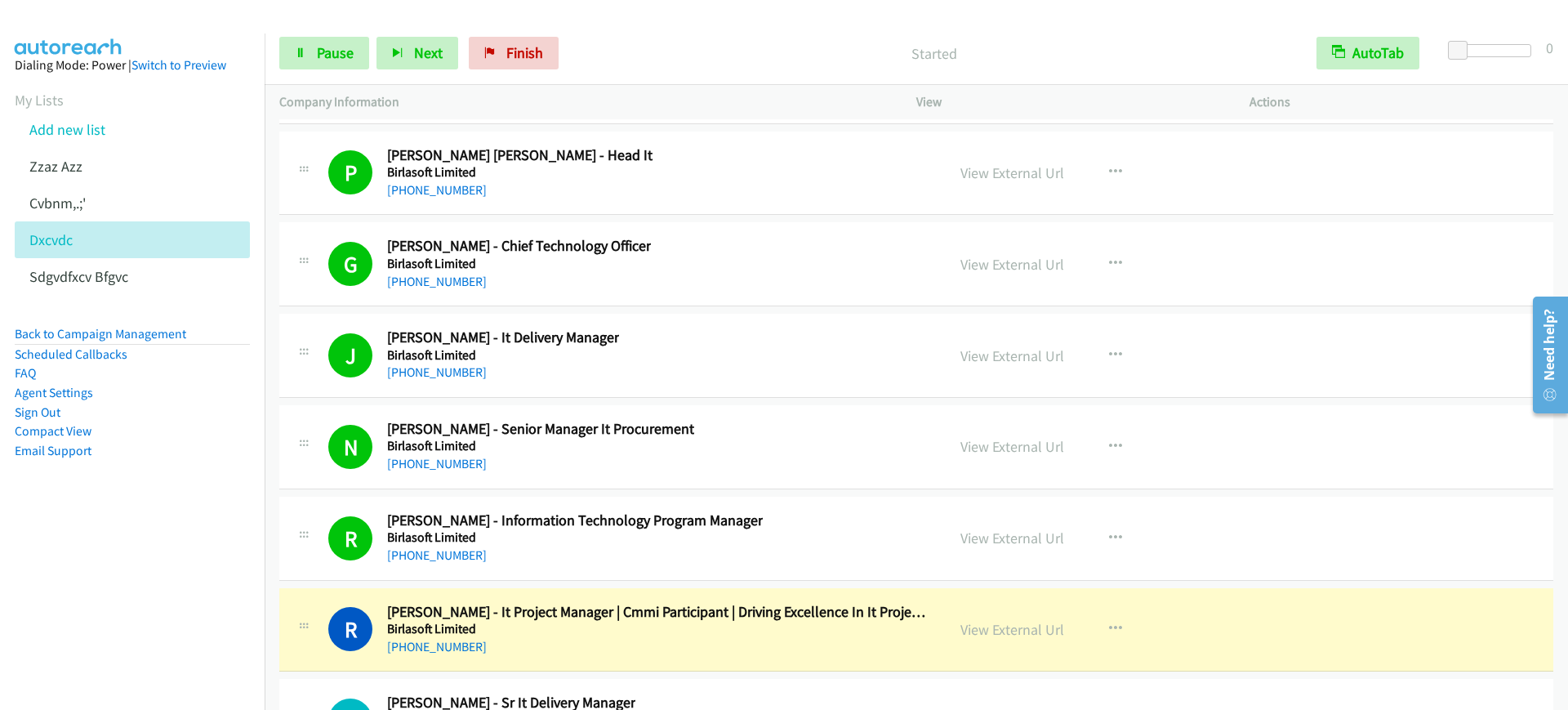
scroll to position [20528, 0]
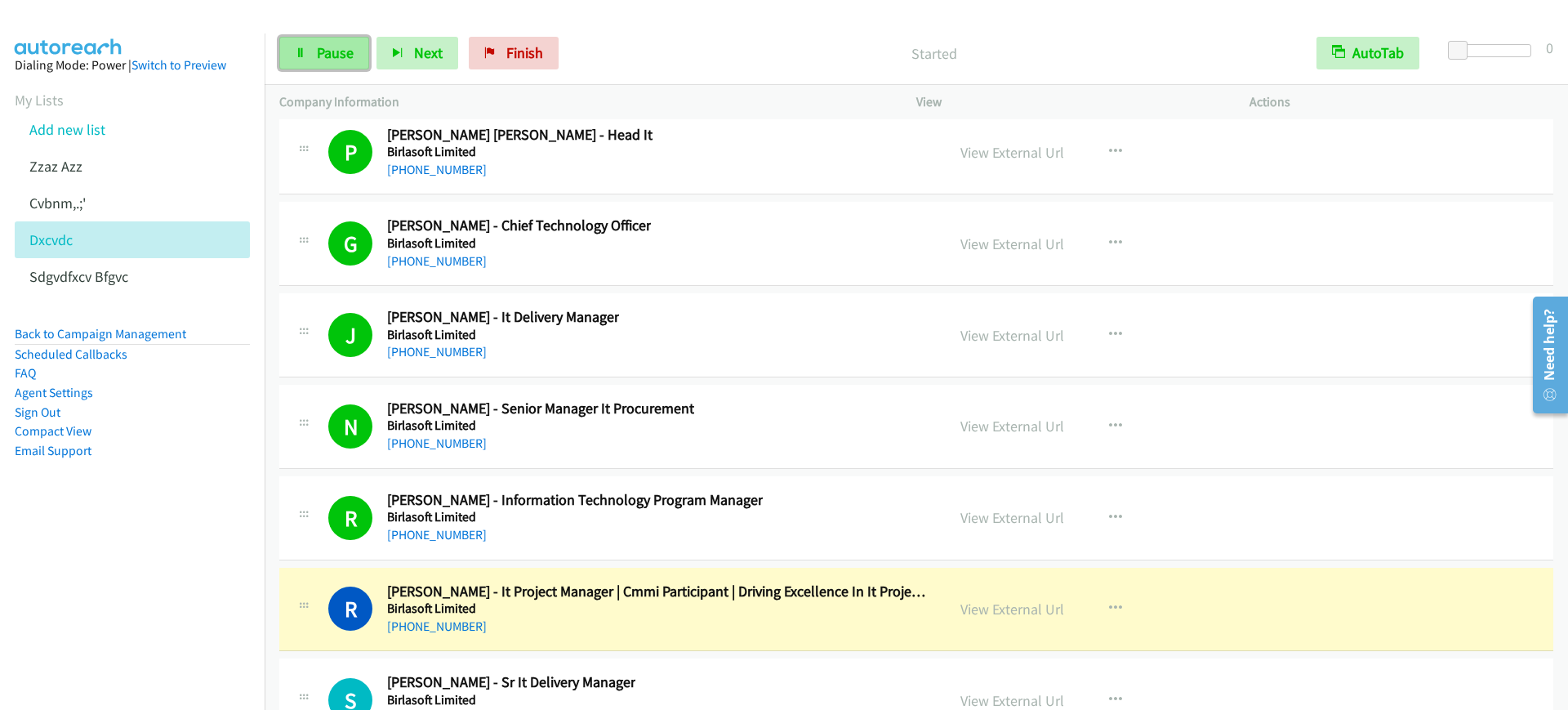
click at [347, 40] on link "Pause" at bounding box center [324, 53] width 90 height 33
click at [419, 44] on button "Next" at bounding box center [444, 53] width 82 height 33
click at [281, 20] on div at bounding box center [776, 31] width 1553 height 63
click at [296, 42] on link "Start Calls" at bounding box center [337, 53] width 116 height 33
click at [435, 55] on span "Next" at bounding box center [428, 53] width 28 height 19
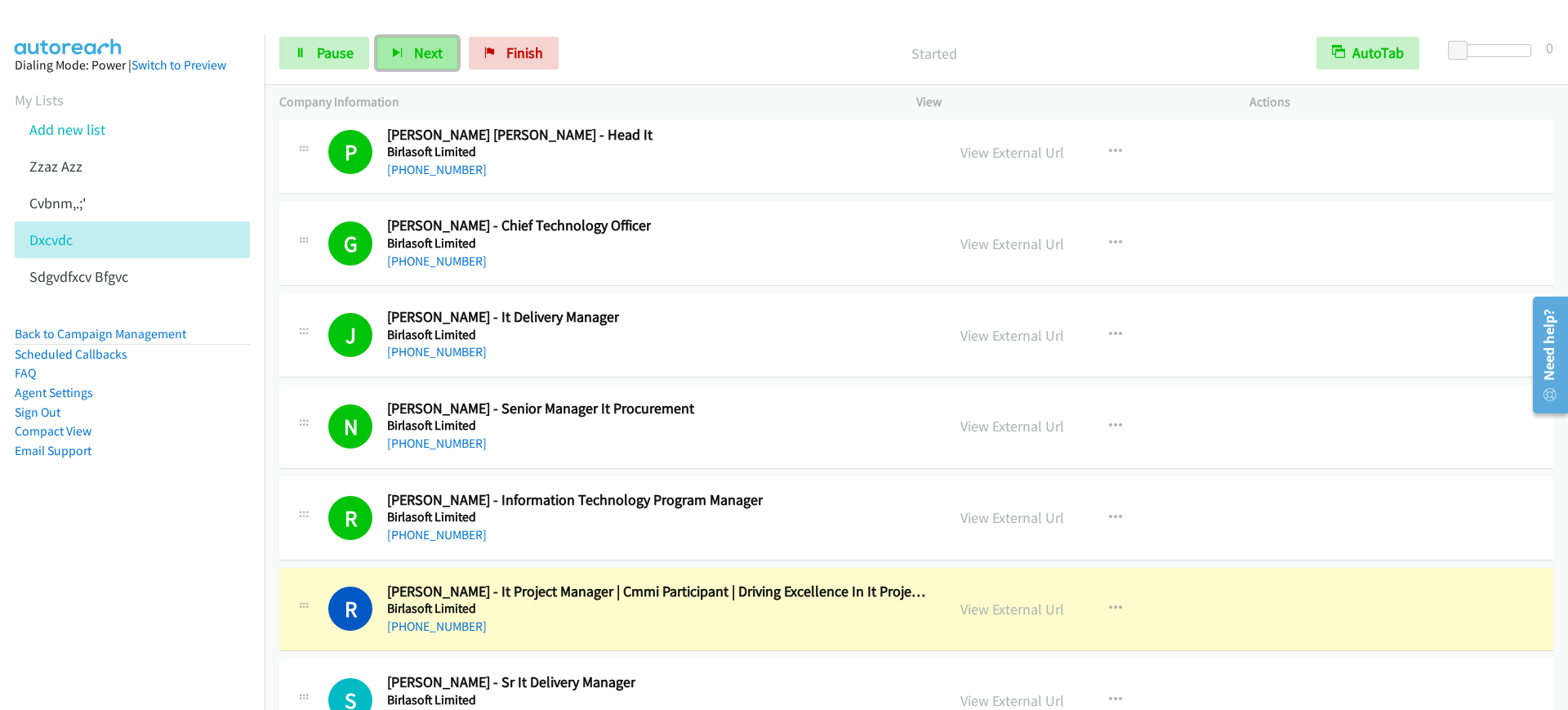
click at [444, 53] on button "Next" at bounding box center [417, 53] width 82 height 33
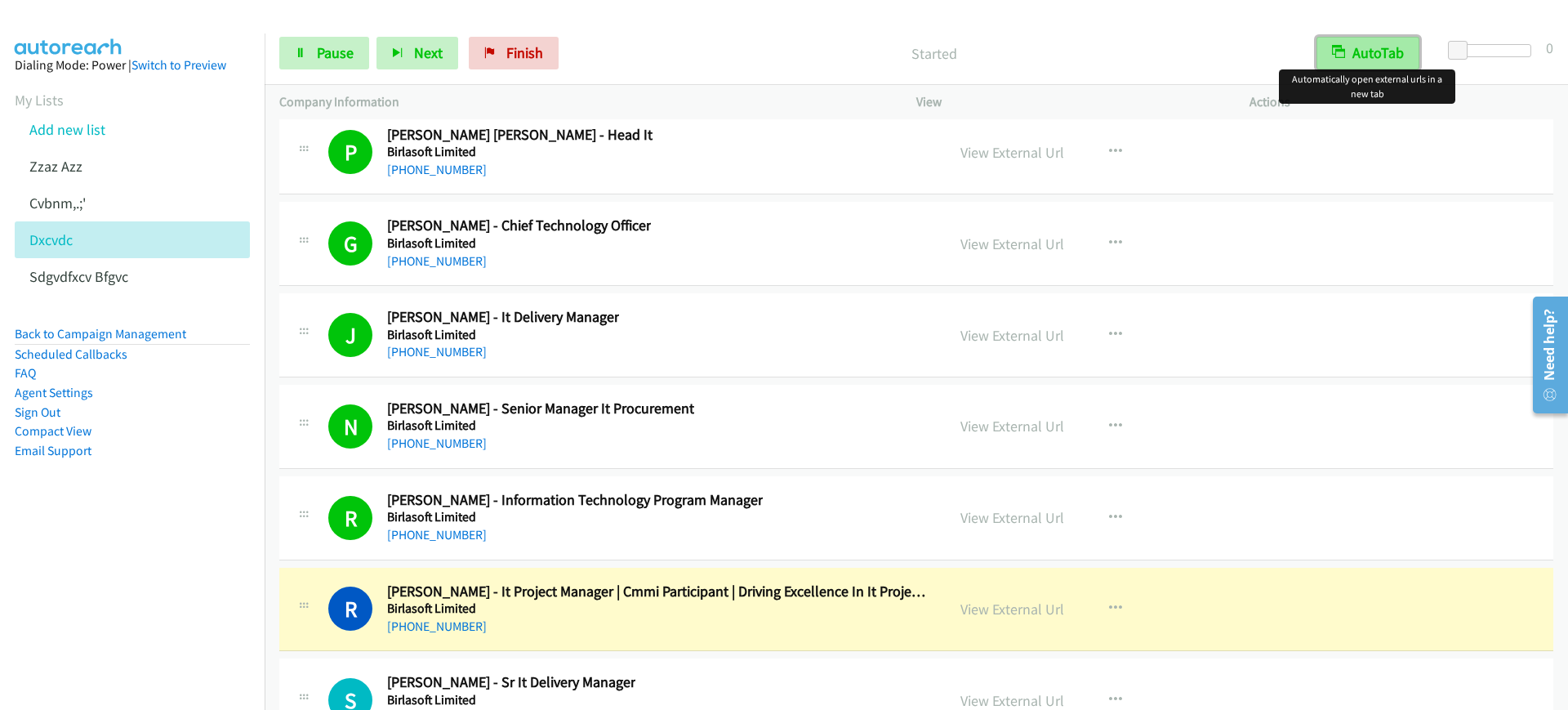
click at [1378, 59] on button "AutoTab" at bounding box center [1368, 53] width 103 height 33
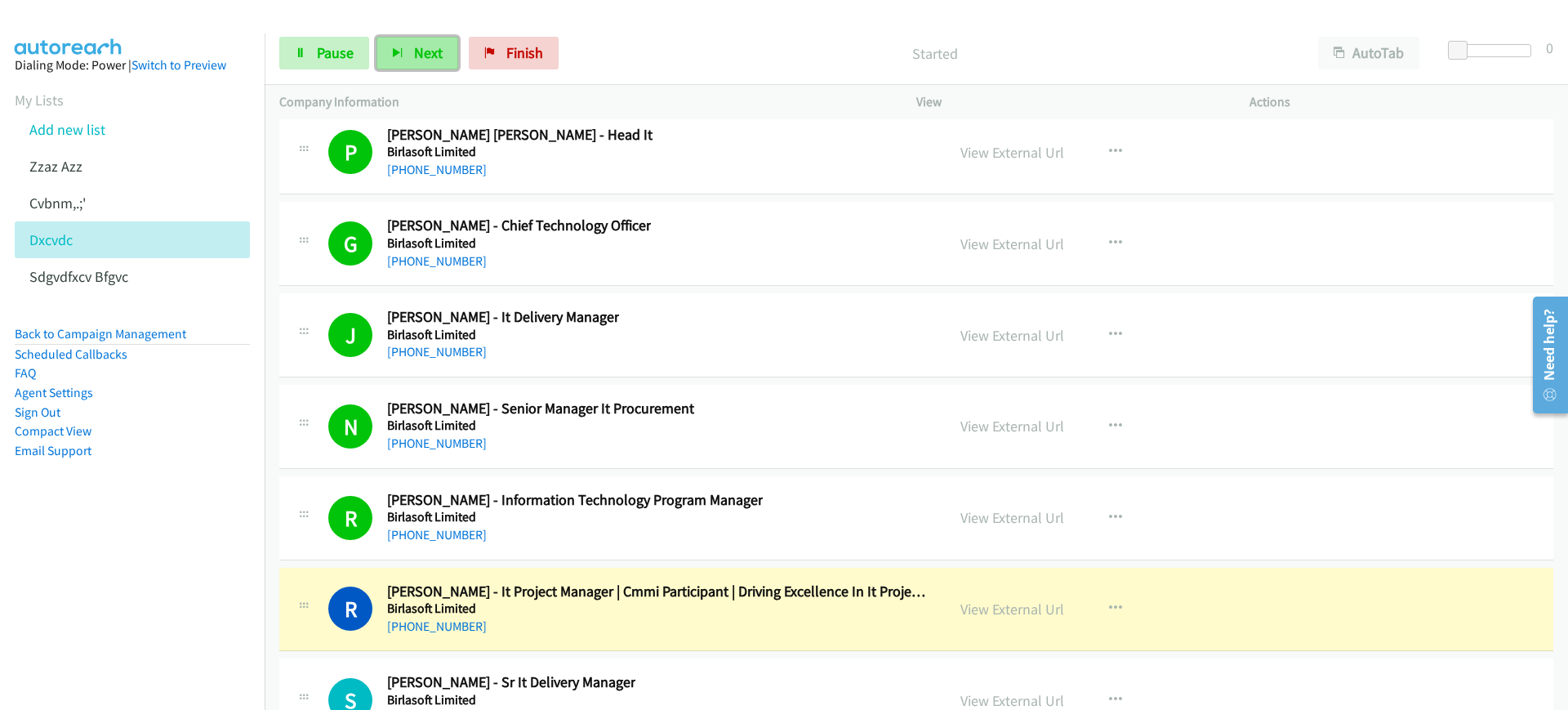
click at [417, 53] on span "Next" at bounding box center [428, 53] width 28 height 19
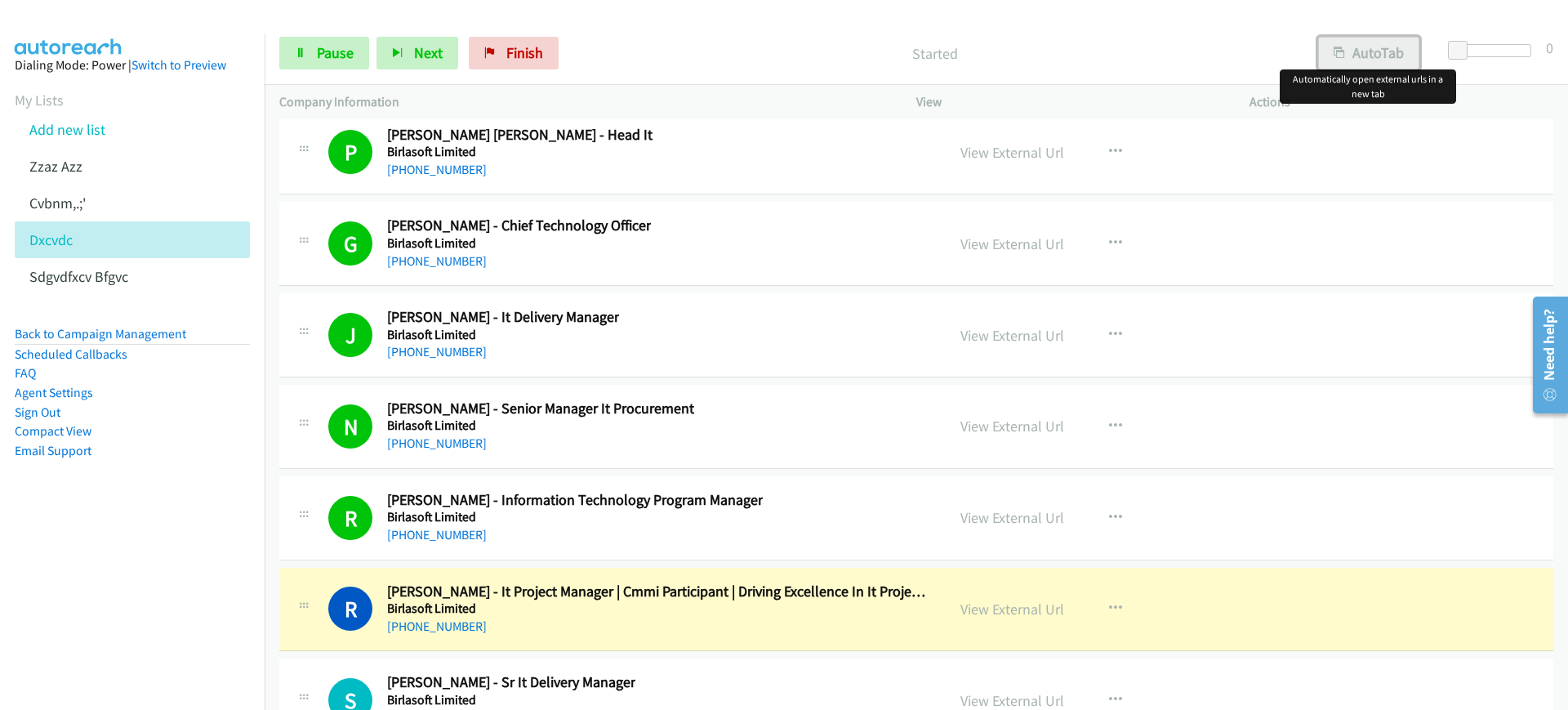
click at [1368, 47] on button "AutoTab" at bounding box center [1369, 53] width 101 height 33
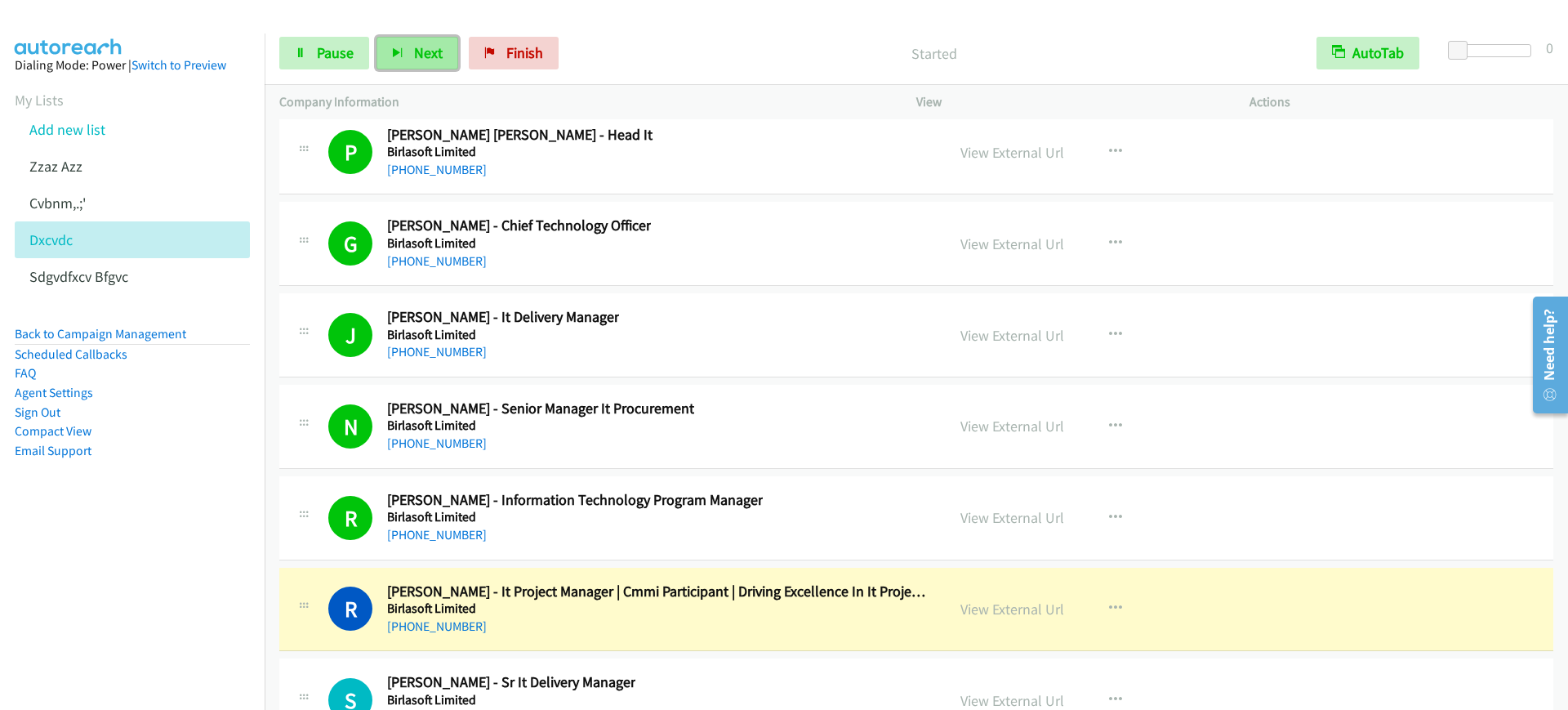
click at [406, 47] on button "Next" at bounding box center [417, 53] width 82 height 33
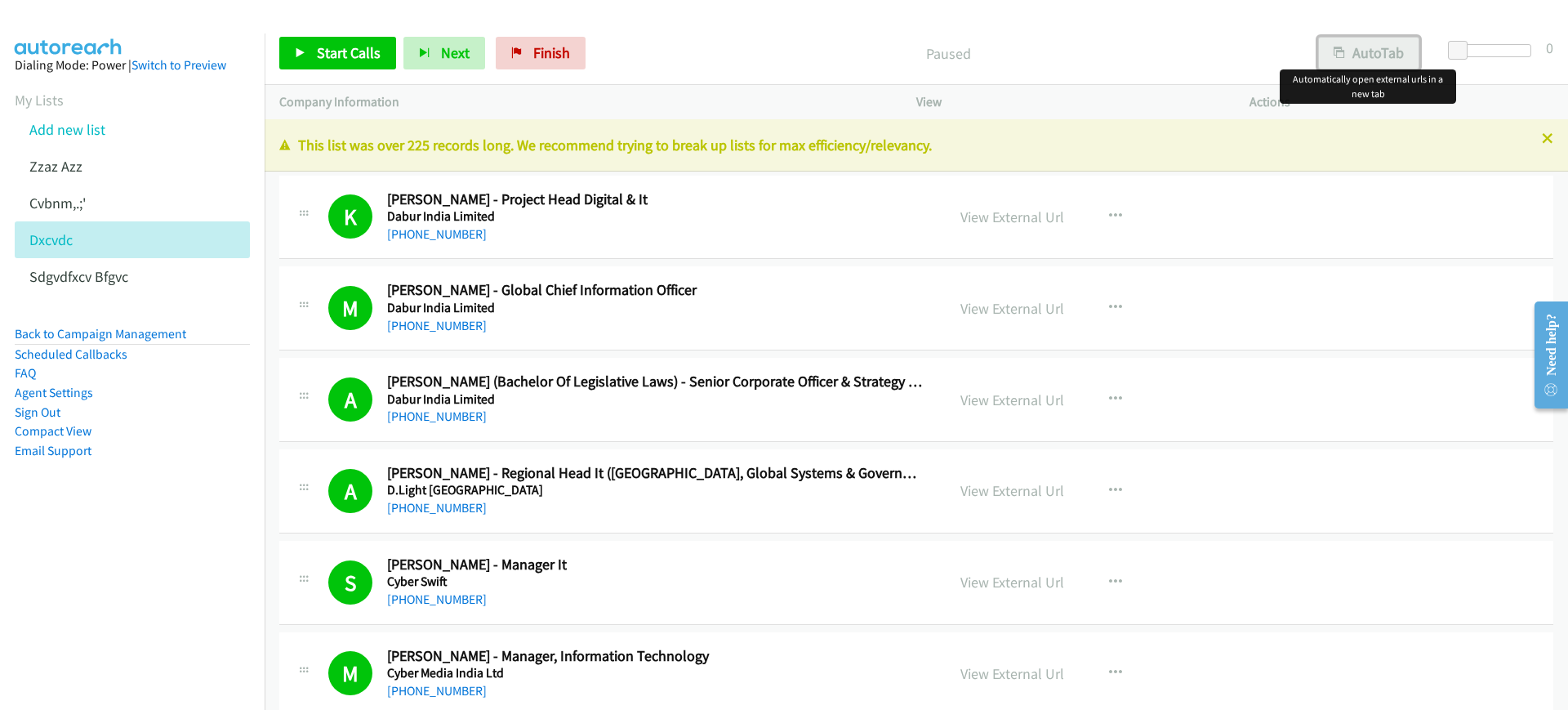
click at [1334, 48] on icon "button" at bounding box center [1339, 53] width 11 height 11
click at [333, 40] on link "Start Calls" at bounding box center [337, 53] width 116 height 33
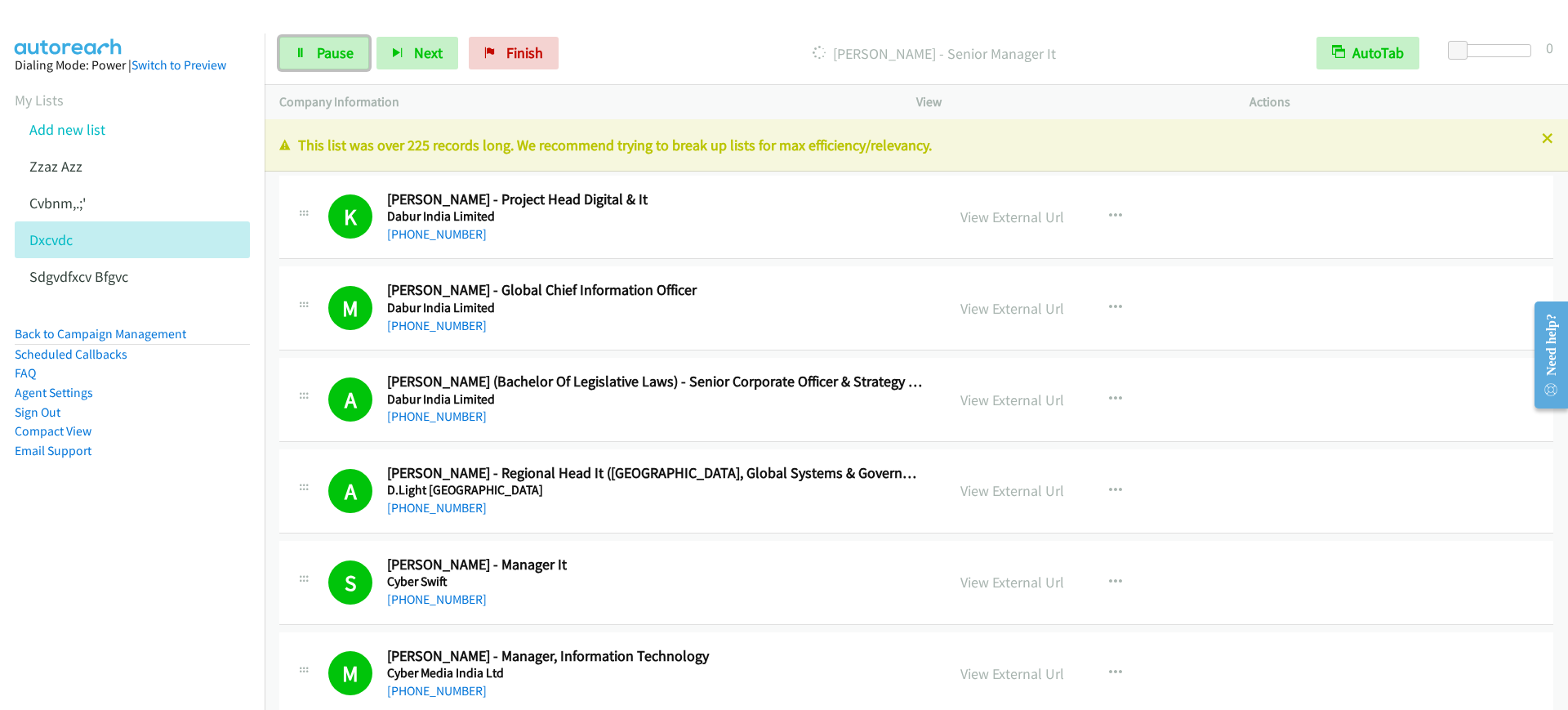
drag, startPoint x: 332, startPoint y: 62, endPoint x: 409, endPoint y: 190, distance: 149.4
click at [332, 62] on link "Pause" at bounding box center [324, 53] width 90 height 33
